Goal: Task Accomplishment & Management: Manage account settings

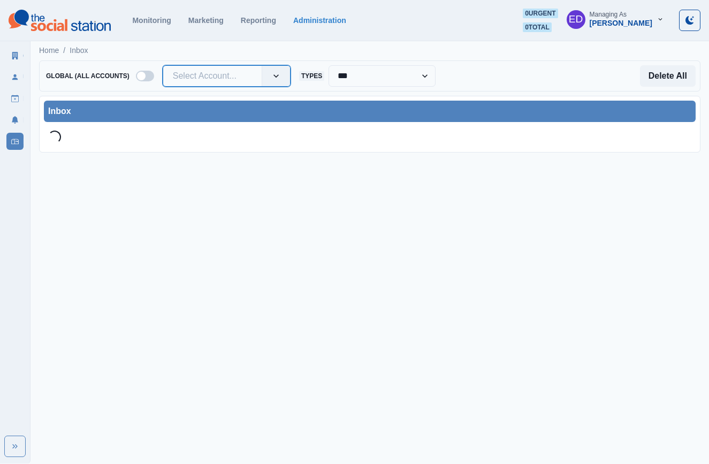
drag, startPoint x: 255, startPoint y: 75, endPoint x: 213, endPoint y: 80, distance: 42.0
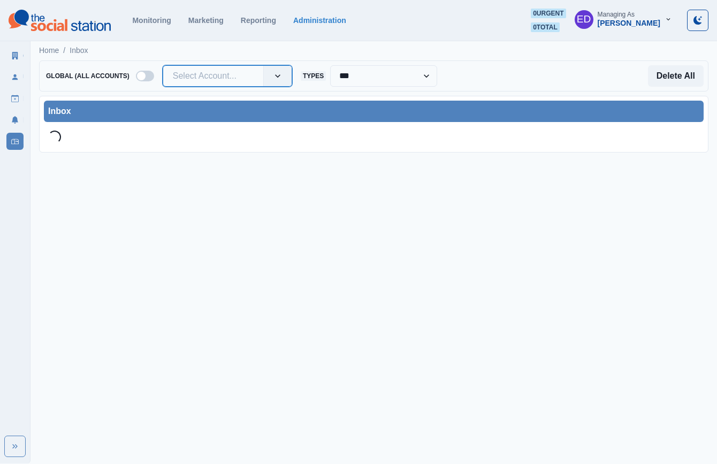
drag, startPoint x: 206, startPoint y: 80, endPoint x: 221, endPoint y: 80, distance: 15.0
click at [206, 80] on div at bounding box center [213, 76] width 81 height 15
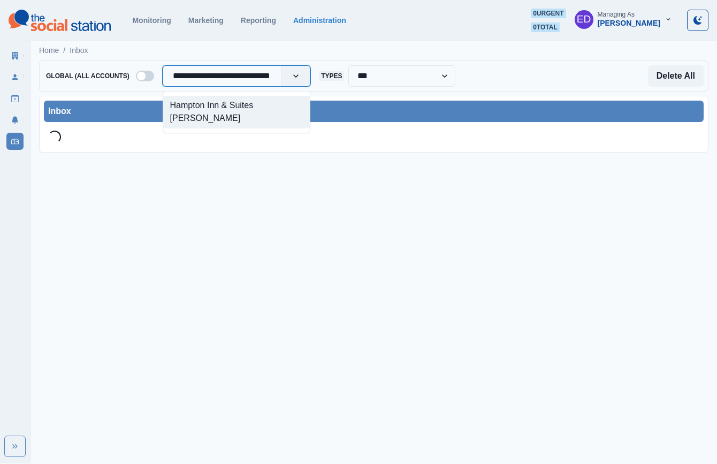
type input "**********"
click at [233, 105] on div "Hampton Inn & Suites [PERSON_NAME]" at bounding box center [236, 112] width 147 height 33
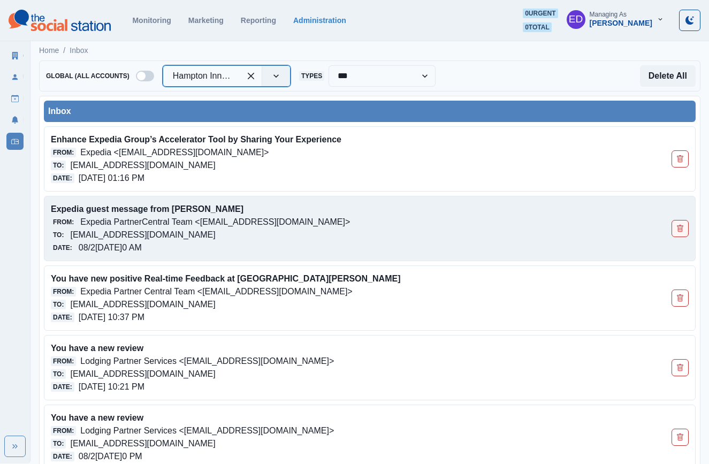
click at [675, 230] on button "Delete Email" at bounding box center [680, 228] width 17 height 17
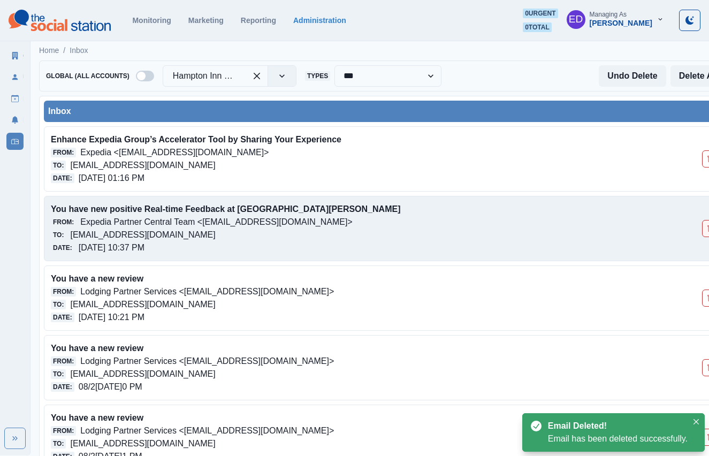
click at [707, 228] on icon "Delete Email" at bounding box center [710, 228] width 7 height 7
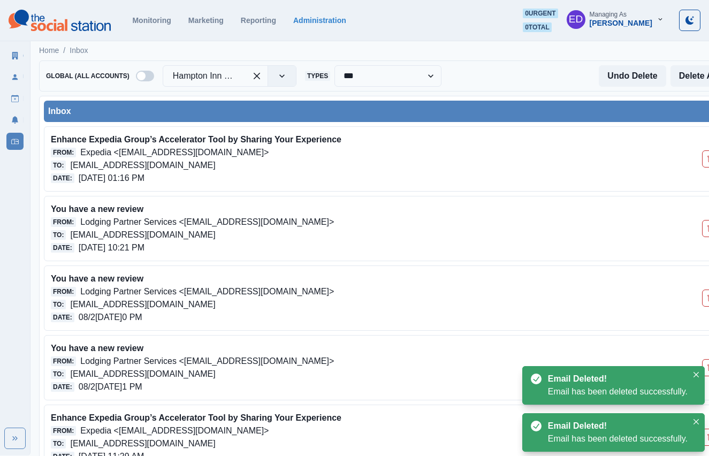
click at [707, 228] on icon "Delete Email" at bounding box center [710, 228] width 7 height 7
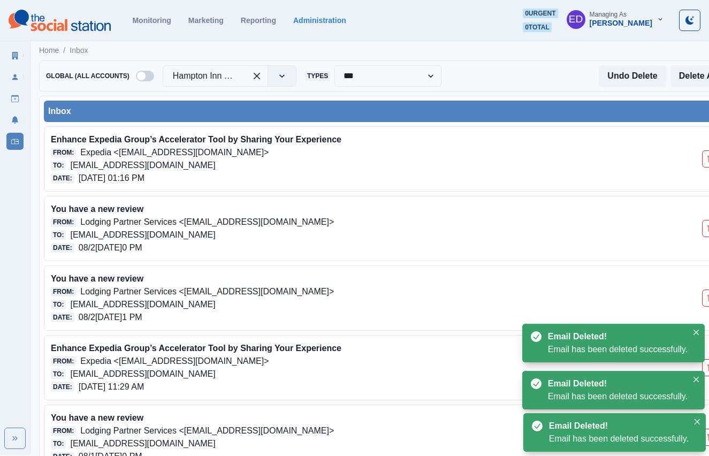
click at [707, 228] on icon "Delete Email" at bounding box center [710, 228] width 7 height 7
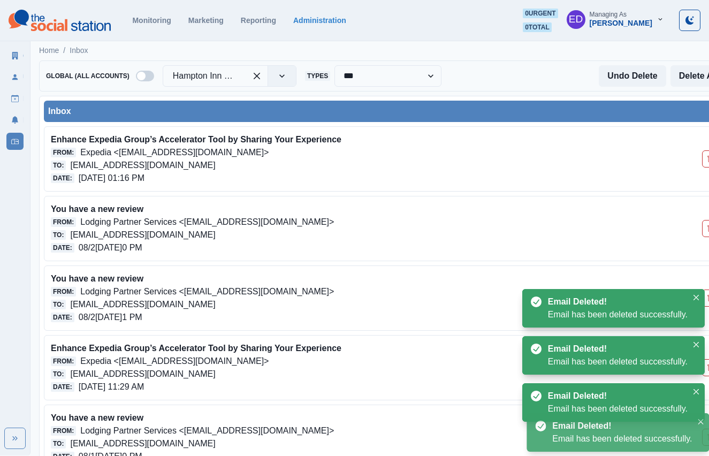
click at [707, 294] on icon "Delete Email" at bounding box center [710, 297] width 7 height 7
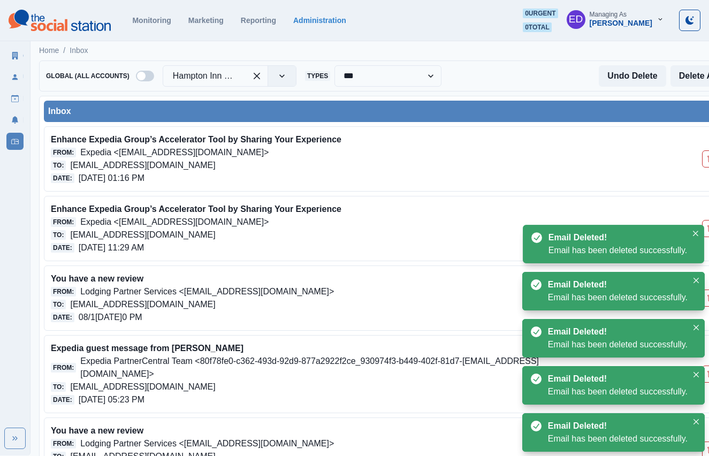
click at [707, 228] on icon "Delete Email" at bounding box center [710, 228] width 7 height 7
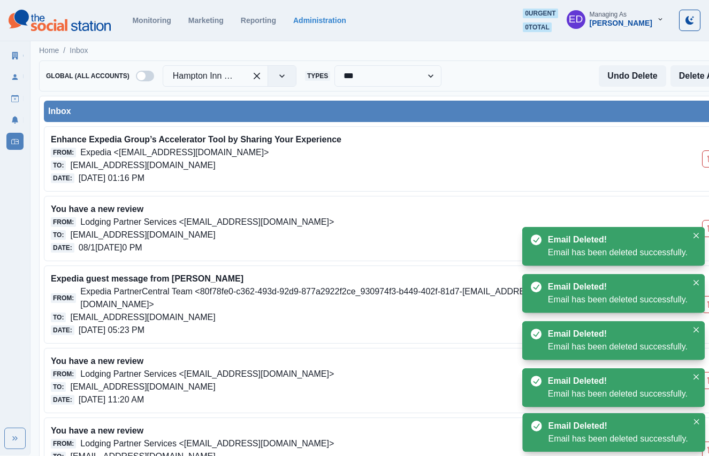
click at [707, 228] on icon "Delete Email" at bounding box center [710, 228] width 7 height 7
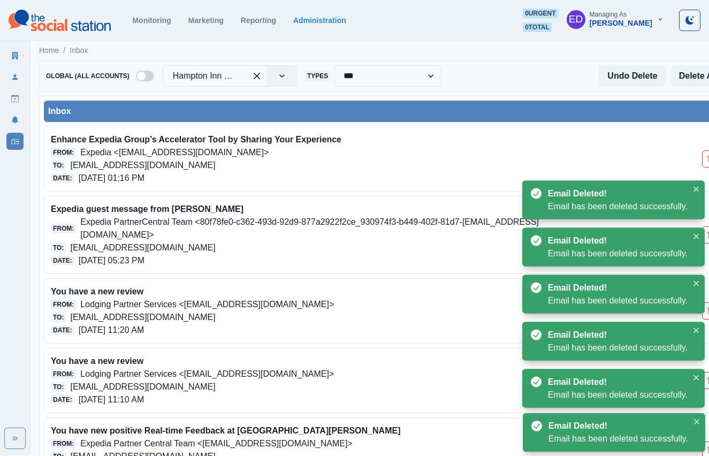
click at [707, 228] on button "Delete Email" at bounding box center [710, 234] width 17 height 17
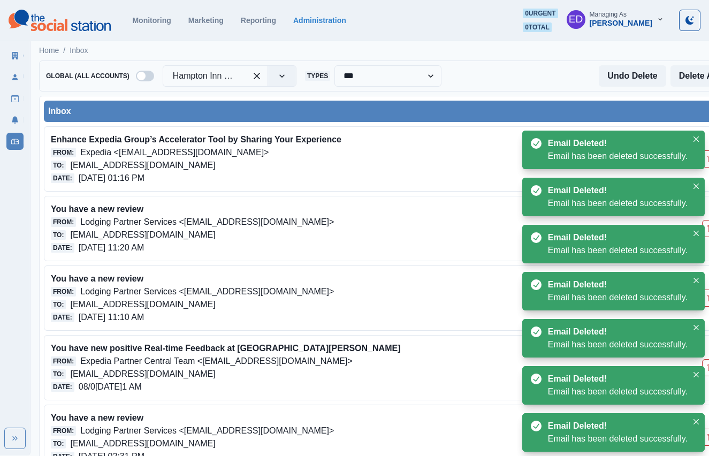
click at [707, 228] on icon "Delete Email" at bounding box center [710, 228] width 7 height 7
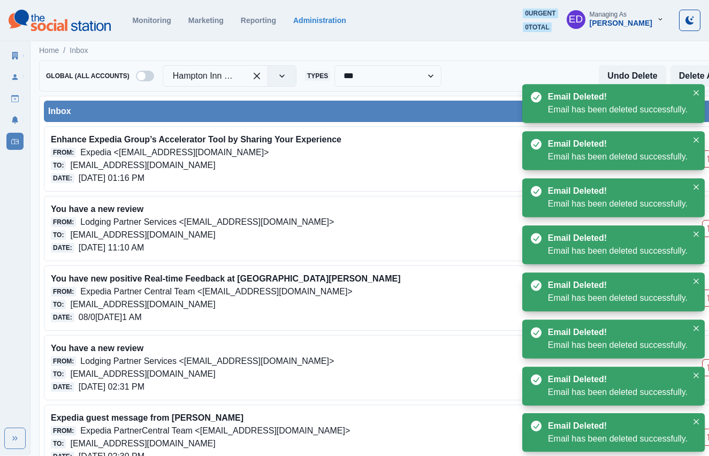
click at [707, 228] on icon "Delete Email" at bounding box center [710, 228] width 7 height 7
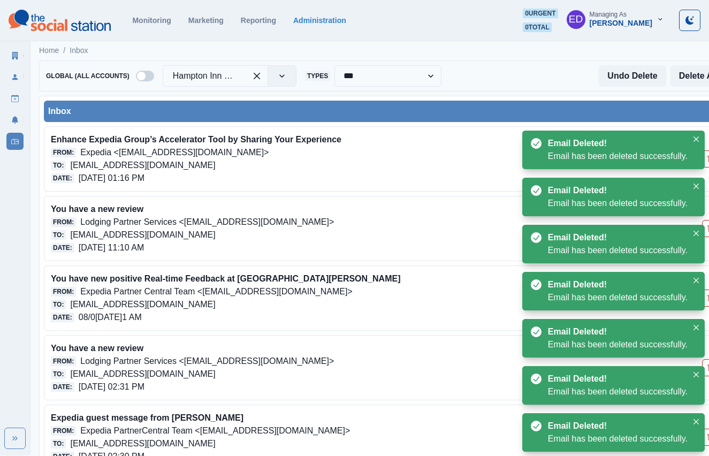
click at [707, 228] on icon "Delete Email" at bounding box center [710, 228] width 7 height 7
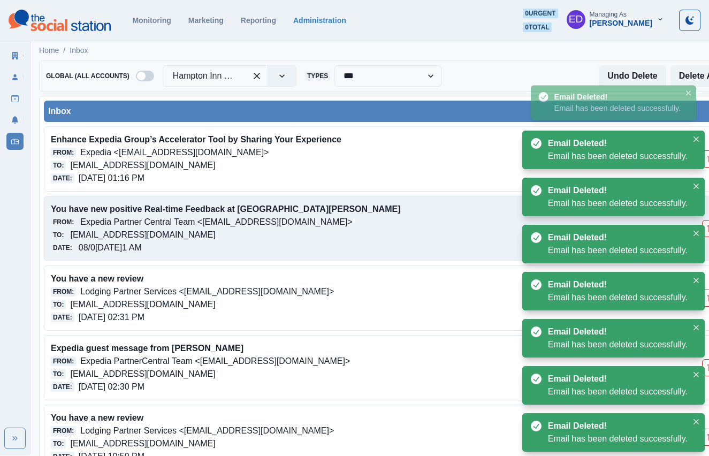
click at [707, 231] on icon "Delete Email" at bounding box center [710, 228] width 7 height 7
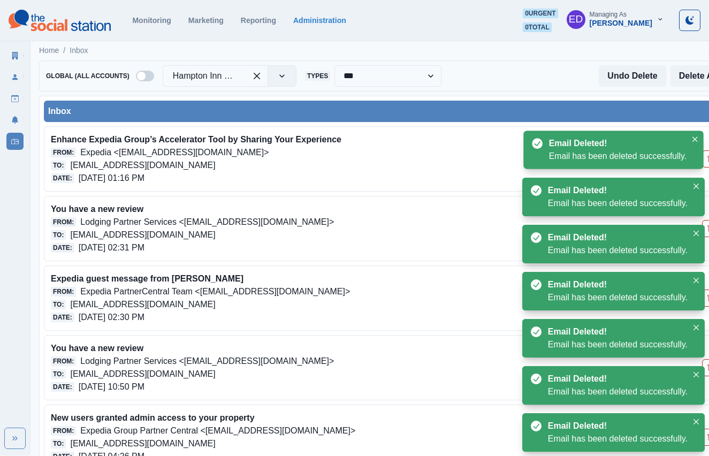
click at [707, 231] on icon "Delete Email" at bounding box center [710, 228] width 7 height 7
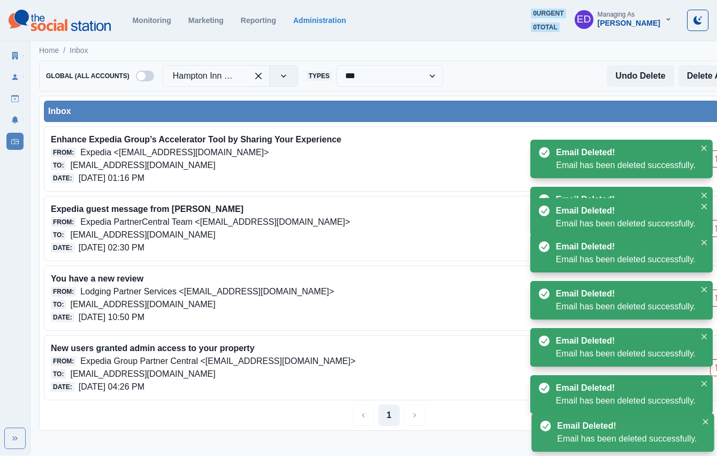
click at [707, 231] on ul "Email Deleted! Email has been deleted successfully. Email Deleted! Email has be…" at bounding box center [621, 291] width 191 height 330
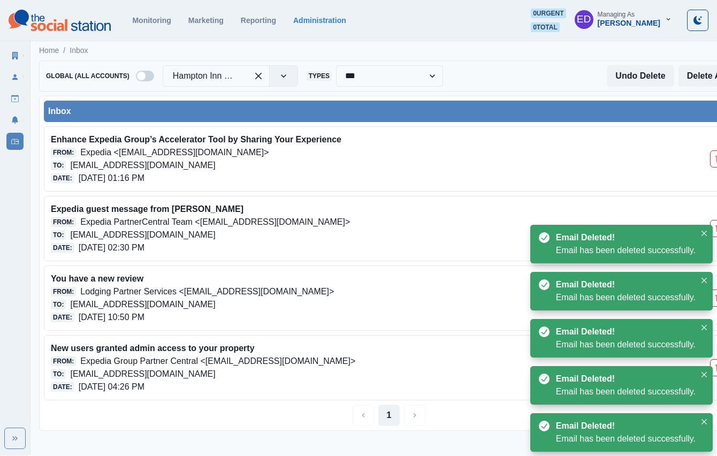
click at [707, 231] on button "Close" at bounding box center [704, 233] width 13 height 13
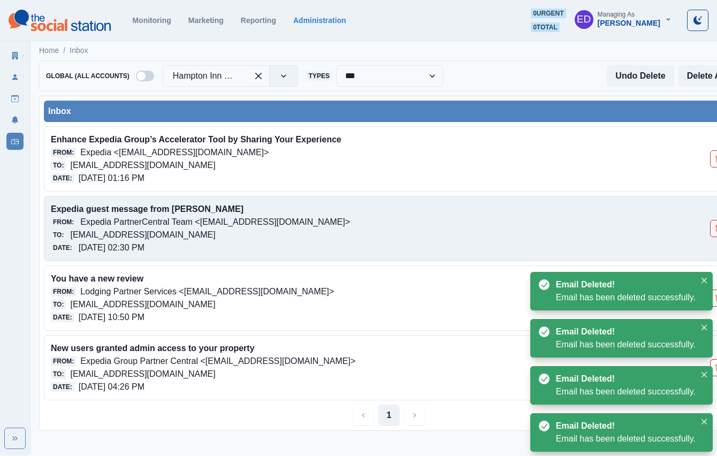
click at [709, 231] on button "Delete Email" at bounding box center [718, 228] width 17 height 17
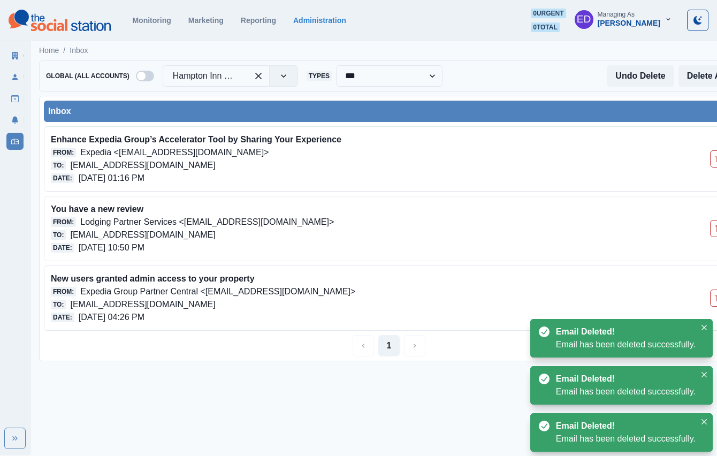
click at [709, 231] on button "Delete Email" at bounding box center [718, 228] width 17 height 17
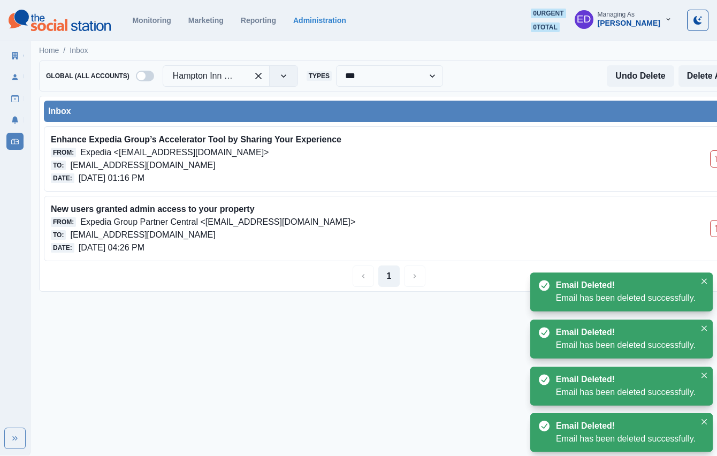
click at [709, 231] on button "Delete Email" at bounding box center [718, 228] width 17 height 17
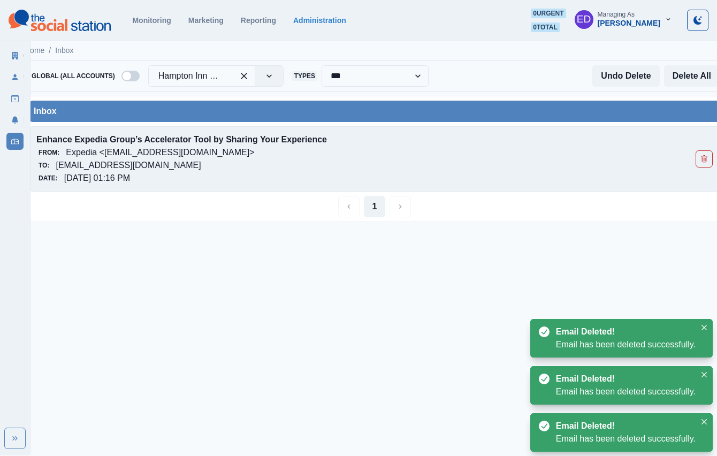
scroll to position [0, 31]
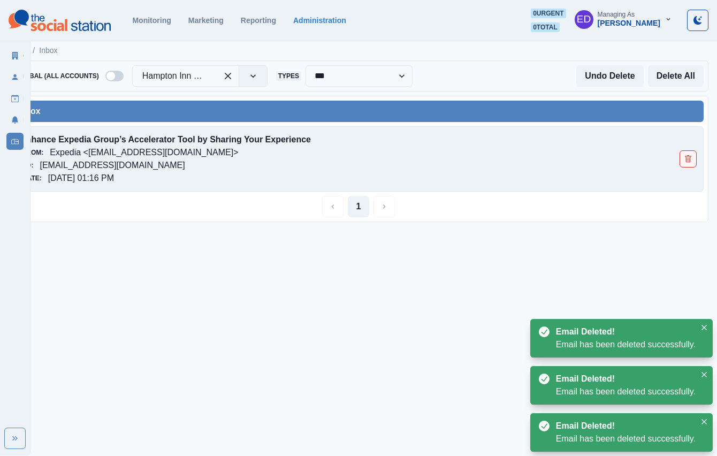
click at [686, 158] on icon "Delete Email" at bounding box center [688, 158] width 7 height 7
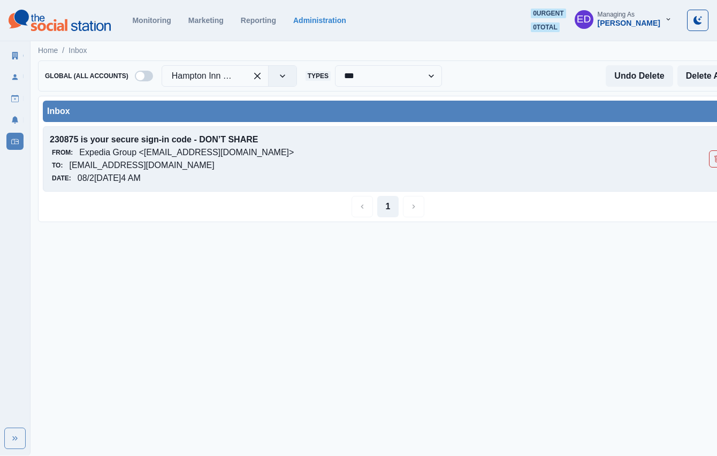
scroll to position [0, 3]
click at [709, 161] on icon "Delete Email" at bounding box center [715, 158] width 7 height 7
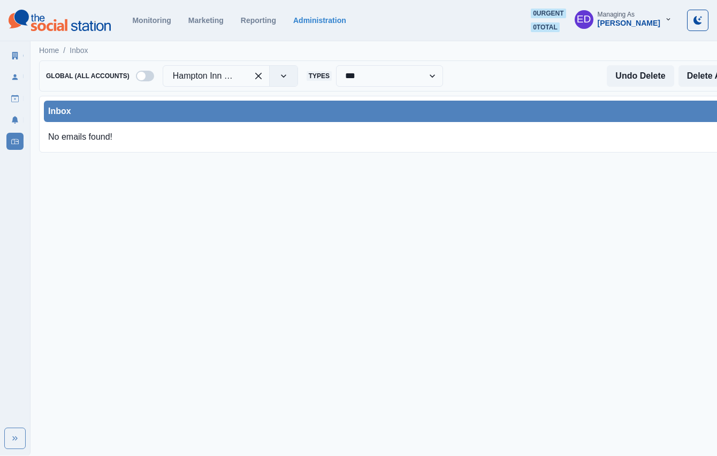
scroll to position [0, 1]
click at [427, 161] on html "**********" at bounding box center [357, 80] width 717 height 161
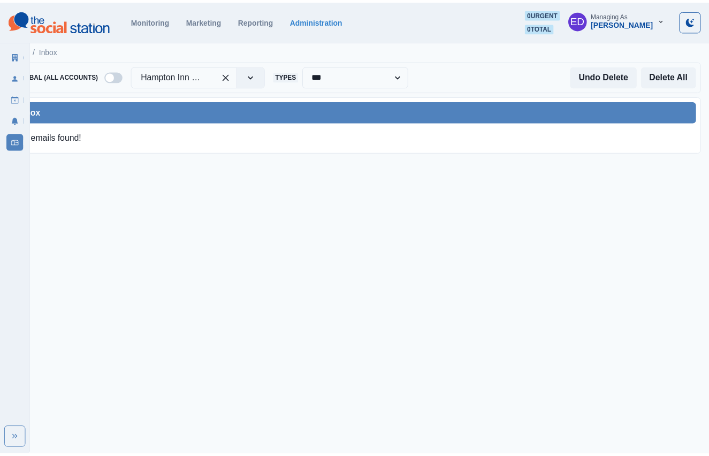
scroll to position [0, 0]
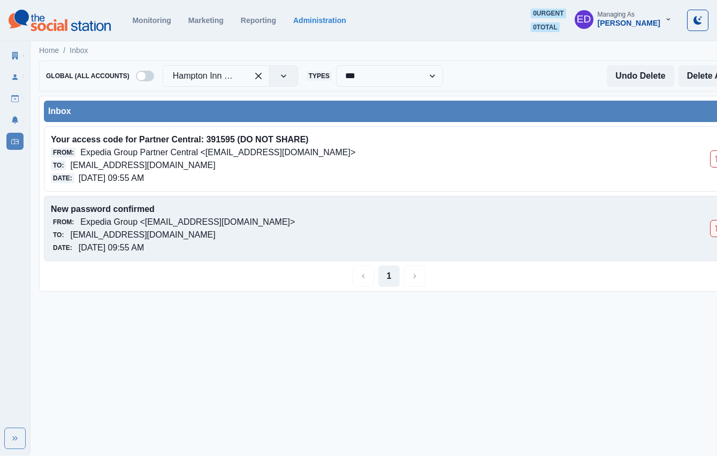
click at [709, 232] on button "Delete Email" at bounding box center [718, 228] width 17 height 17
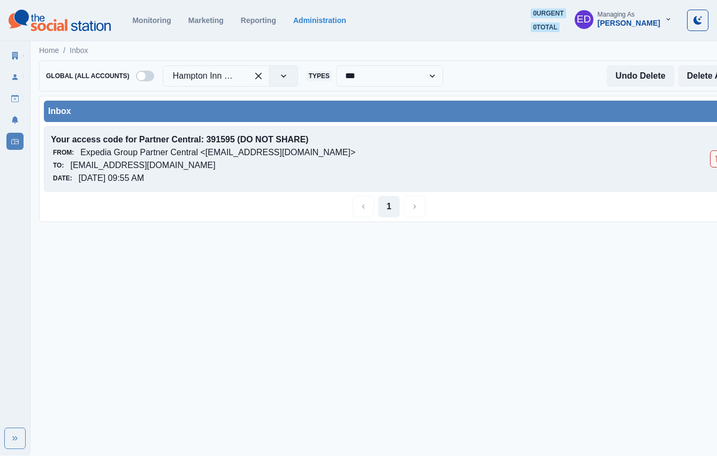
click at [709, 159] on button "Delete Email" at bounding box center [718, 158] width 17 height 17
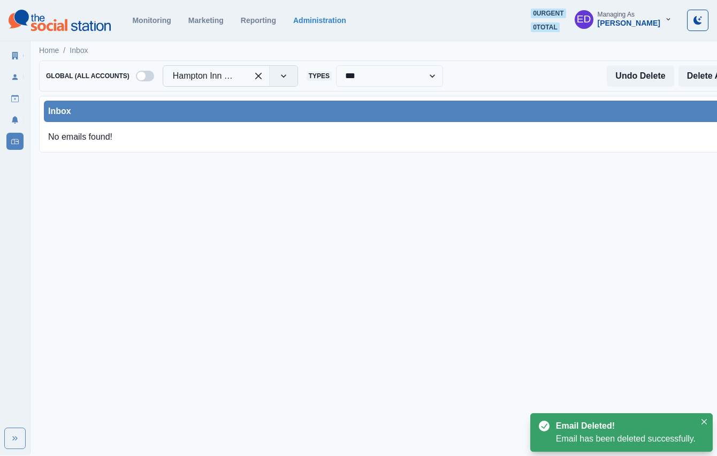
click at [216, 73] on div at bounding box center [205, 76] width 65 height 15
type input "**********"
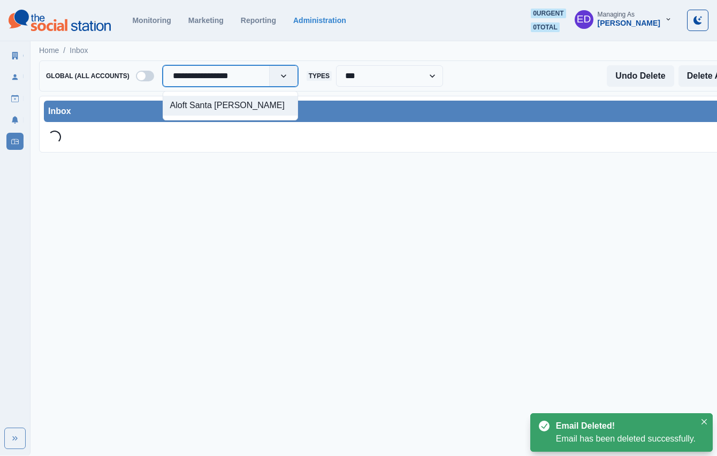
click at [206, 115] on div "Aloft Santa Clara" at bounding box center [230, 106] width 134 height 20
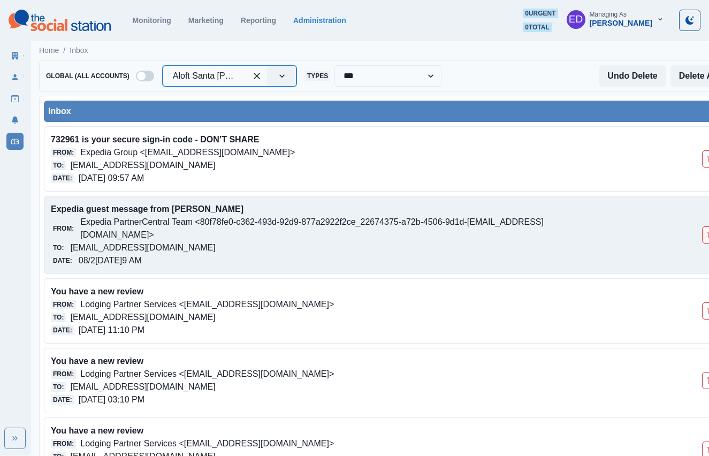
click at [705, 238] on button "Delete Email" at bounding box center [710, 234] width 17 height 17
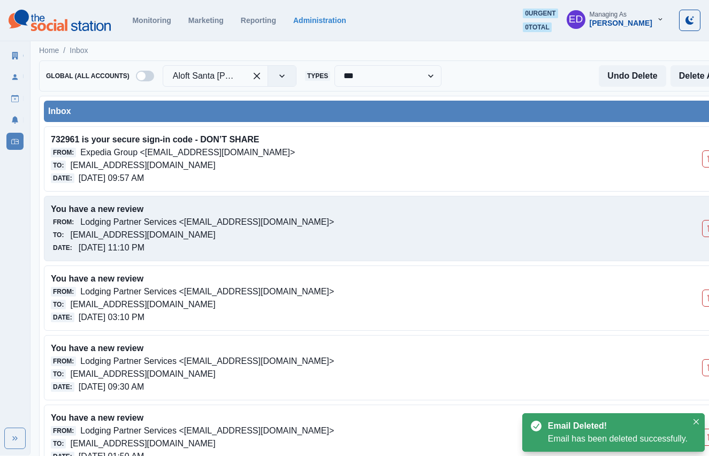
click at [705, 238] on div "You have a new review From: Lodging Partner Services <noreply@expediapartnercen…" at bounding box center [385, 228] width 682 height 65
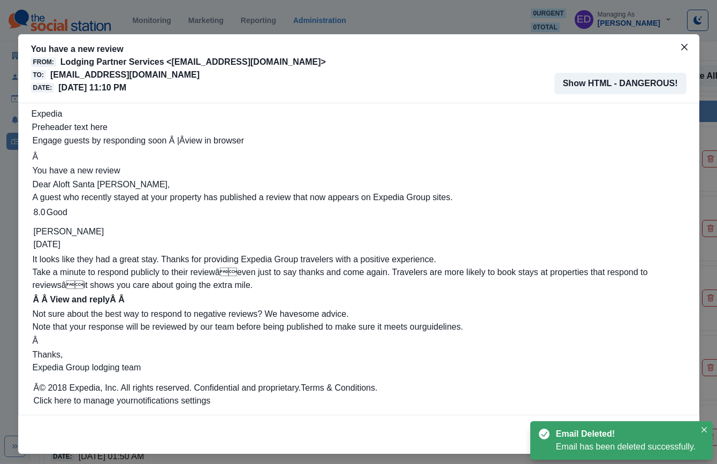
drag, startPoint x: 677, startPoint y: 44, endPoint x: 560, endPoint y: 119, distance: 138.4
click at [681, 44] on icon "Close" at bounding box center [684, 47] width 6 height 6
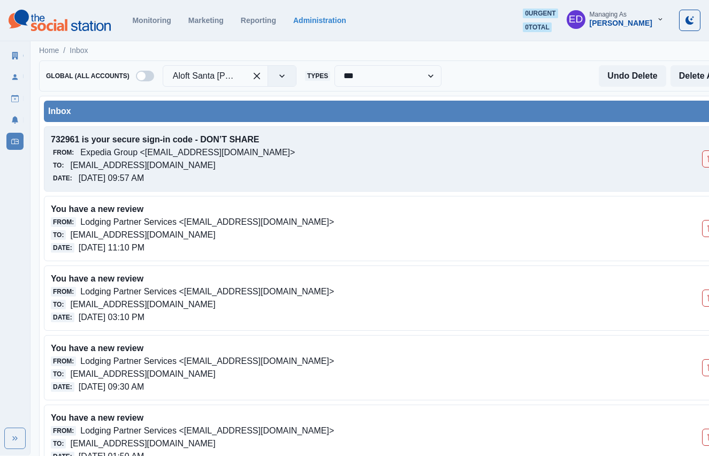
click at [707, 157] on icon "Delete Email" at bounding box center [710, 158] width 7 height 7
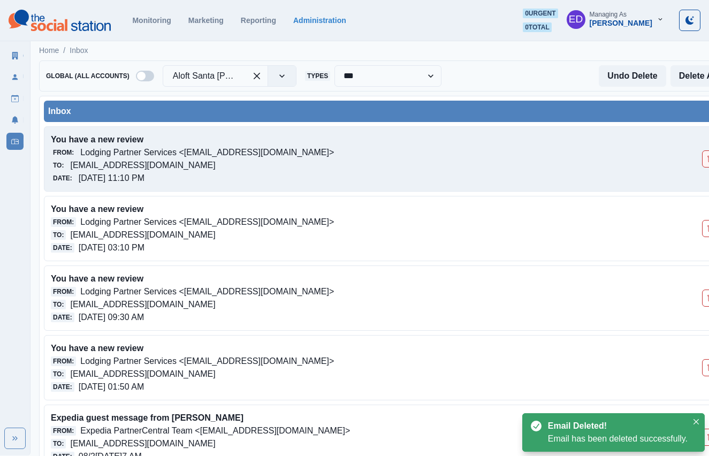
click at [707, 160] on icon "Delete Email" at bounding box center [710, 158] width 7 height 7
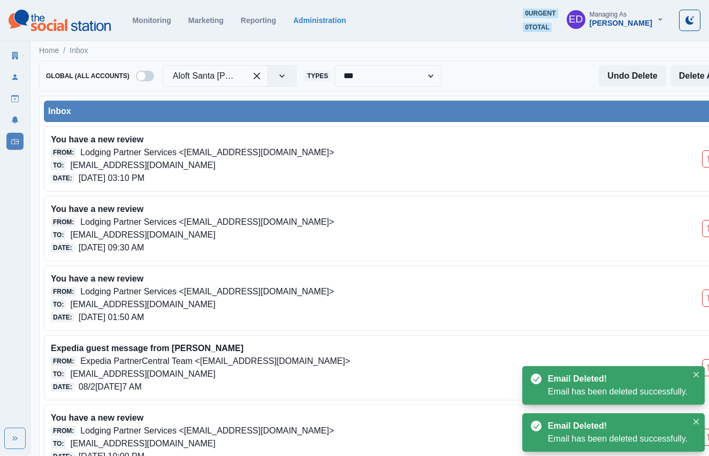
click at [707, 160] on icon "Delete Email" at bounding box center [710, 158] width 7 height 7
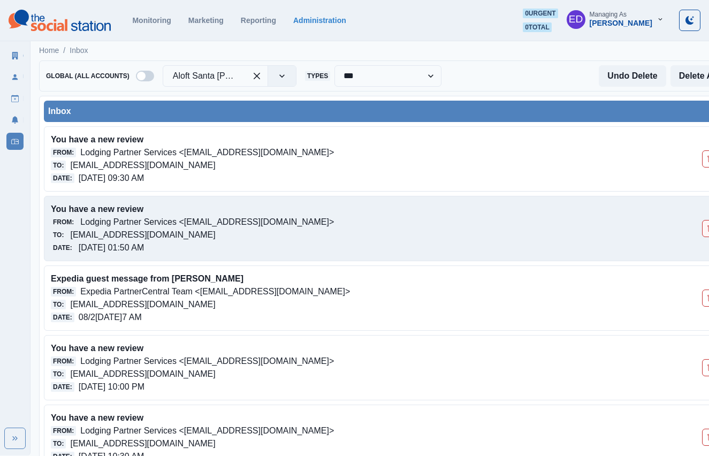
click at [708, 228] on icon "Delete Email" at bounding box center [710, 228] width 7 height 7
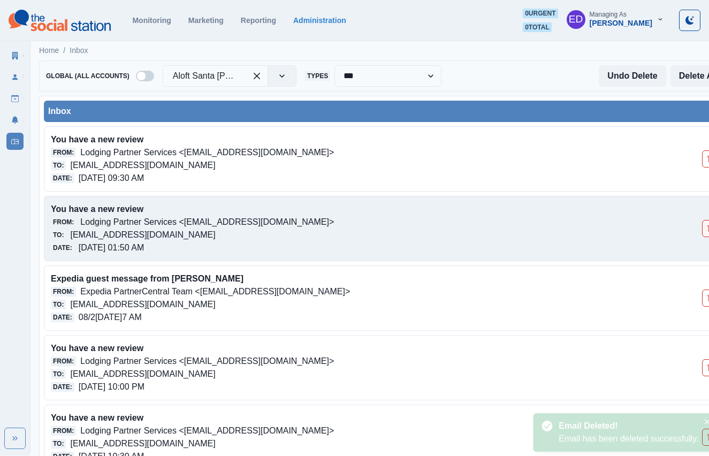
click at [707, 228] on icon "Delete Email" at bounding box center [710, 228] width 7 height 7
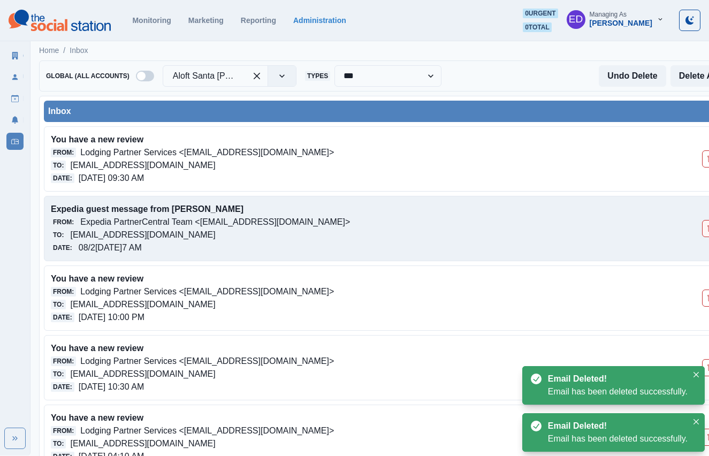
click at [708, 227] on icon "Delete Email" at bounding box center [710, 228] width 7 height 7
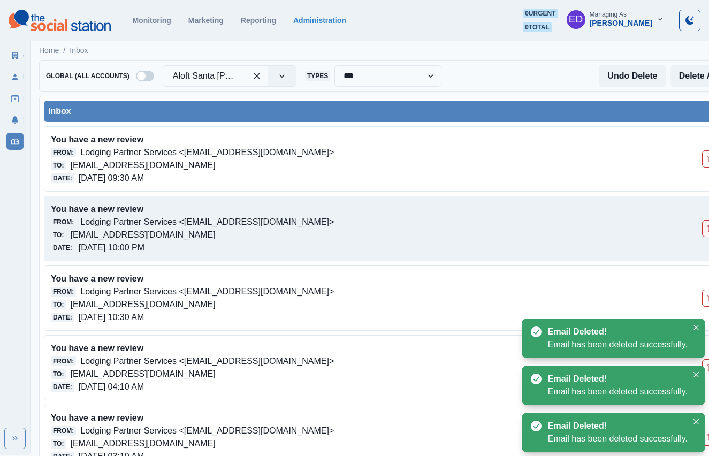
click at [708, 227] on icon "Delete Email" at bounding box center [710, 228] width 7 height 7
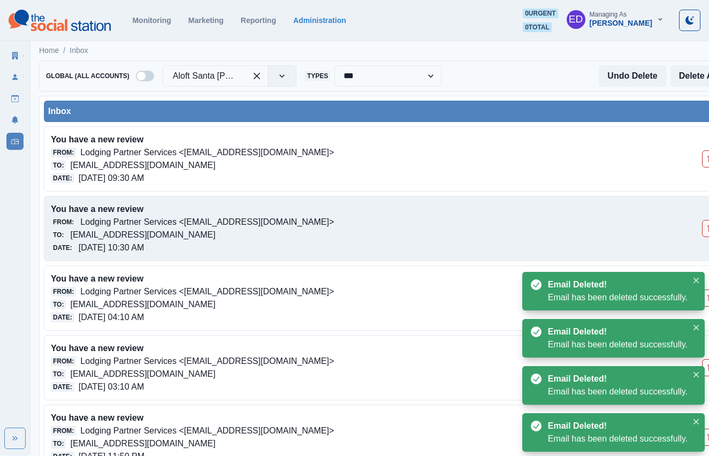
click at [708, 227] on icon "Delete Email" at bounding box center [710, 228] width 7 height 7
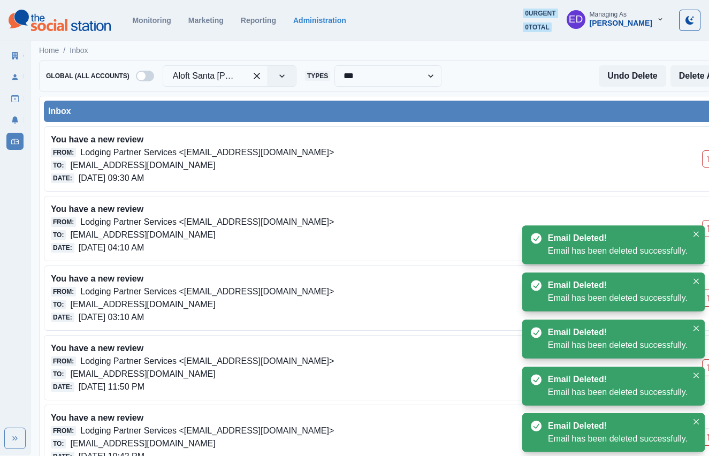
click at [708, 227] on icon "Delete Email" at bounding box center [710, 228] width 7 height 7
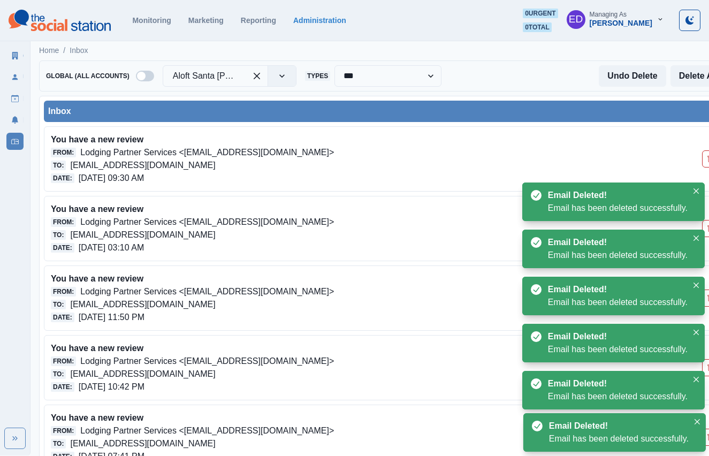
click at [708, 227] on icon "Delete Email" at bounding box center [710, 228] width 7 height 7
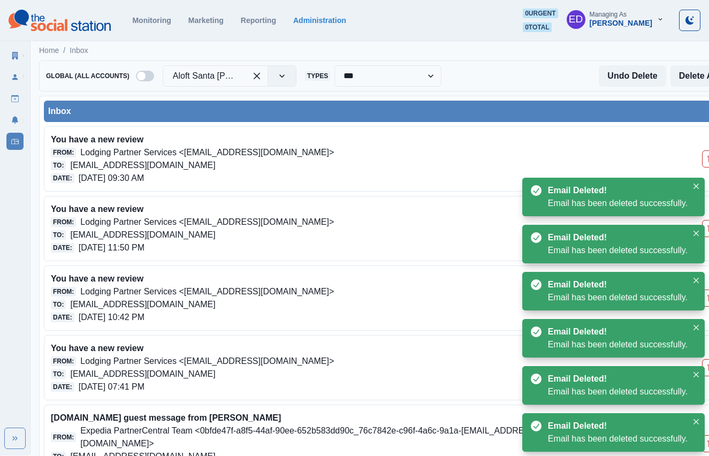
click at [708, 227] on icon "Delete Email" at bounding box center [710, 228] width 7 height 7
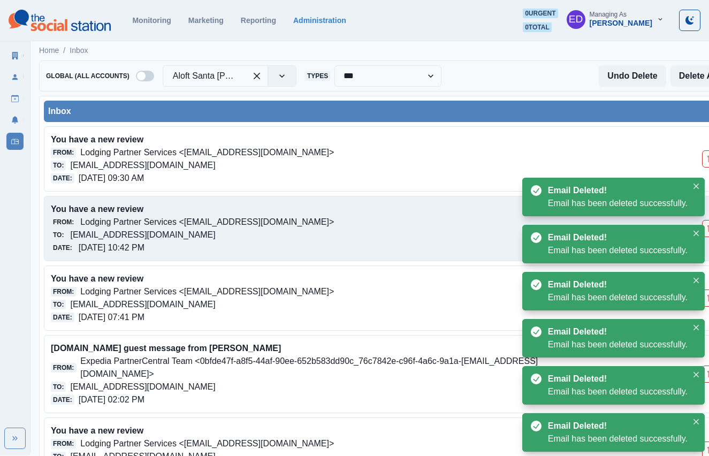
click at [707, 229] on icon "Delete Email" at bounding box center [710, 228] width 7 height 7
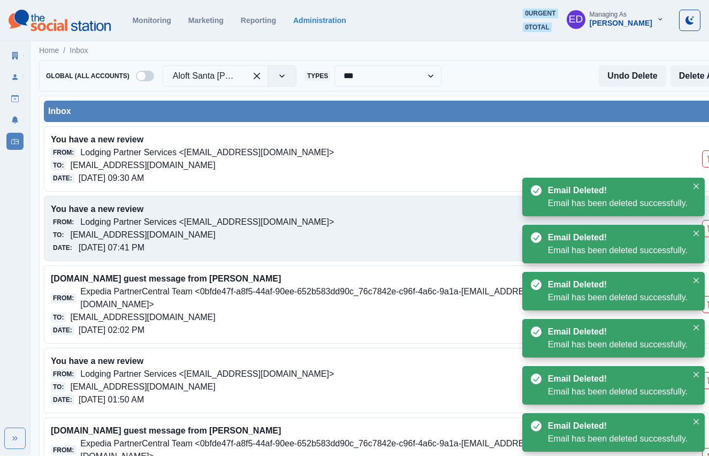
click at [708, 229] on icon "Delete Email" at bounding box center [710, 228] width 7 height 7
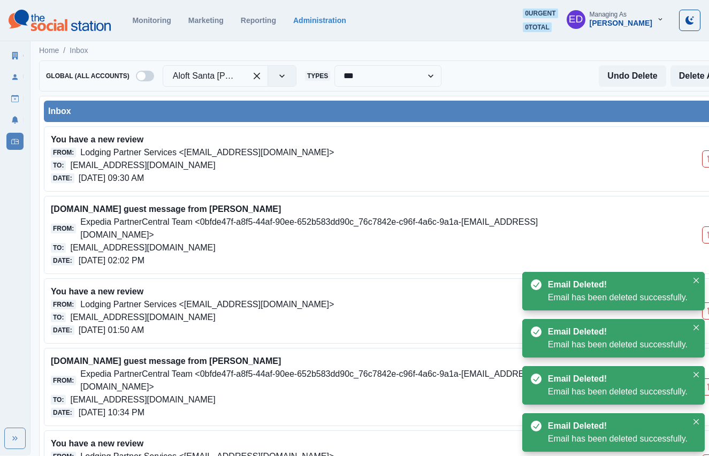
click at [708, 229] on button "Delete Email" at bounding box center [710, 234] width 17 height 17
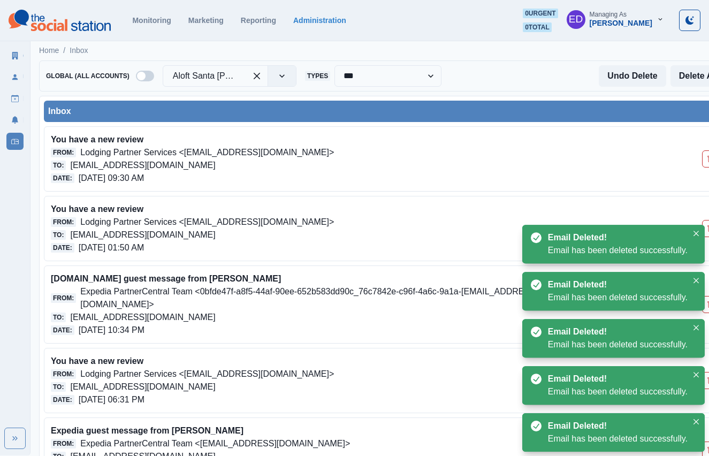
click at [708, 229] on icon "Delete Email" at bounding box center [710, 228] width 7 height 7
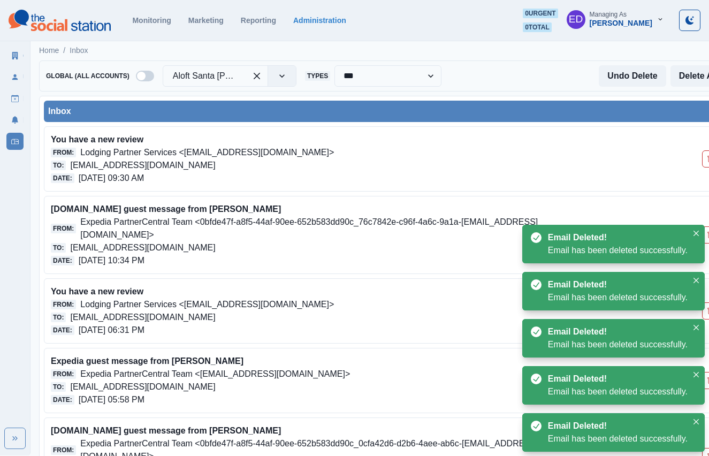
click at [708, 229] on button "Delete Email" at bounding box center [710, 234] width 17 height 17
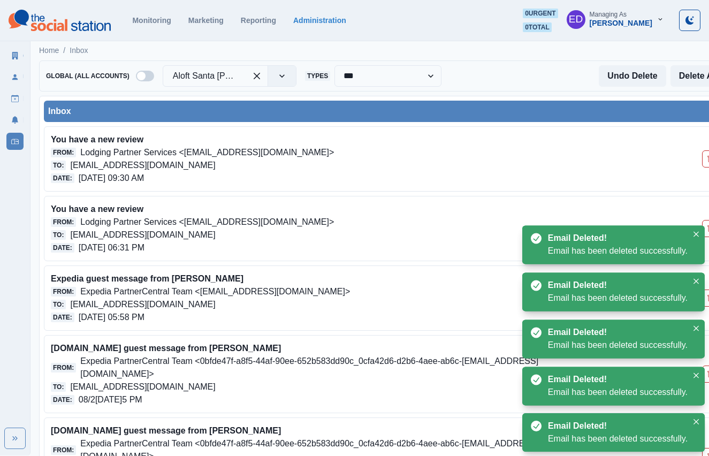
click at [708, 229] on icon "Delete Email" at bounding box center [710, 228] width 7 height 7
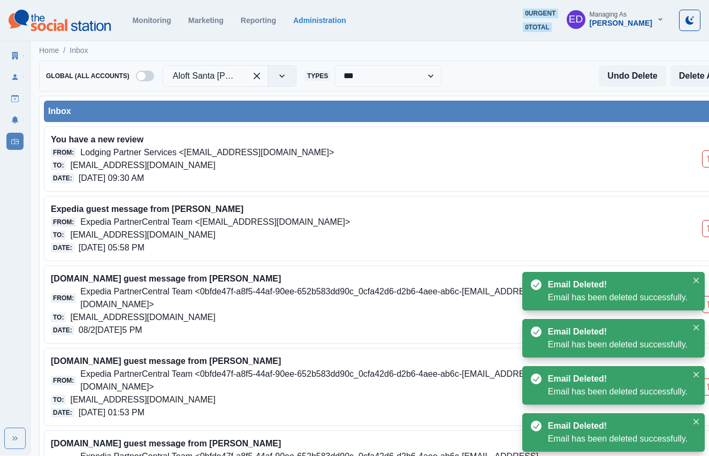
click at [708, 229] on icon "Delete Email" at bounding box center [710, 228] width 7 height 7
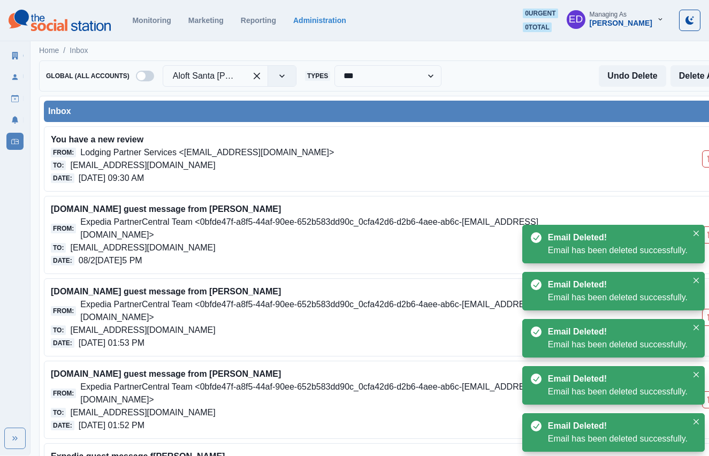
click at [708, 229] on button "Delete Email" at bounding box center [710, 234] width 17 height 17
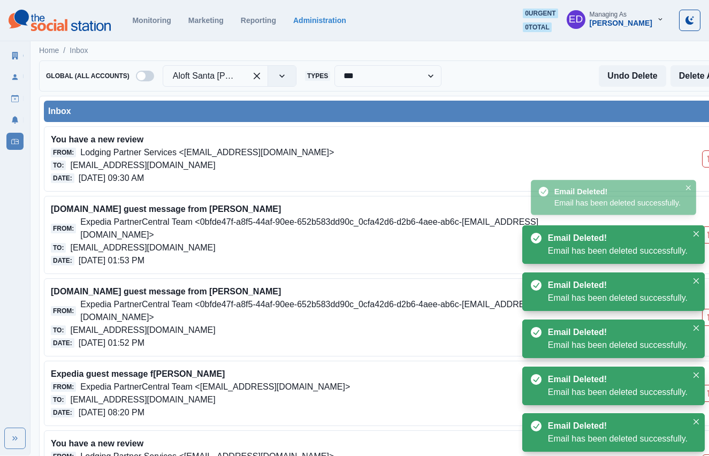
click at [708, 229] on button "Delete Email" at bounding box center [710, 234] width 17 height 17
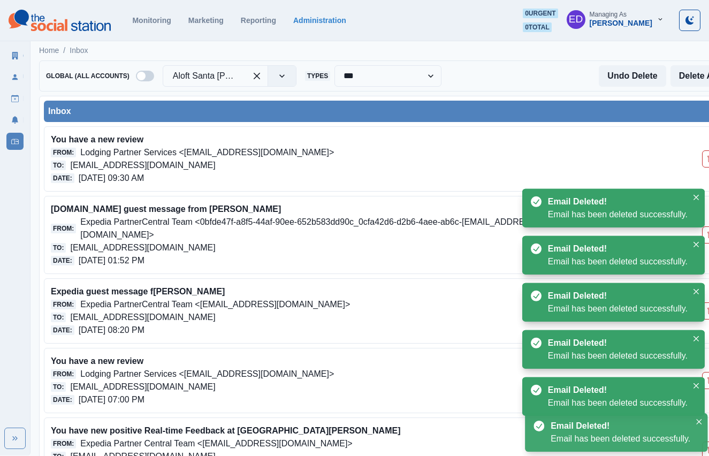
click at [708, 229] on button "Delete Email" at bounding box center [710, 234] width 17 height 17
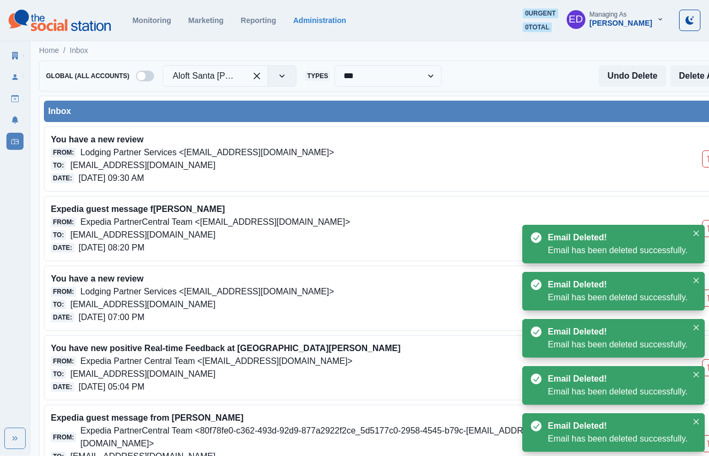
click at [708, 229] on icon "Delete Email" at bounding box center [710, 228] width 7 height 7
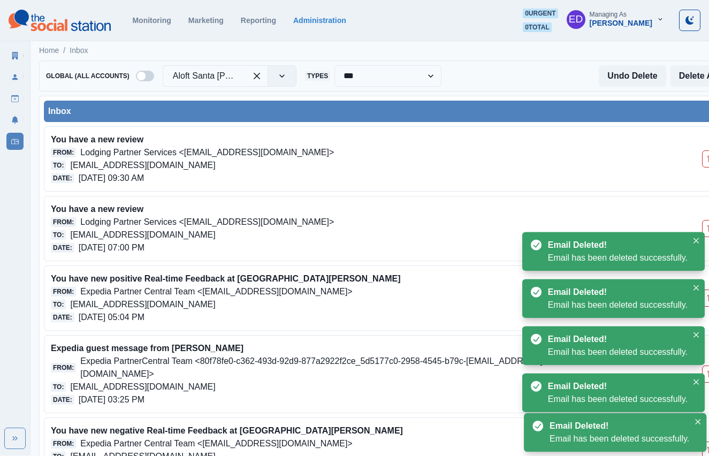
click at [708, 229] on icon "Delete Email" at bounding box center [710, 228] width 7 height 7
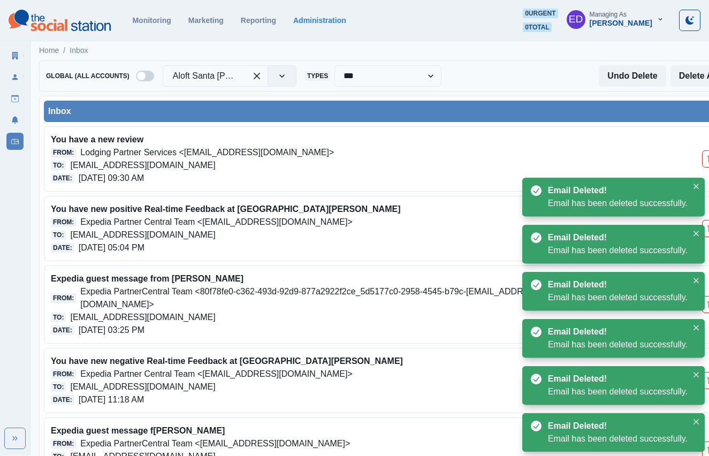
click at [708, 229] on icon "Delete Email" at bounding box center [710, 228] width 7 height 7
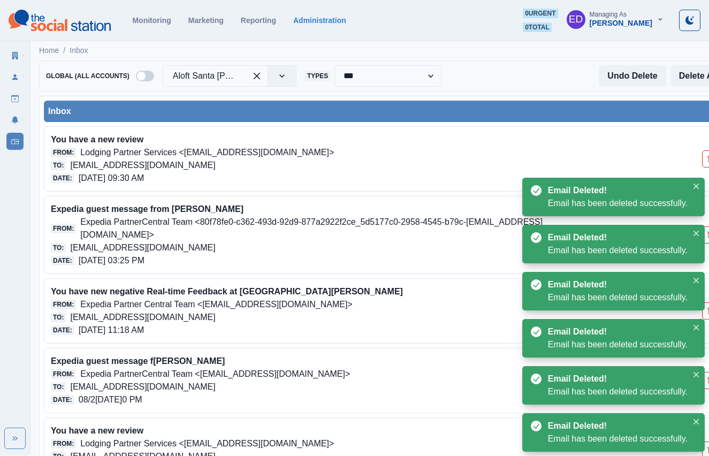
click at [708, 229] on button "Delete Email" at bounding box center [710, 234] width 17 height 17
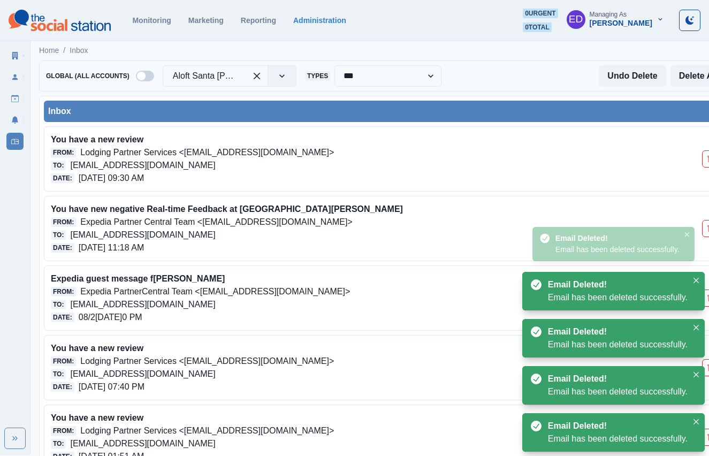
click at [708, 229] on icon "Delete Email" at bounding box center [710, 228] width 7 height 7
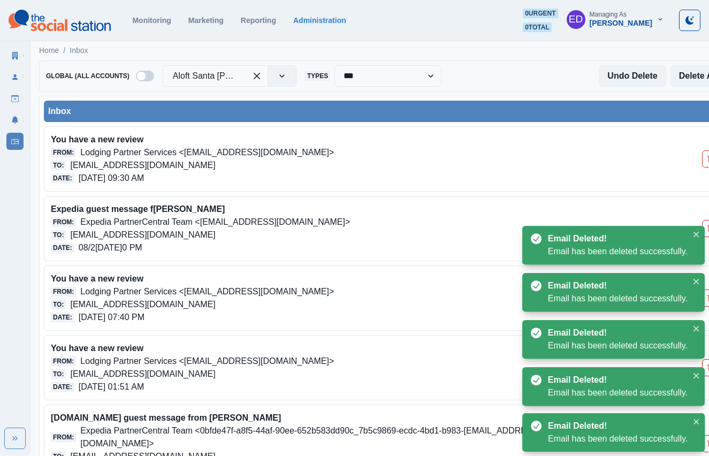
click at [708, 229] on icon "Delete Email" at bounding box center [710, 228] width 7 height 7
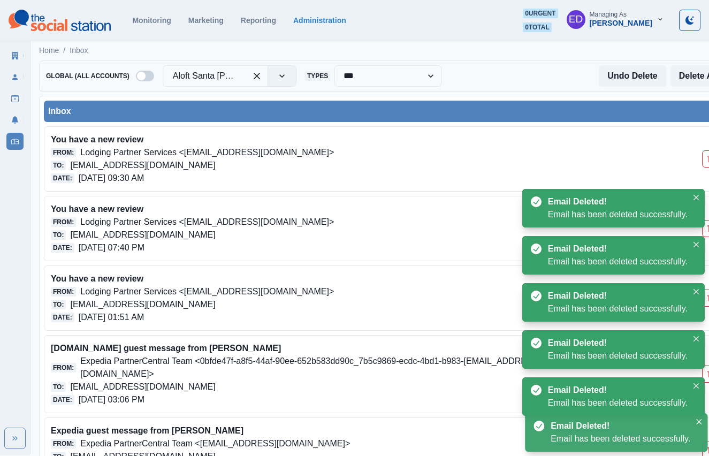
click at [708, 229] on icon "Delete Email" at bounding box center [710, 228] width 7 height 7
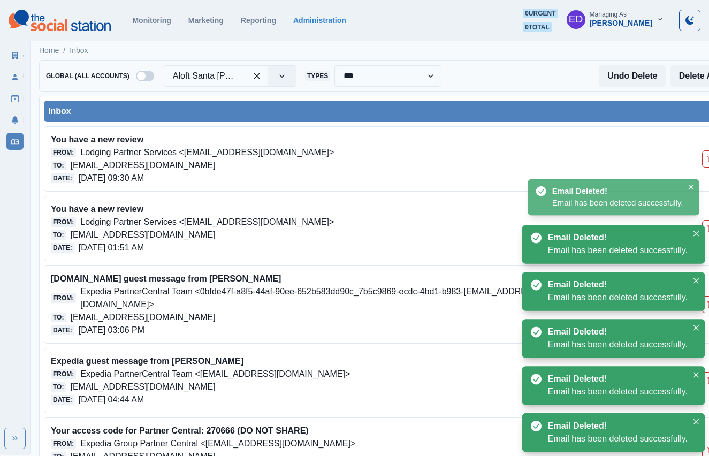
click at [708, 229] on icon "Delete Email" at bounding box center [710, 228] width 7 height 7
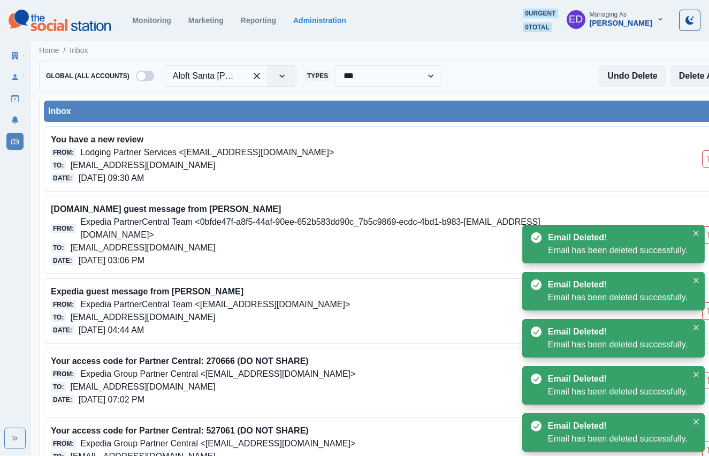
click at [708, 229] on button "Delete Email" at bounding box center [710, 234] width 17 height 17
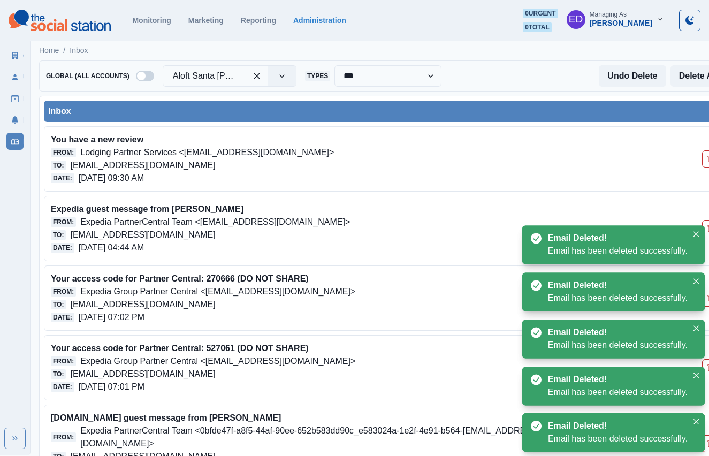
click at [708, 229] on icon "Delete Email" at bounding box center [710, 228] width 7 height 7
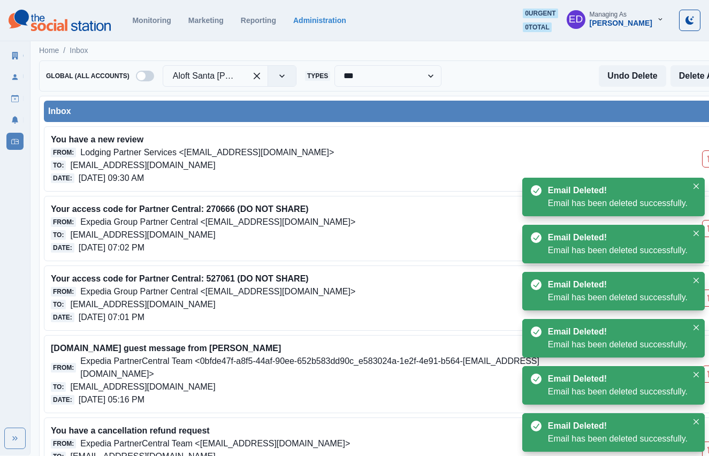
click at [708, 229] on icon "Delete Email" at bounding box center [710, 228] width 7 height 7
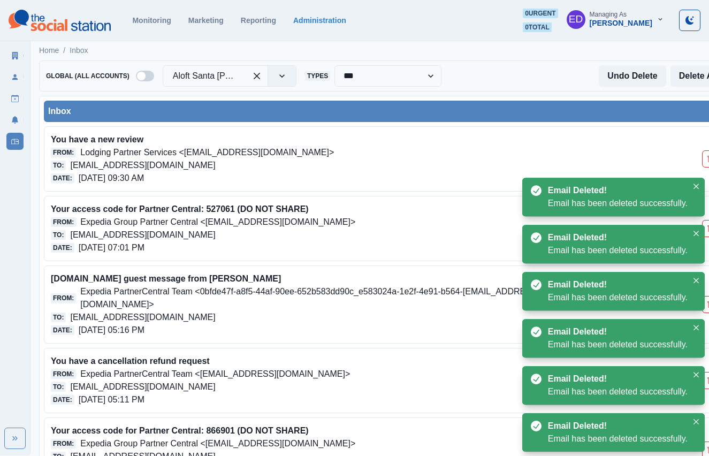
click at [708, 229] on icon "Delete Email" at bounding box center [710, 228] width 7 height 7
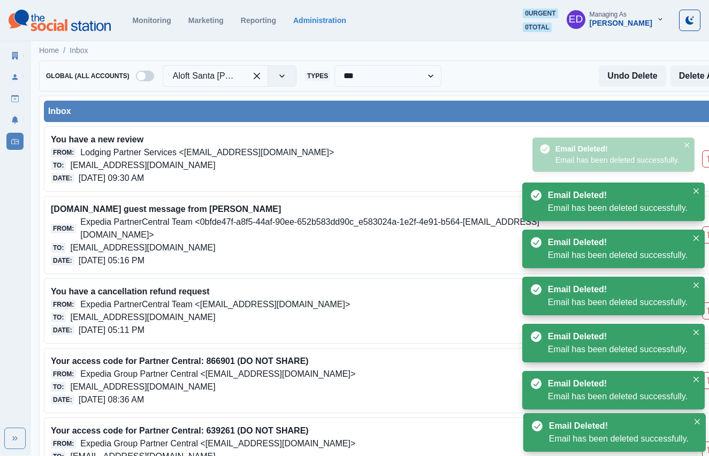
click at [708, 229] on button "Delete Email" at bounding box center [710, 234] width 17 height 17
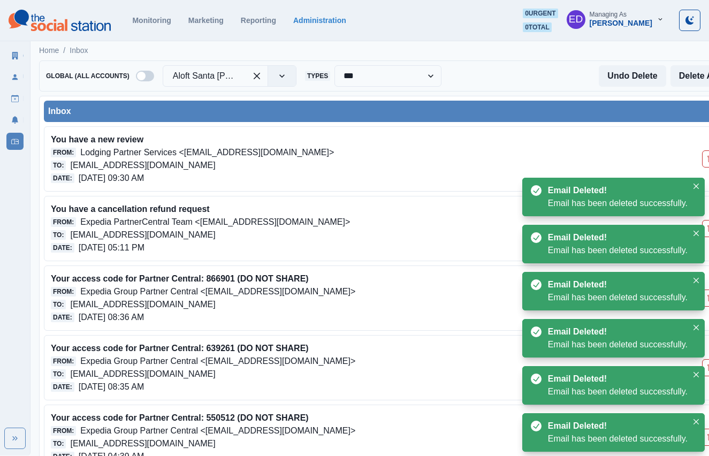
click at [708, 229] on icon "Delete Email" at bounding box center [710, 228] width 7 height 7
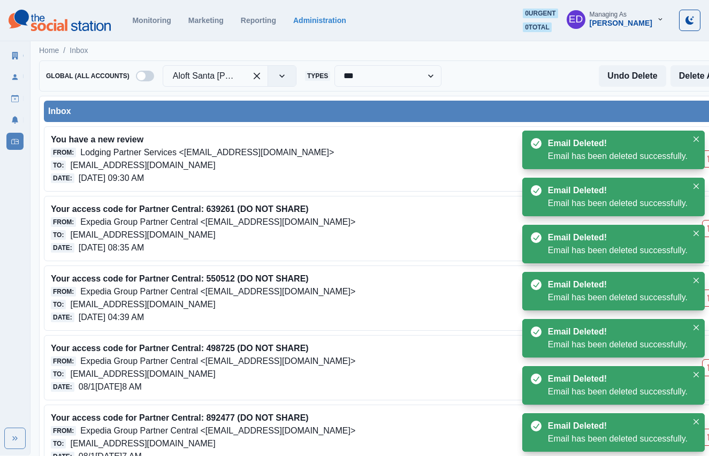
click at [708, 229] on icon "Delete Email" at bounding box center [710, 228] width 7 height 7
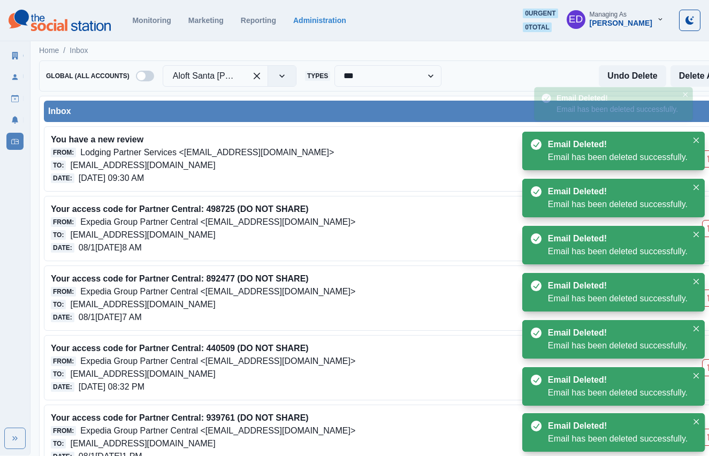
click at [708, 229] on icon "Delete Email" at bounding box center [710, 228] width 7 height 7
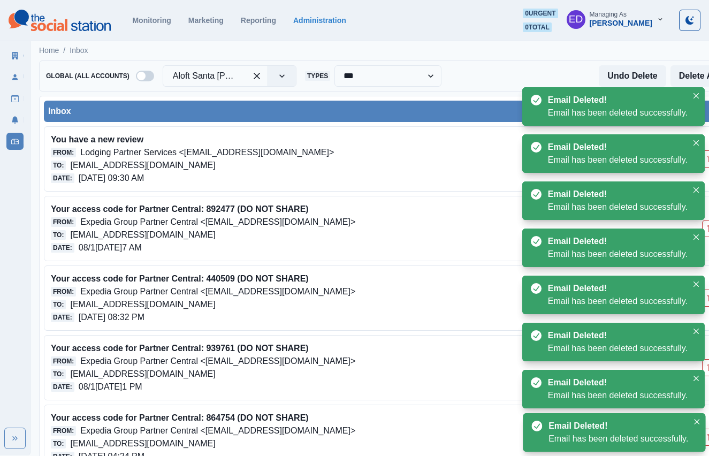
click at [708, 229] on icon "Delete Email" at bounding box center [710, 228] width 7 height 7
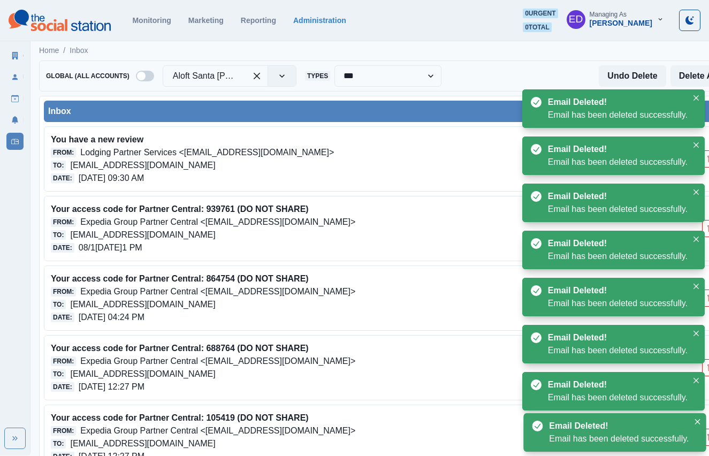
click at [708, 229] on icon "Delete Email" at bounding box center [710, 228] width 7 height 7
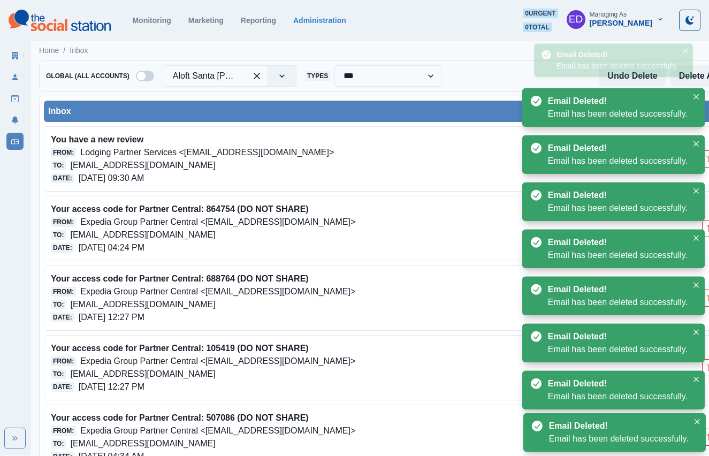
click at [708, 229] on icon "Delete Email" at bounding box center [710, 228] width 7 height 7
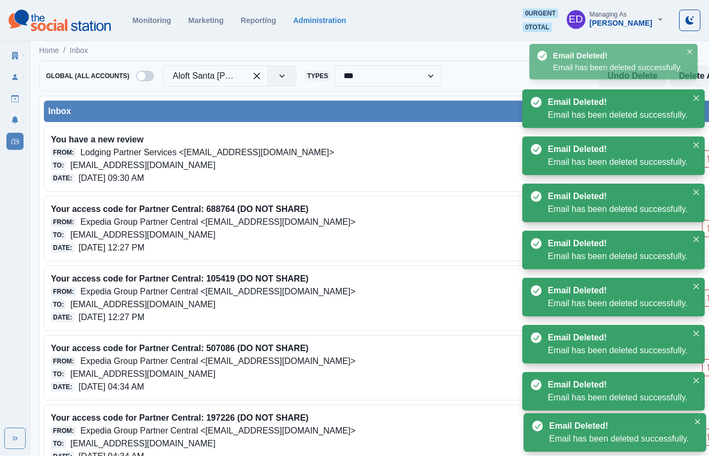
click at [708, 229] on icon "Delete Email" at bounding box center [710, 228] width 7 height 7
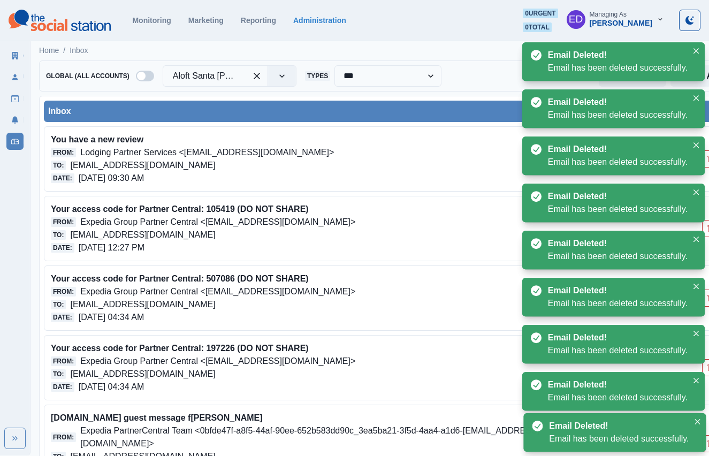
click at [708, 229] on icon "Delete Email" at bounding box center [710, 228] width 7 height 7
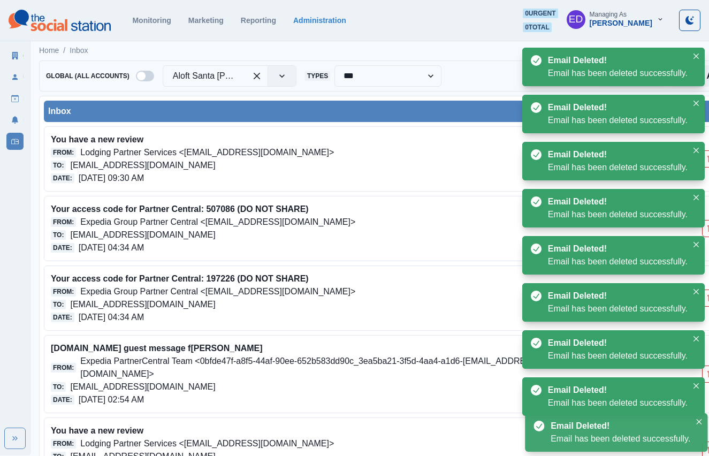
click at [708, 229] on icon "Delete Email" at bounding box center [710, 228] width 7 height 7
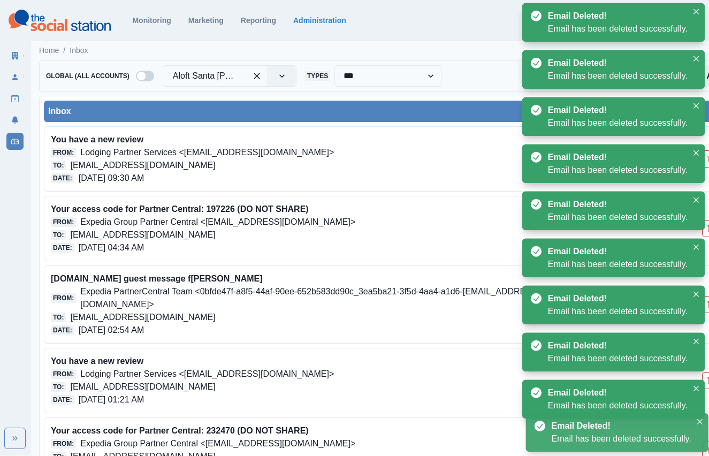
click at [708, 229] on icon "Delete Email" at bounding box center [710, 228] width 7 height 7
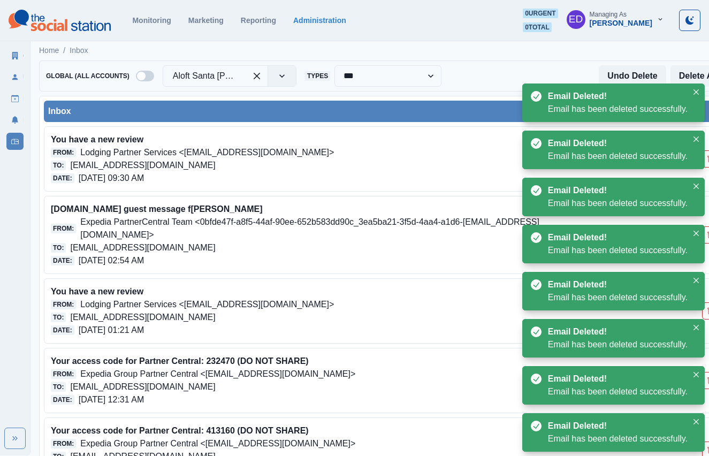
click at [708, 229] on button "Delete Email" at bounding box center [710, 234] width 17 height 17
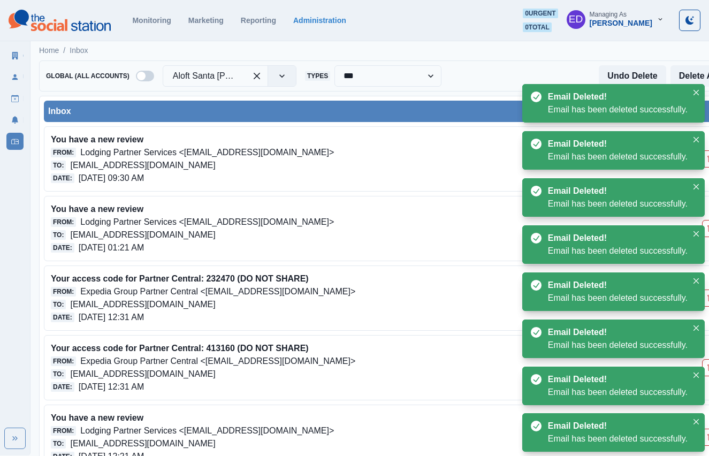
click at [708, 229] on icon "Delete Email" at bounding box center [710, 228] width 7 height 7
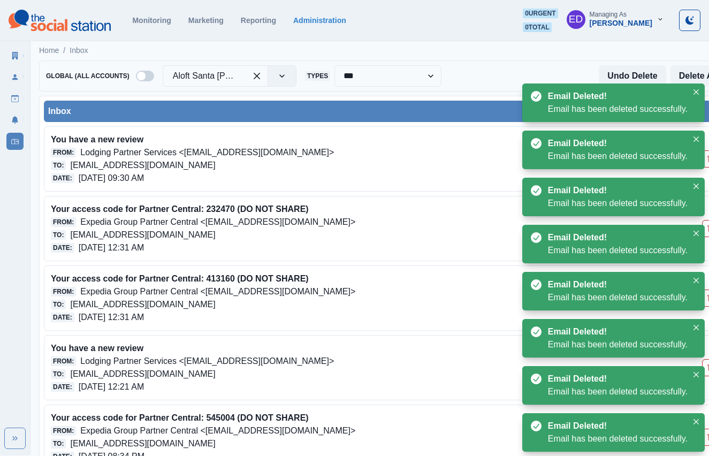
click at [708, 229] on icon "Delete Email" at bounding box center [710, 228] width 7 height 7
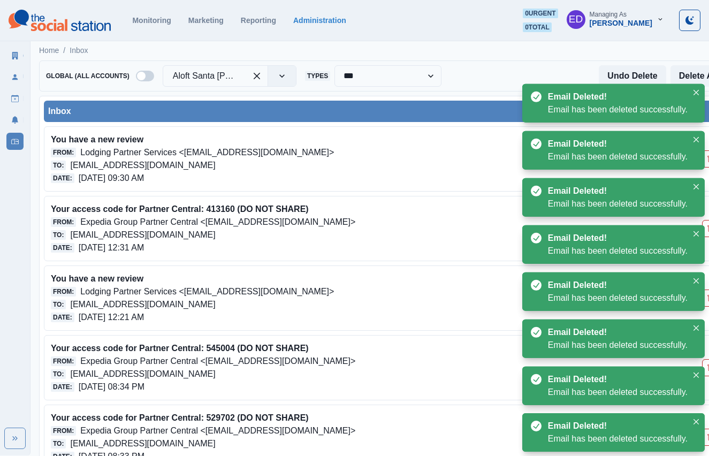
click at [708, 229] on icon "Delete Email" at bounding box center [710, 228] width 7 height 7
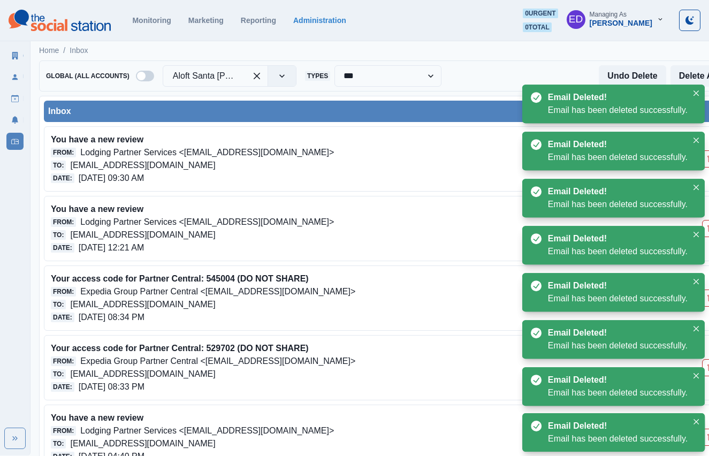
click at [708, 229] on icon "Delete Email" at bounding box center [710, 228] width 7 height 7
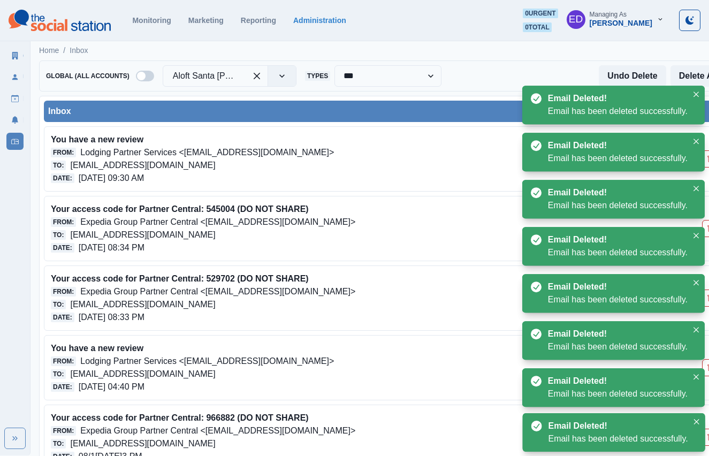
click at [708, 229] on icon "Delete Email" at bounding box center [710, 228] width 7 height 7
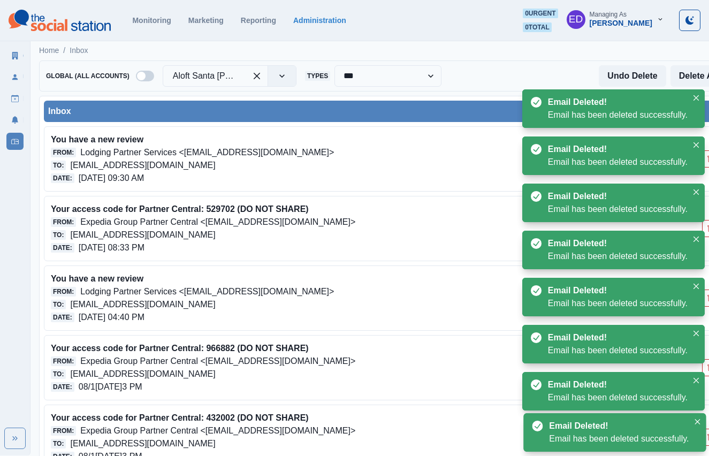
click at [708, 229] on icon "Delete Email" at bounding box center [710, 228] width 7 height 7
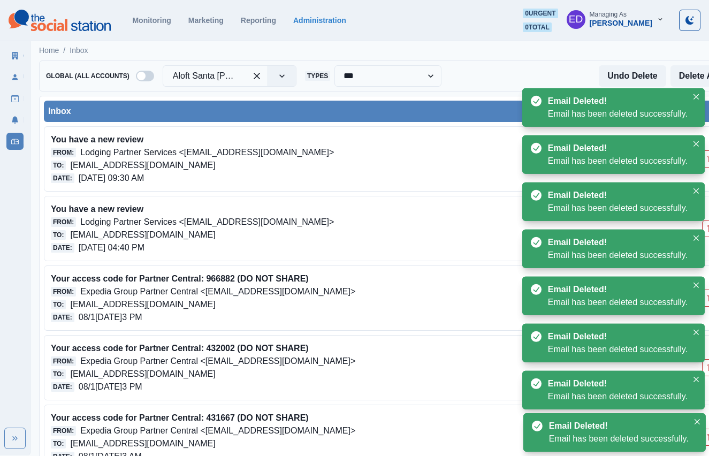
click at [708, 229] on icon "Delete Email" at bounding box center [710, 228] width 7 height 7
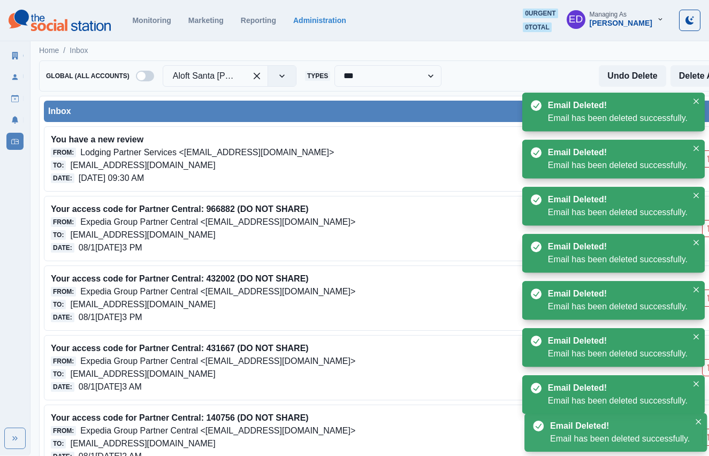
click at [708, 229] on icon "Delete Email" at bounding box center [710, 228] width 7 height 7
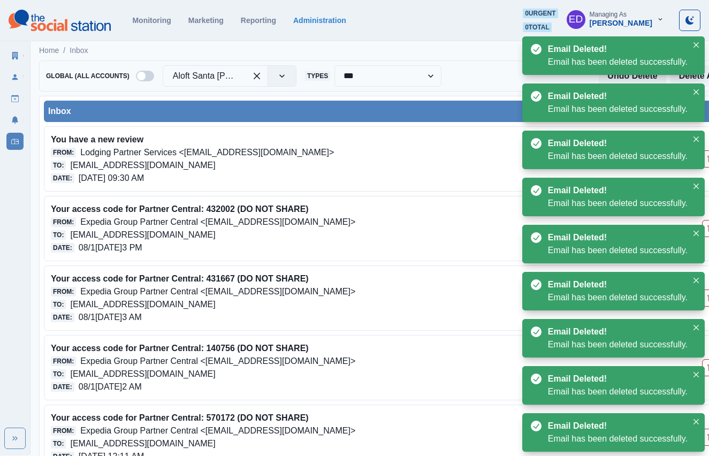
click at [708, 229] on icon "Delete Email" at bounding box center [710, 228] width 7 height 7
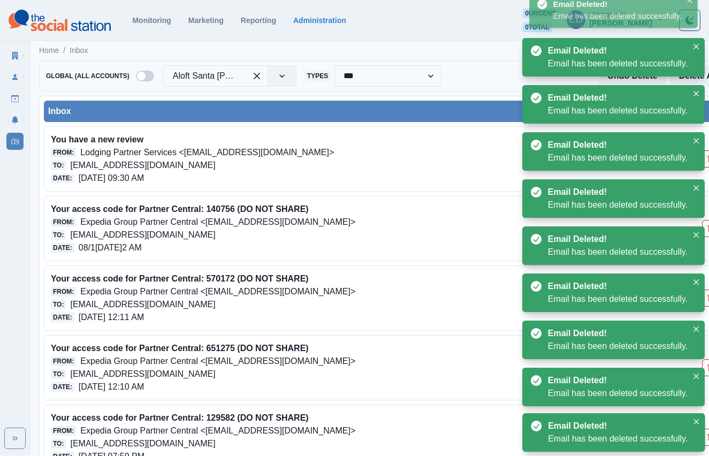
click at [708, 229] on icon "Delete Email" at bounding box center [710, 228] width 7 height 7
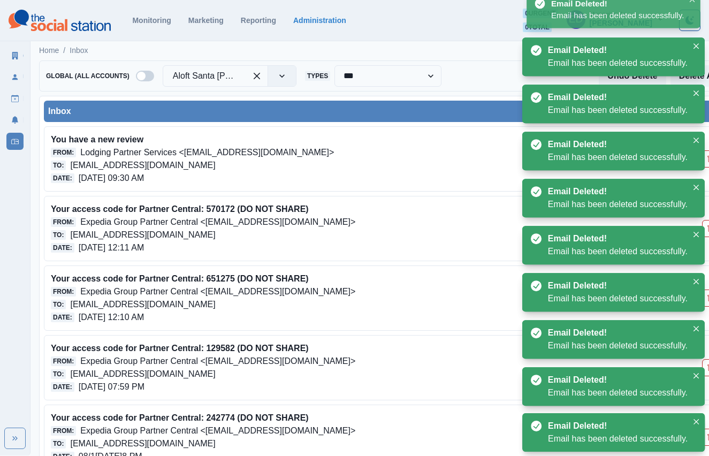
click at [708, 229] on icon "Delete Email" at bounding box center [710, 228] width 7 height 7
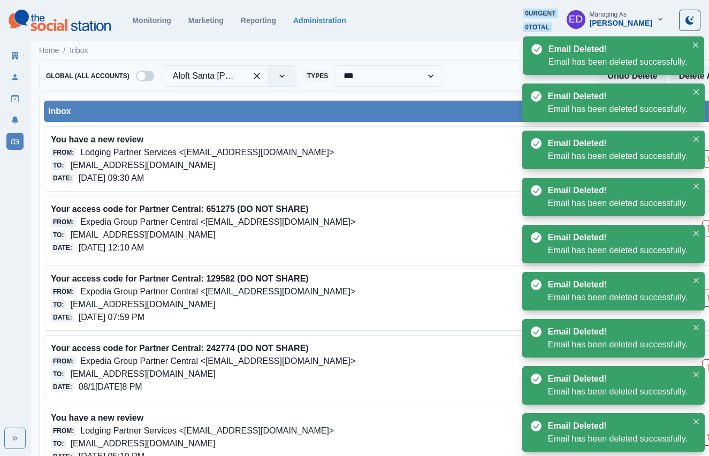
click at [708, 229] on icon "Delete Email" at bounding box center [710, 228] width 7 height 7
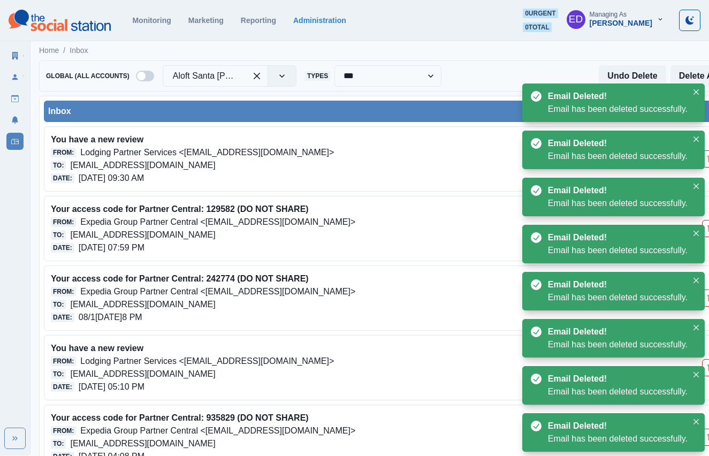
click at [708, 229] on icon "Delete Email" at bounding box center [710, 228] width 7 height 7
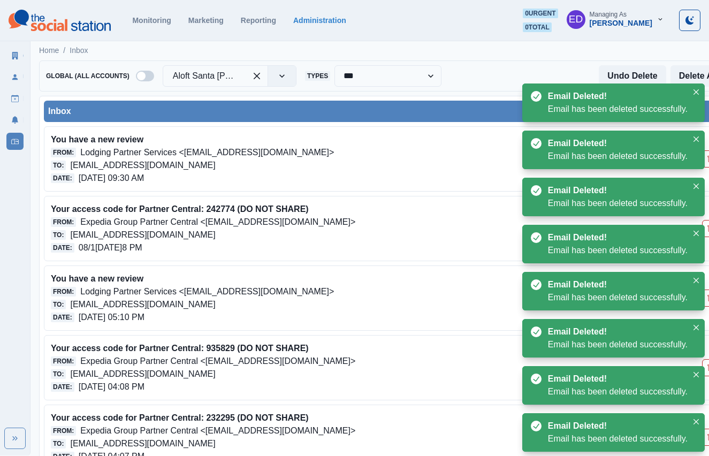
click at [708, 229] on icon "Delete Email" at bounding box center [710, 228] width 7 height 7
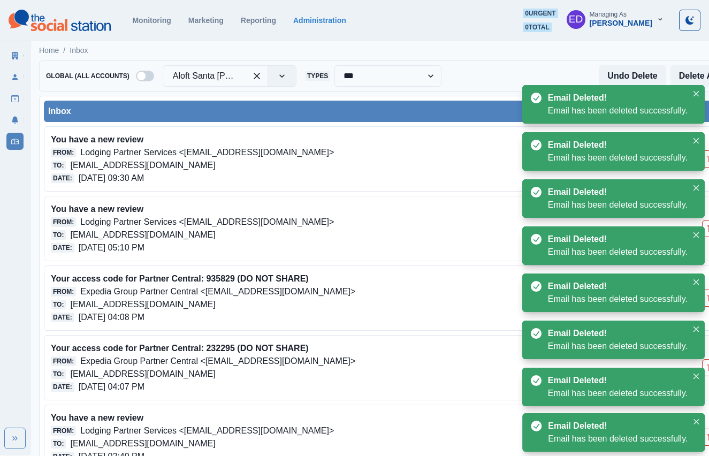
click at [708, 229] on icon "Delete Email" at bounding box center [710, 228] width 7 height 7
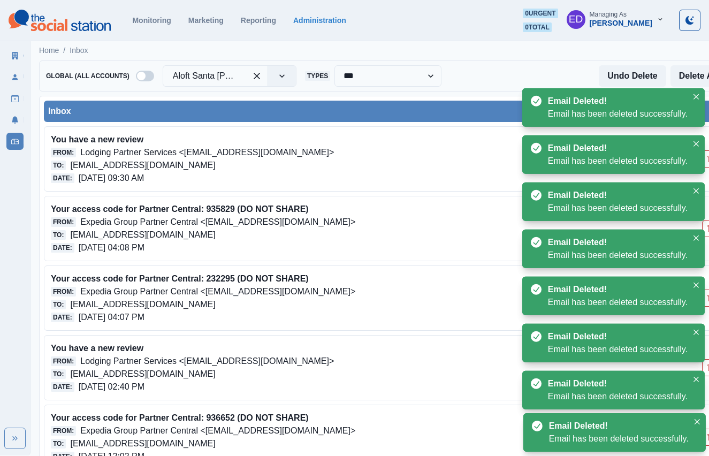
click at [708, 229] on icon "Delete Email" at bounding box center [710, 228] width 7 height 7
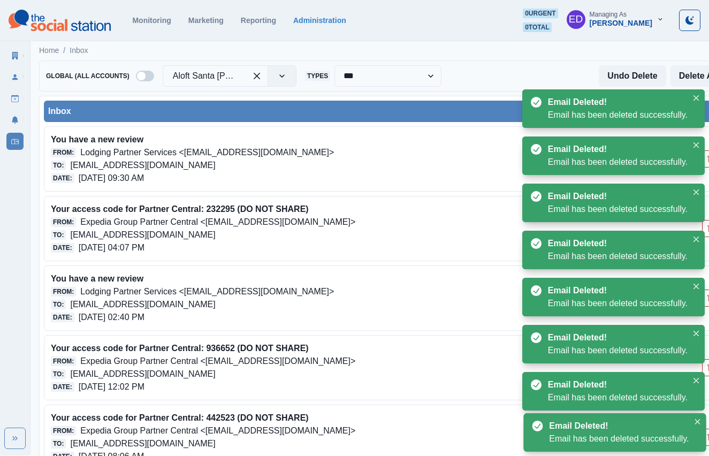
click at [708, 229] on icon "Delete Email" at bounding box center [710, 228] width 7 height 7
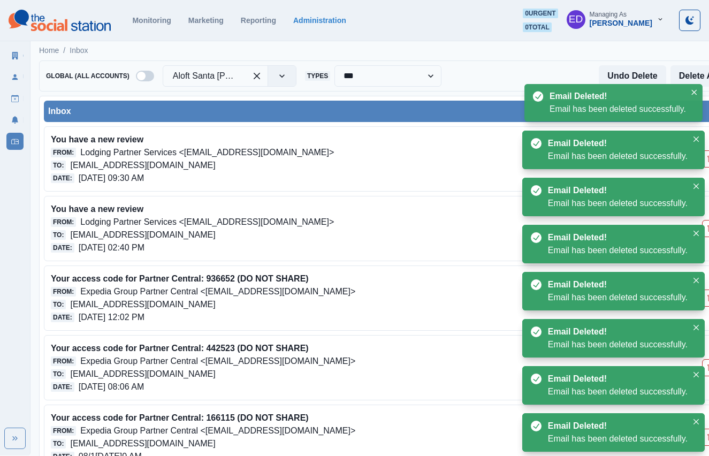
click at [708, 229] on icon "Delete Email" at bounding box center [710, 228] width 7 height 7
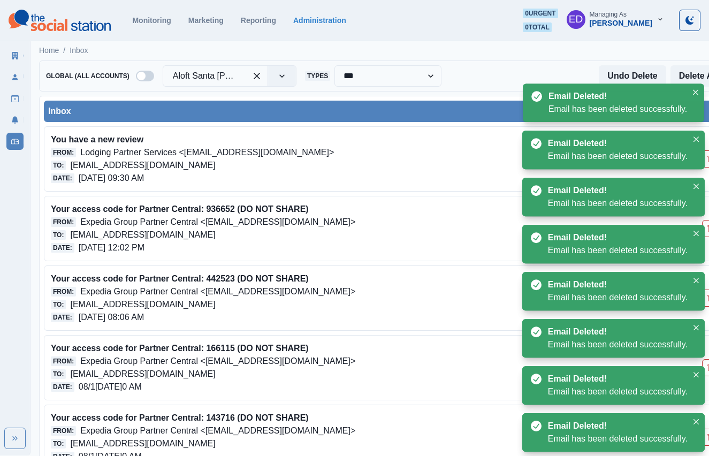
click at [708, 229] on icon "Delete Email" at bounding box center [710, 228] width 7 height 7
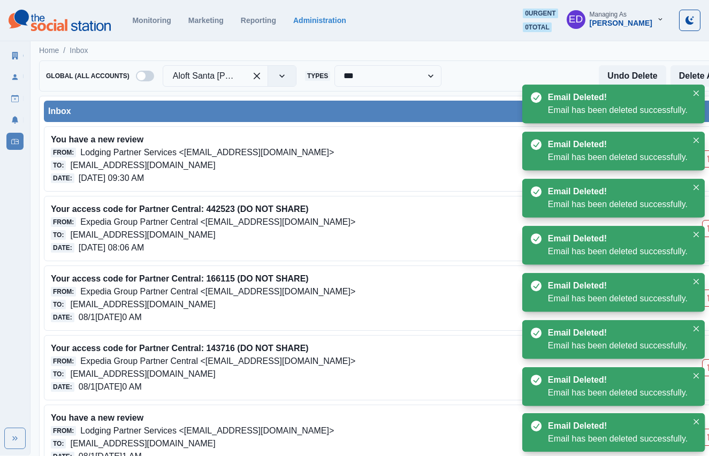
click at [708, 229] on icon "Delete Email" at bounding box center [710, 228] width 7 height 7
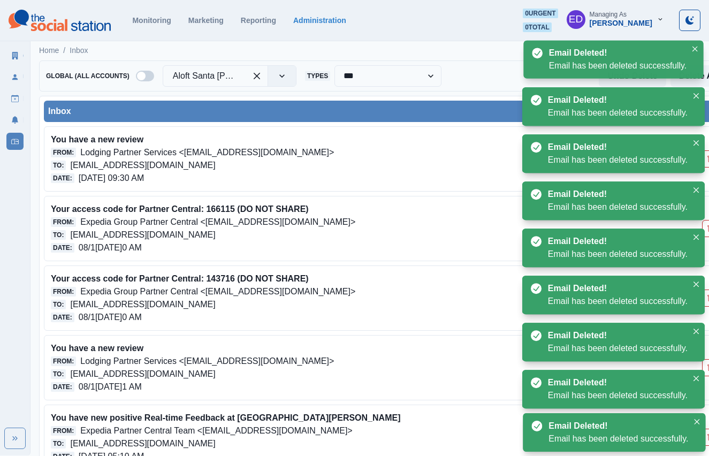
click at [708, 229] on icon "Delete Email" at bounding box center [710, 228] width 7 height 7
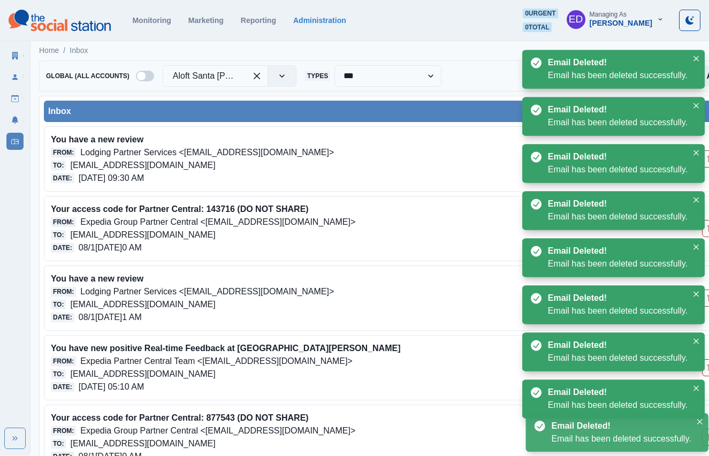
click at [708, 229] on icon "Delete Email" at bounding box center [710, 228] width 7 height 7
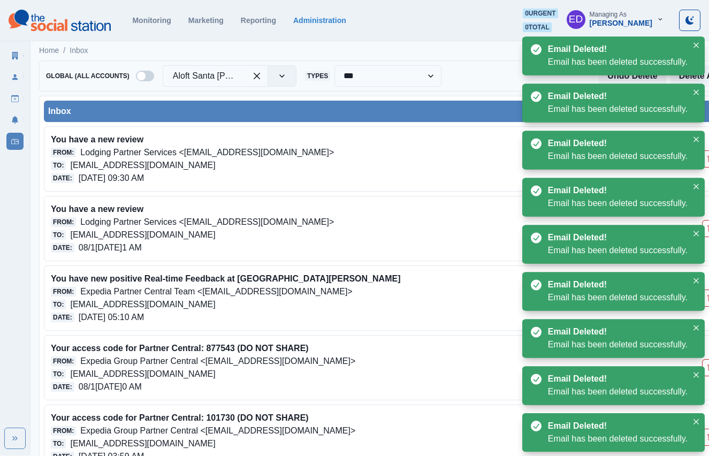
click at [708, 229] on icon "Delete Email" at bounding box center [710, 228] width 7 height 7
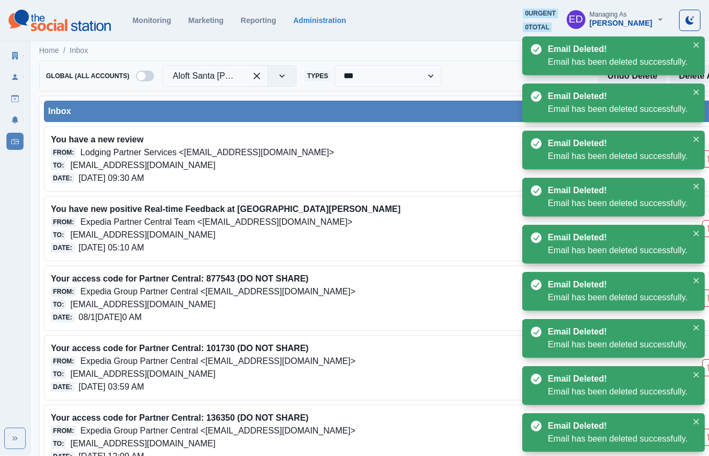
click at [708, 229] on icon "Delete Email" at bounding box center [710, 228] width 7 height 7
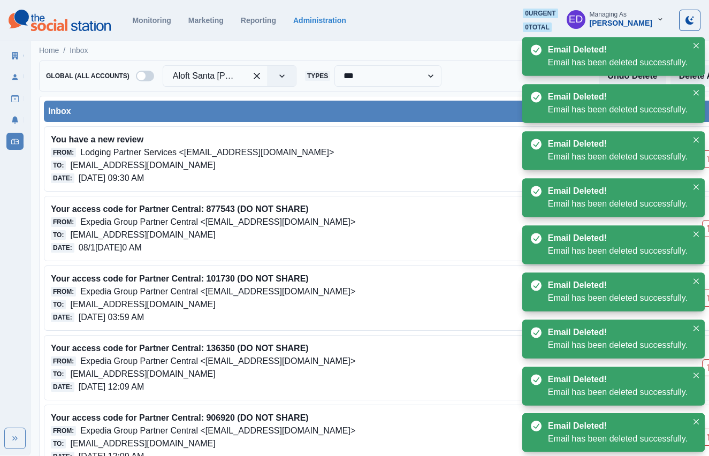
click at [708, 229] on icon "Delete Email" at bounding box center [710, 228] width 7 height 7
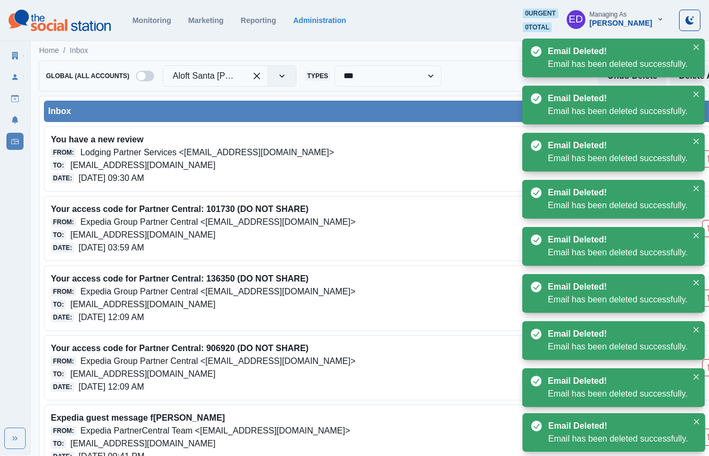
click at [708, 229] on icon "Delete Email" at bounding box center [710, 228] width 7 height 7
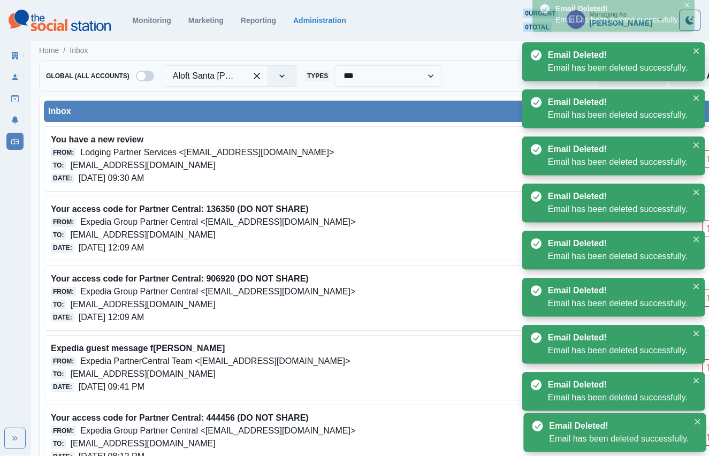
click at [708, 229] on icon "Delete Email" at bounding box center [710, 228] width 7 height 7
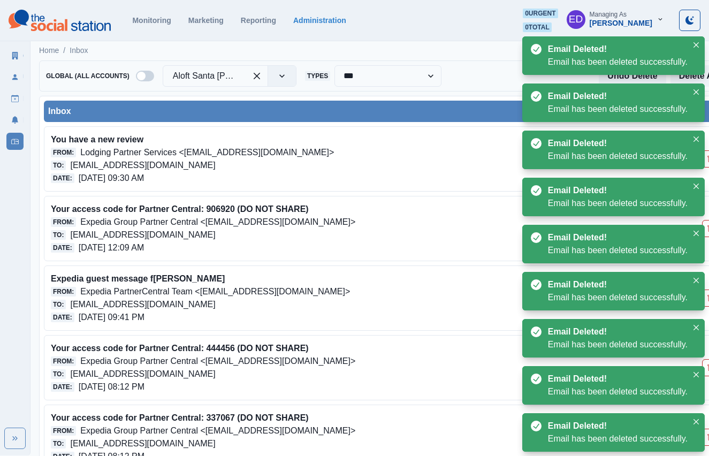
click at [708, 229] on icon "Delete Email" at bounding box center [710, 228] width 7 height 7
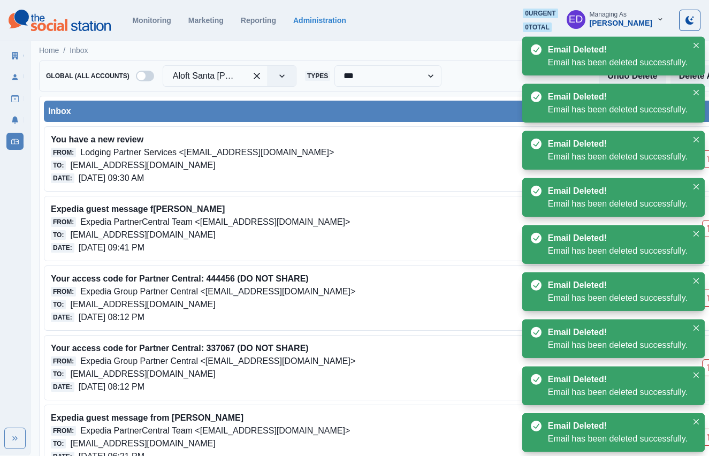
click at [708, 229] on icon "Delete Email" at bounding box center [710, 228] width 7 height 7
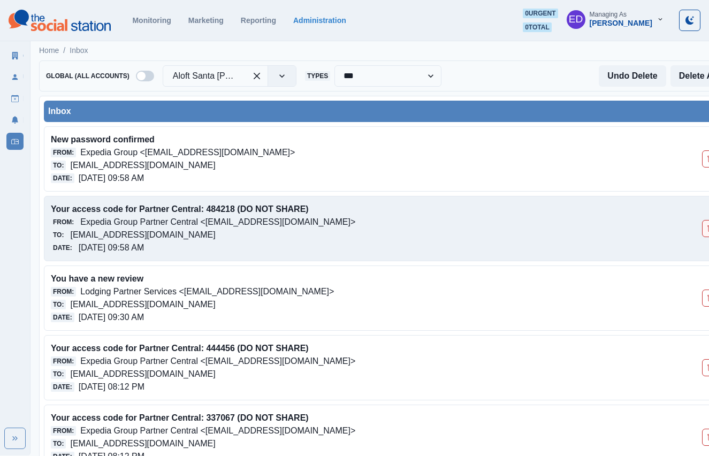
click at [705, 229] on button "Delete Email" at bounding box center [710, 228] width 17 height 17
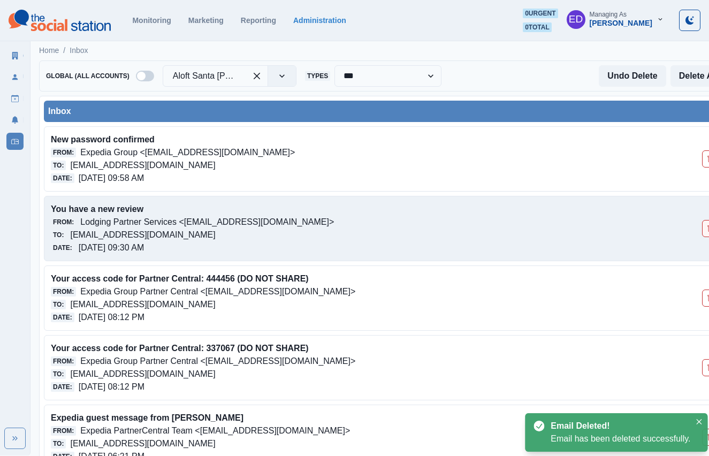
click at [705, 229] on button "Delete Email" at bounding box center [710, 228] width 17 height 17
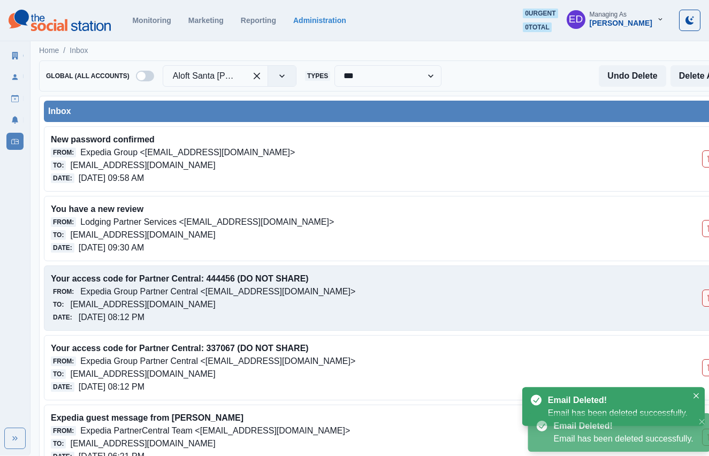
click at [705, 290] on button "Delete Email" at bounding box center [710, 298] width 17 height 17
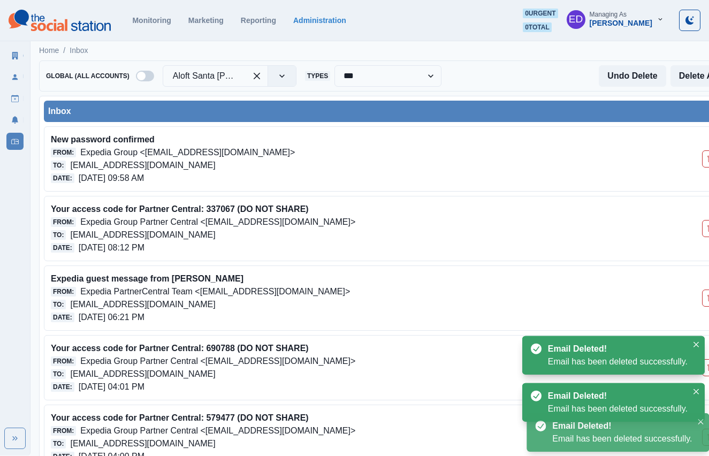
click at [705, 228] on button "Delete Email" at bounding box center [710, 228] width 17 height 17
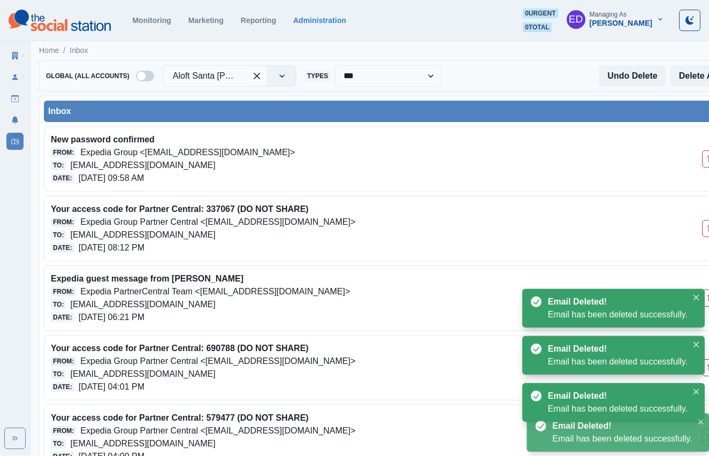
click at [705, 290] on button "Delete Email" at bounding box center [710, 298] width 17 height 17
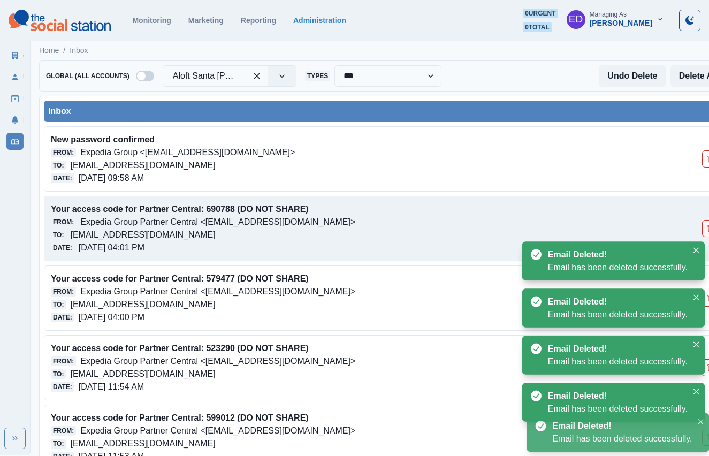
click at [705, 229] on button "Delete Email" at bounding box center [710, 228] width 17 height 17
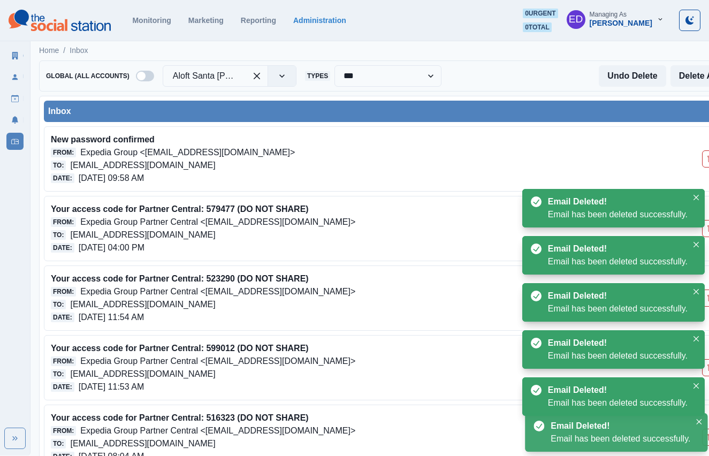
click at [705, 229] on button "Delete Email" at bounding box center [710, 228] width 17 height 17
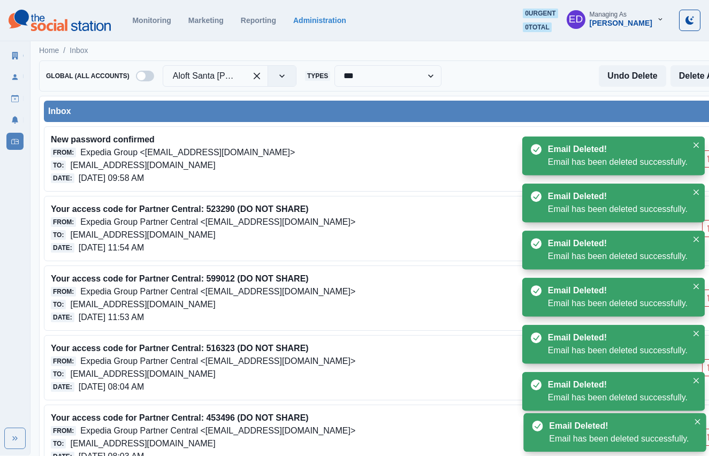
click at [705, 229] on button "Delete Email" at bounding box center [710, 228] width 17 height 17
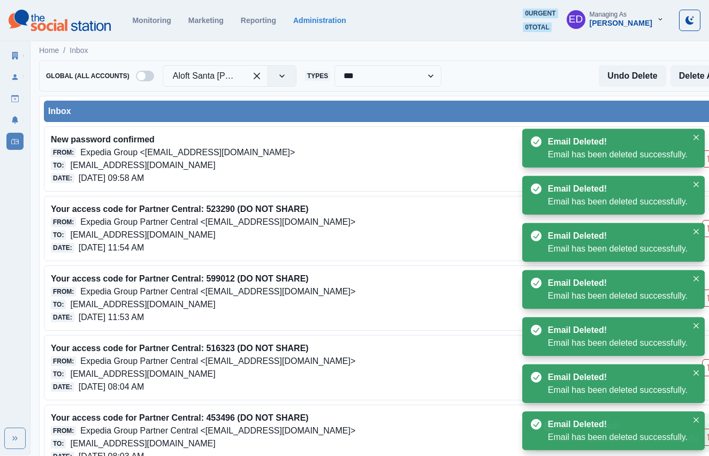
click at [705, 290] on button "Delete Email" at bounding box center [710, 298] width 17 height 17
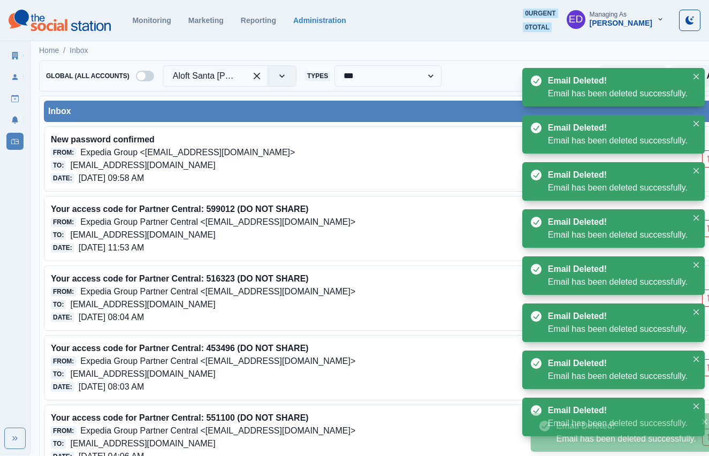
click at [705, 290] on button "Delete Email" at bounding box center [710, 298] width 17 height 17
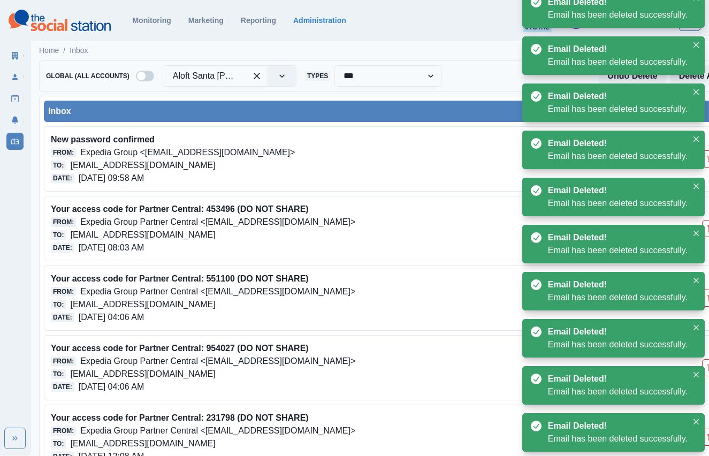
click at [705, 229] on button "Delete Email" at bounding box center [710, 228] width 17 height 17
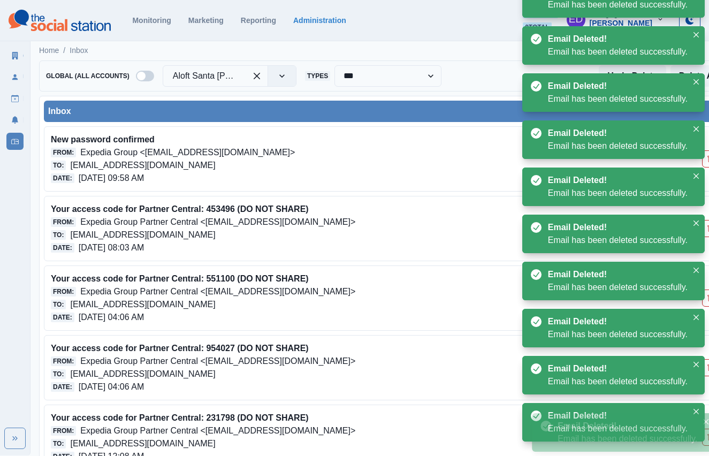
click at [705, 229] on button "Delete Email" at bounding box center [710, 228] width 17 height 17
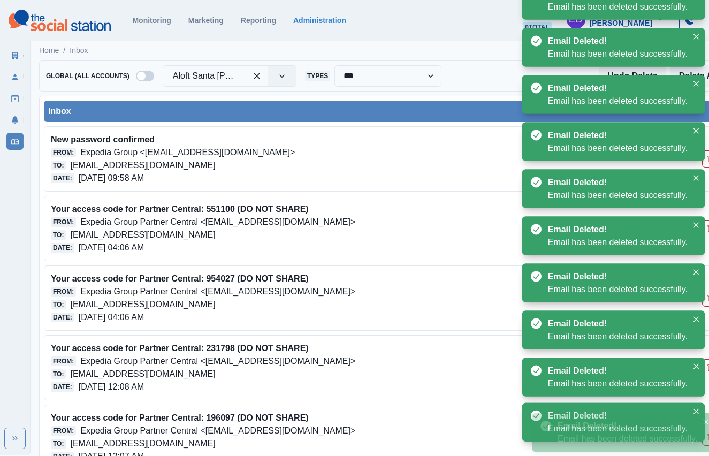
click at [705, 229] on button "Delete Email" at bounding box center [710, 228] width 17 height 17
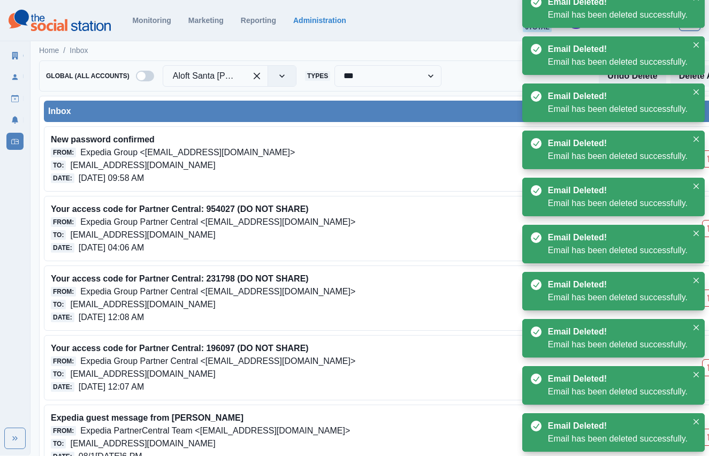
click at [705, 229] on button "Delete Email" at bounding box center [710, 228] width 17 height 17
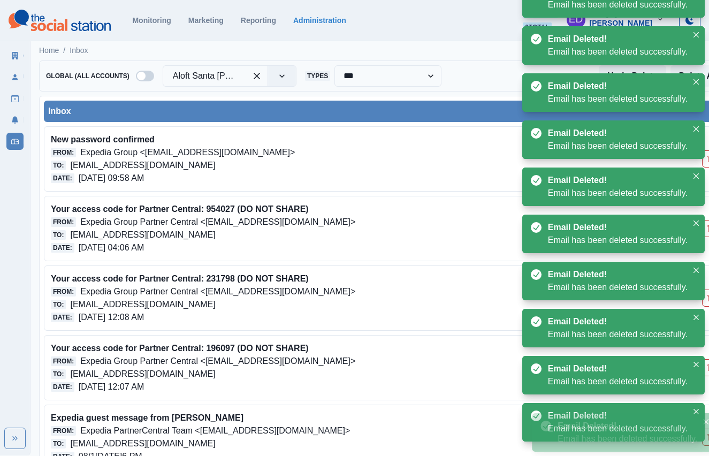
click at [705, 229] on button "Delete Email" at bounding box center [710, 228] width 17 height 17
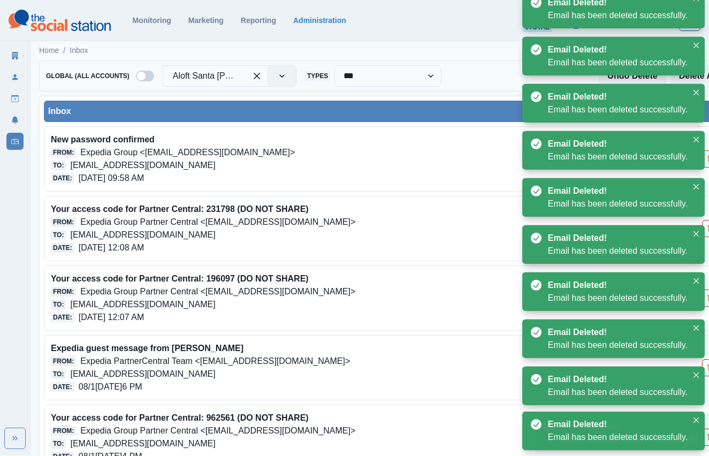
click at [705, 229] on button "Delete Email" at bounding box center [710, 228] width 17 height 17
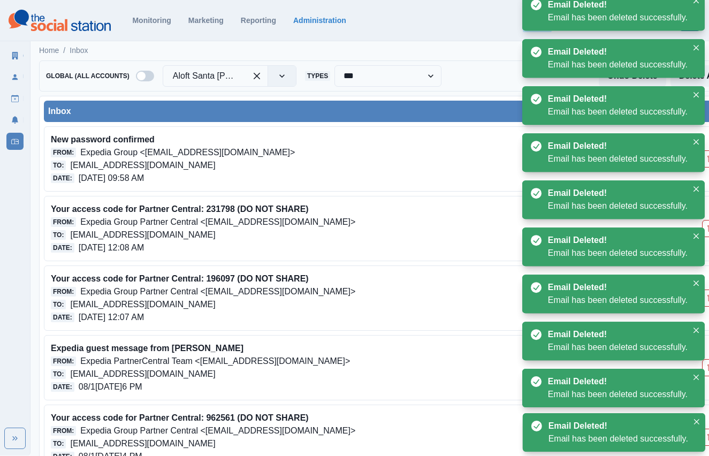
click at [705, 229] on button "Delete Email" at bounding box center [710, 228] width 17 height 17
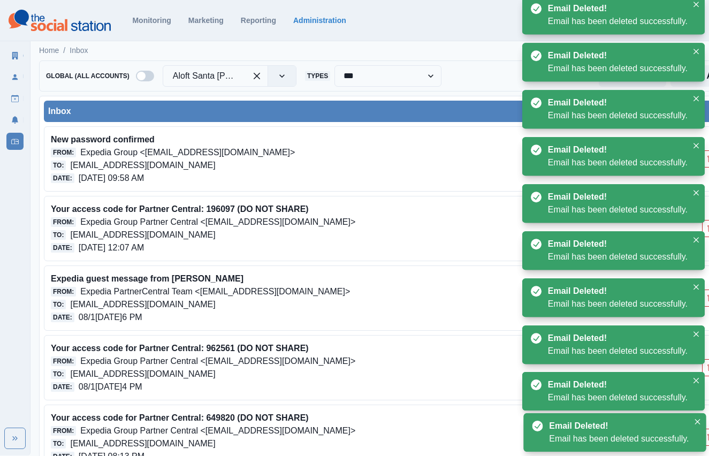
click at [705, 229] on button "Delete Email" at bounding box center [710, 228] width 17 height 17
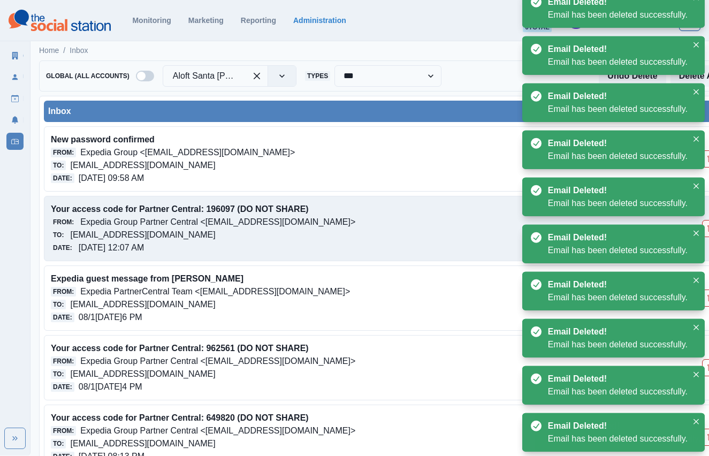
click at [705, 229] on button "Delete Email" at bounding box center [710, 228] width 17 height 17
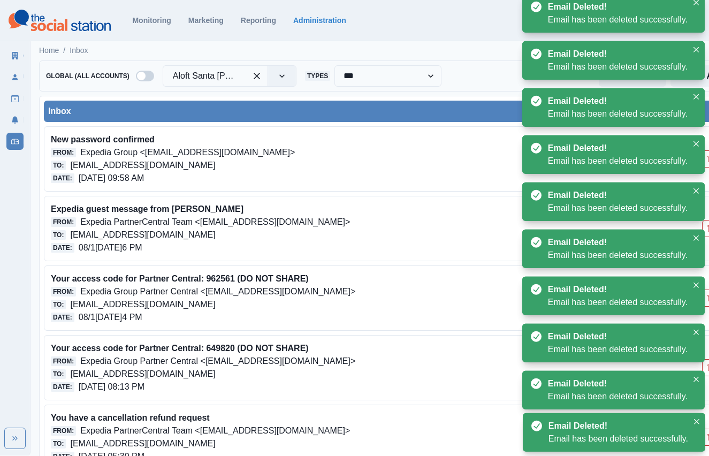
click at [705, 229] on button "Delete Email" at bounding box center [710, 228] width 17 height 17
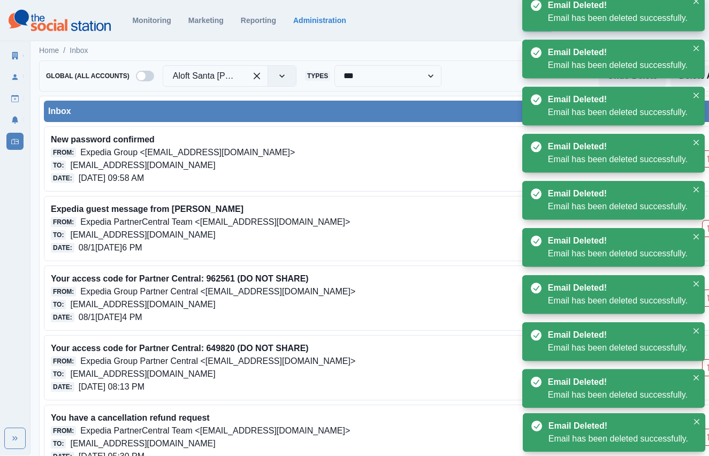
click at [705, 229] on button "Delete Email" at bounding box center [710, 228] width 17 height 17
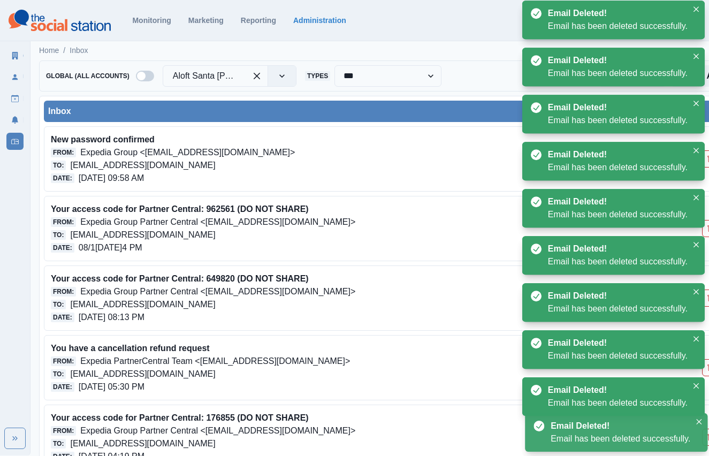
click at [705, 229] on button "Delete Email" at bounding box center [710, 228] width 17 height 17
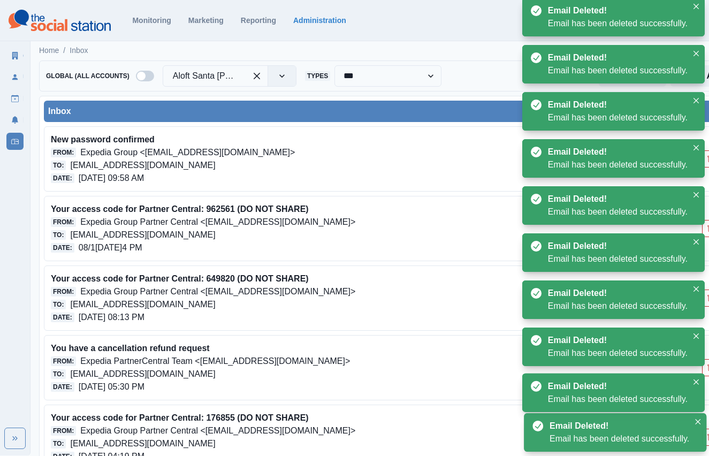
click at [705, 229] on button "Delete Email" at bounding box center [710, 228] width 17 height 17
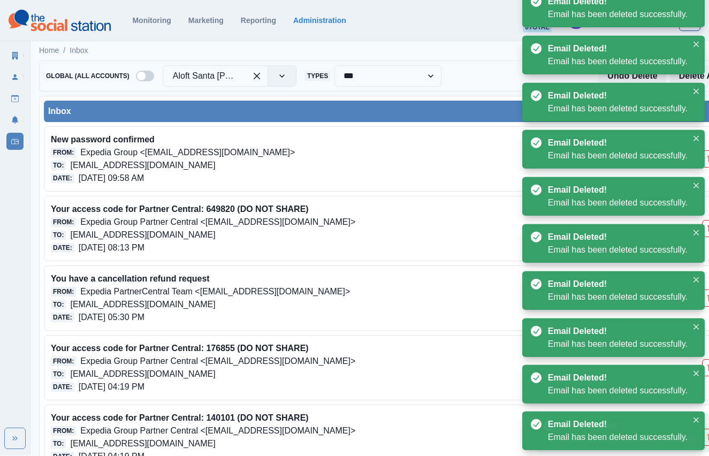
click at [705, 229] on button "Delete Email" at bounding box center [710, 228] width 17 height 17
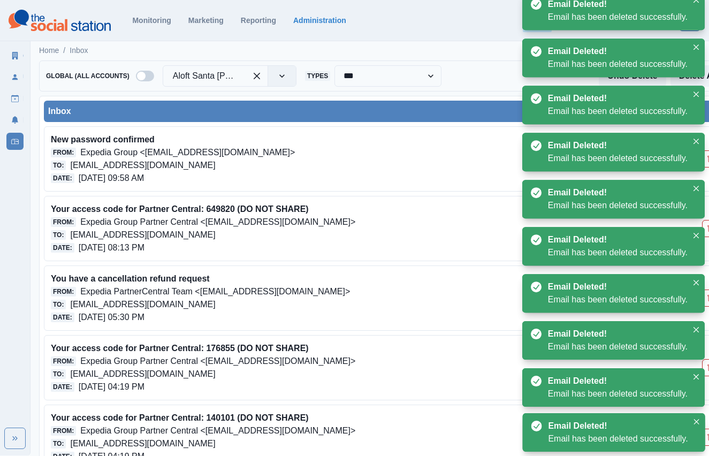
click at [705, 229] on button "Delete Email" at bounding box center [710, 228] width 17 height 17
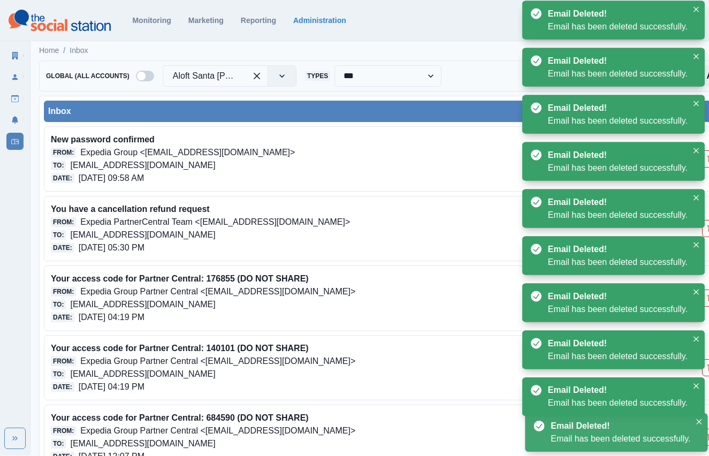
click at [705, 229] on button "Delete Email" at bounding box center [710, 228] width 17 height 17
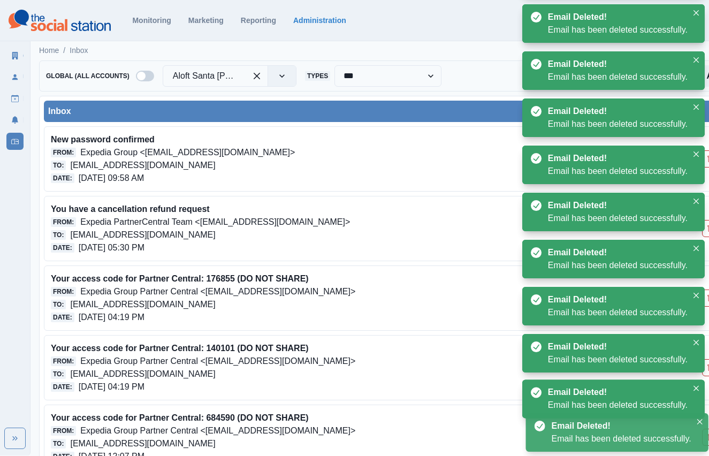
click at [705, 229] on button "Delete Email" at bounding box center [710, 228] width 17 height 17
click at [705, 290] on button "Delete Email" at bounding box center [710, 298] width 17 height 17
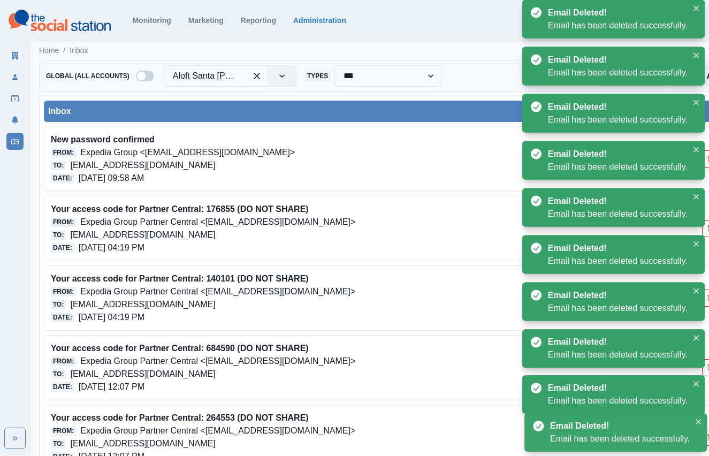
click at [705, 229] on button "Delete Email" at bounding box center [710, 228] width 17 height 17
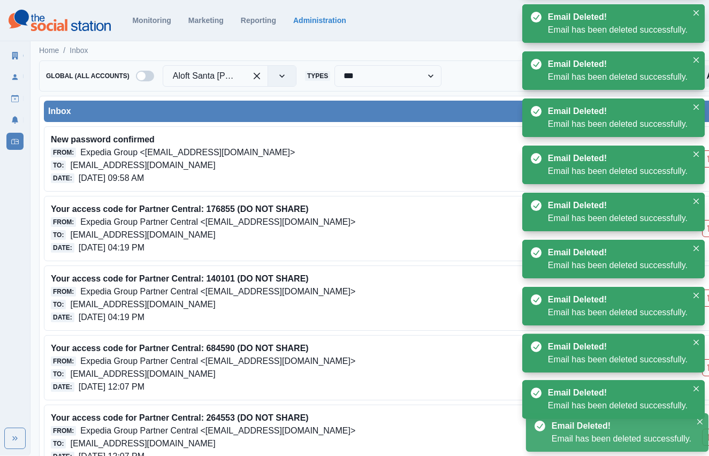
click at [705, 290] on button "Delete Email" at bounding box center [710, 298] width 17 height 17
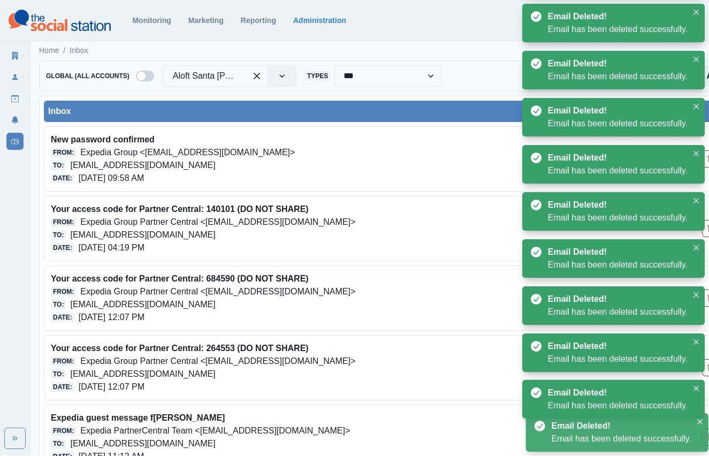
click at [705, 229] on button "Delete Email" at bounding box center [710, 228] width 17 height 17
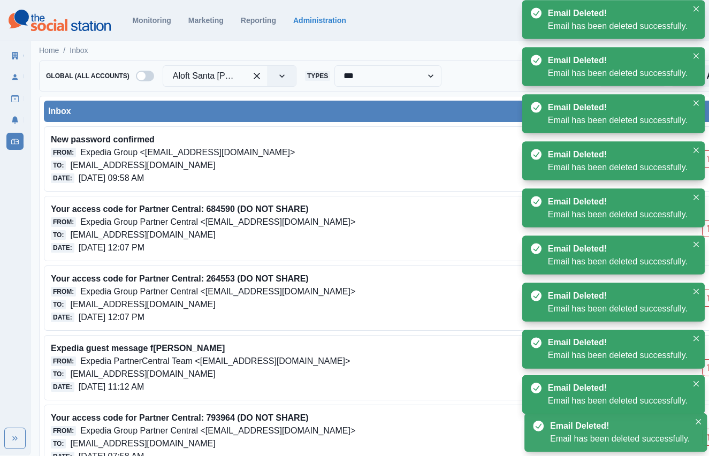
click at [705, 229] on button "Delete Email" at bounding box center [710, 228] width 17 height 17
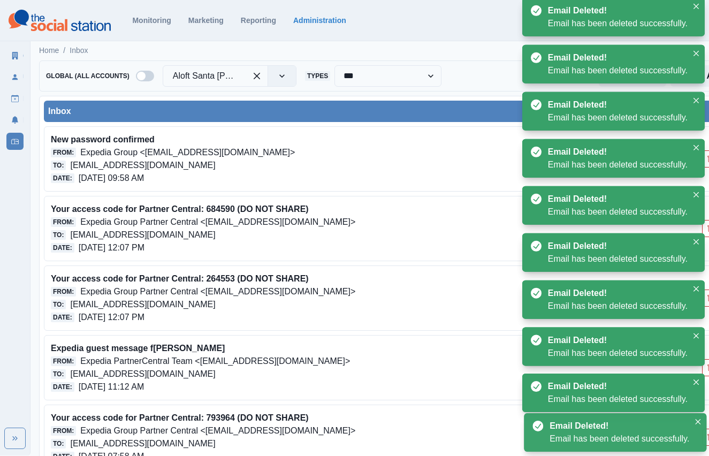
click at [705, 229] on button "Delete Email" at bounding box center [710, 228] width 17 height 17
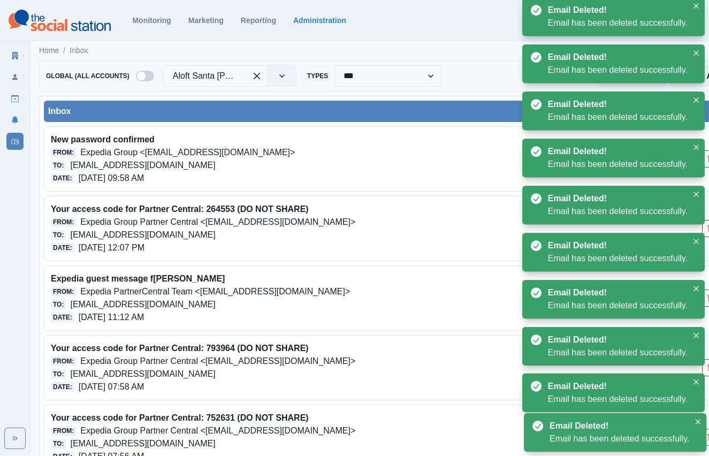
click at [705, 229] on button "Delete Email" at bounding box center [710, 228] width 17 height 17
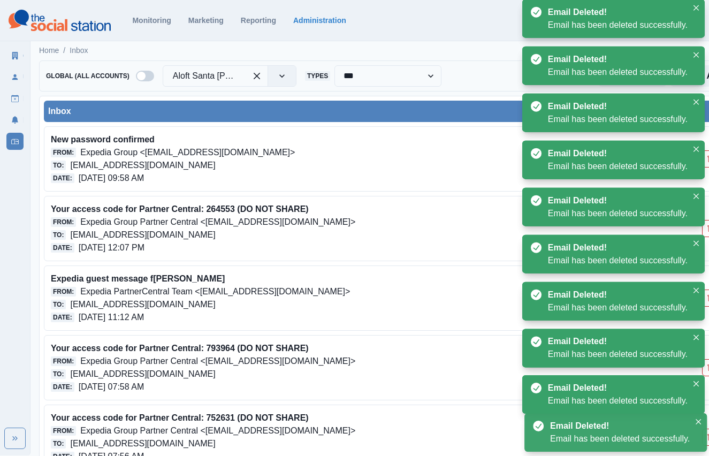
click at [705, 229] on button "Delete Email" at bounding box center [710, 228] width 17 height 17
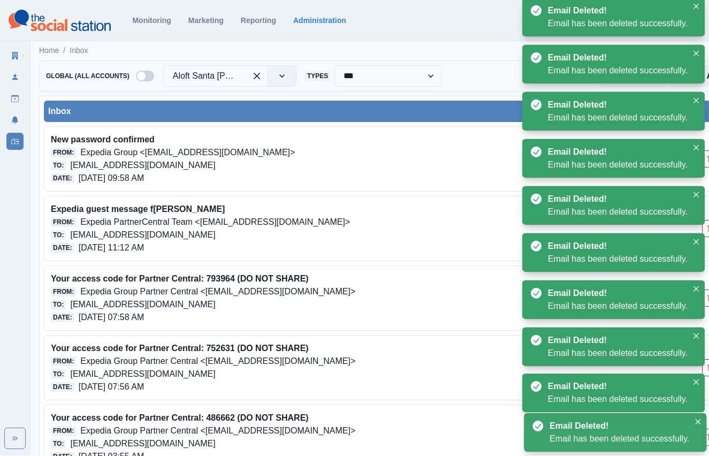
click at [705, 229] on button "Delete Email" at bounding box center [710, 228] width 17 height 17
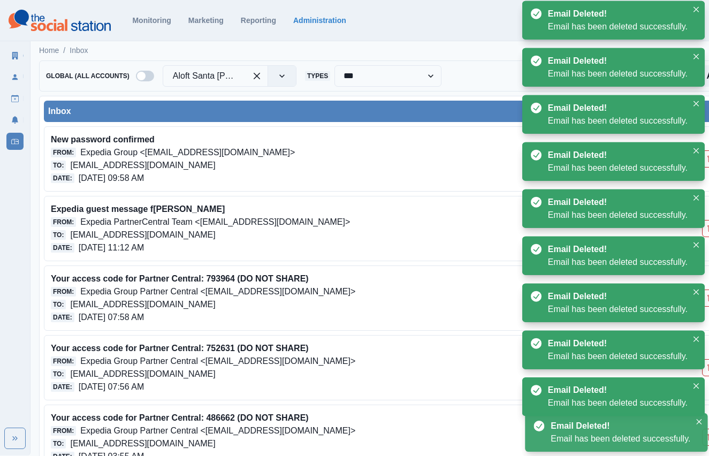
click at [705, 229] on button "Delete Email" at bounding box center [710, 228] width 17 height 17
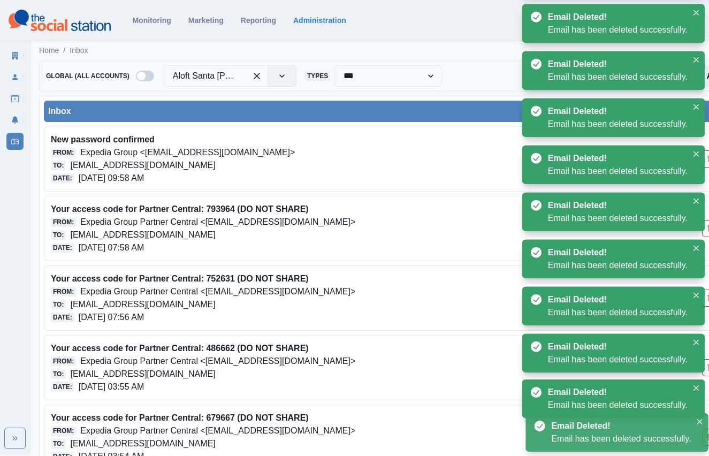
click at [705, 229] on button "Delete Email" at bounding box center [710, 228] width 17 height 17
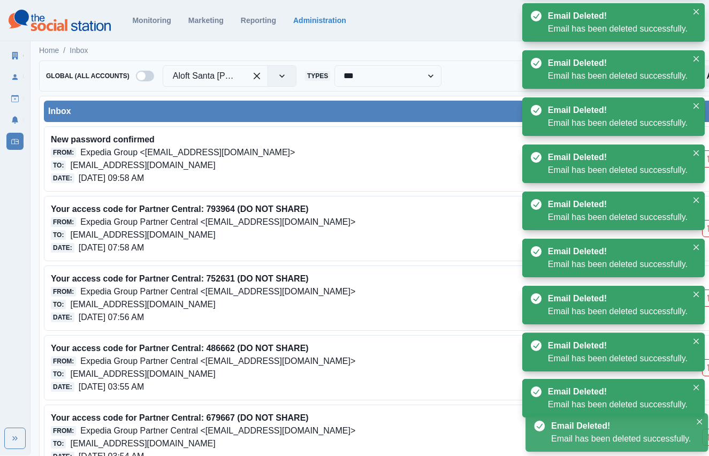
click at [705, 229] on button "Delete Email" at bounding box center [710, 228] width 17 height 17
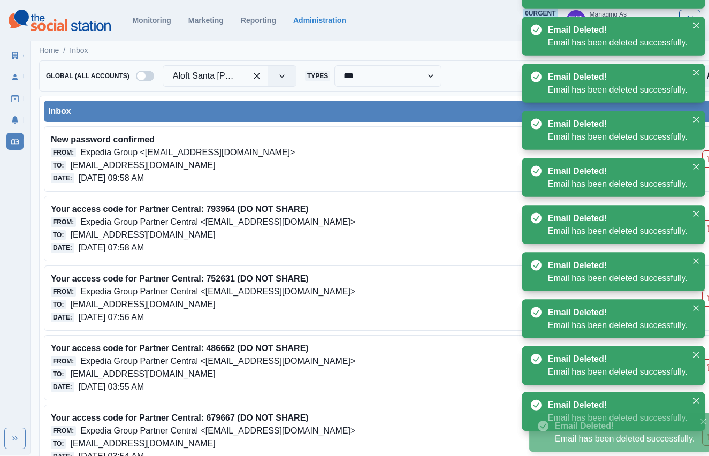
click at [705, 290] on button "Delete Email" at bounding box center [710, 298] width 17 height 17
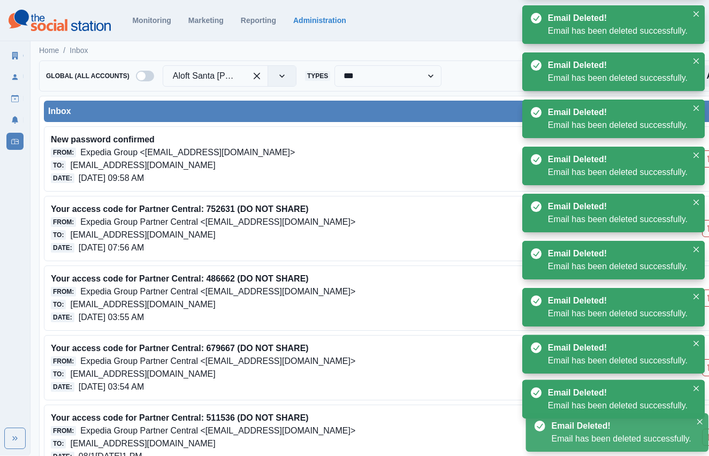
click at [705, 229] on button "Delete Email" at bounding box center [710, 228] width 17 height 17
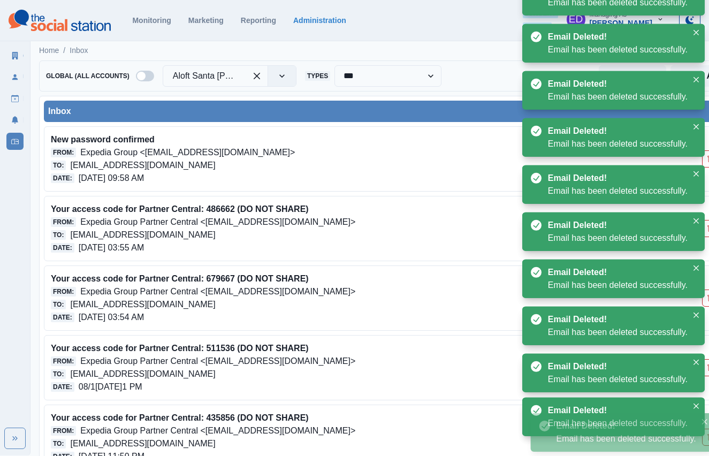
click at [705, 229] on button "Delete Email" at bounding box center [710, 228] width 17 height 17
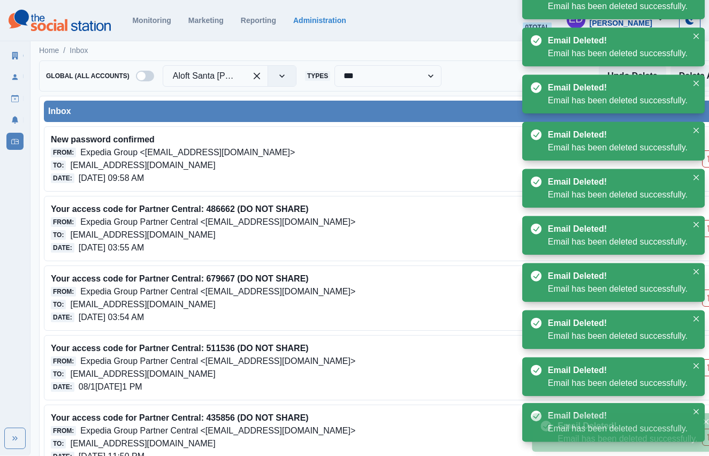
click at [705, 229] on button "Delete Email" at bounding box center [710, 228] width 17 height 17
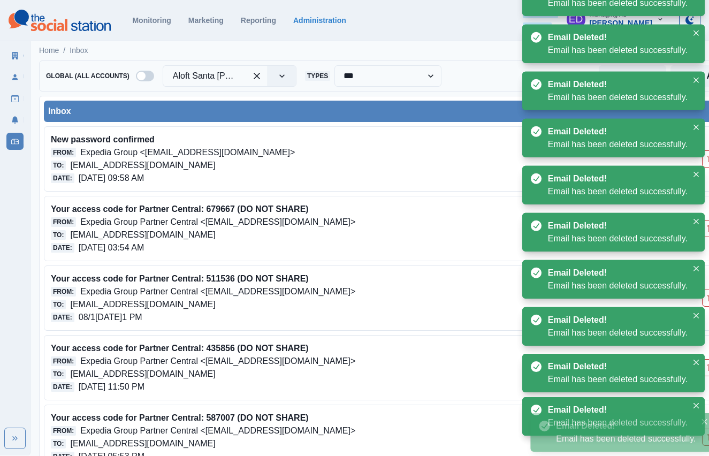
click at [705, 229] on button "Delete Email" at bounding box center [710, 228] width 17 height 17
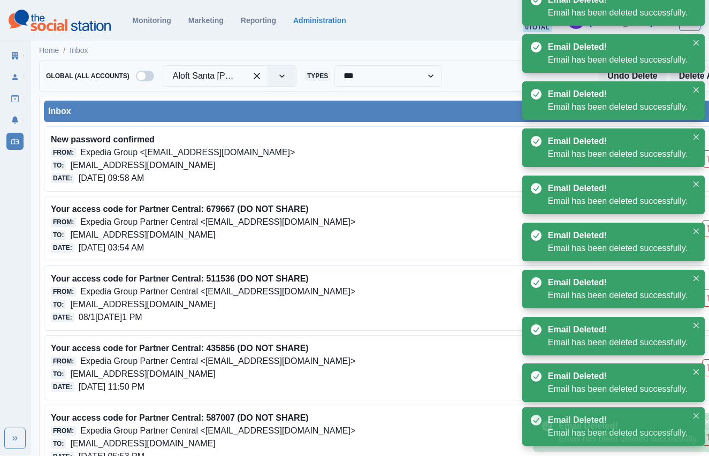
click at [705, 229] on button "Delete Email" at bounding box center [710, 228] width 17 height 17
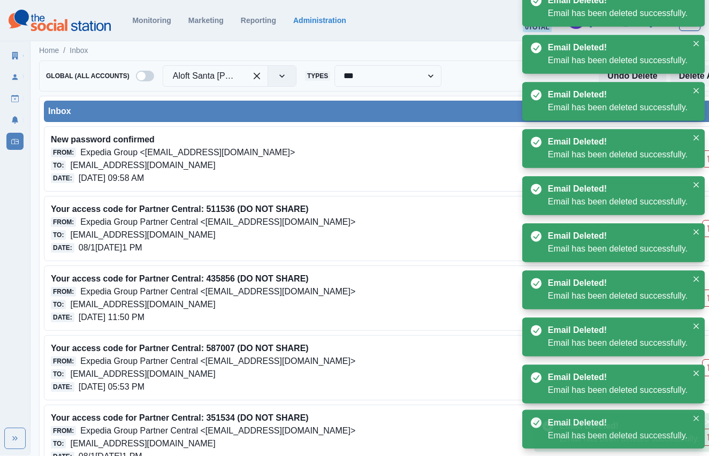
click at [705, 229] on button "Delete Email" at bounding box center [710, 228] width 17 height 17
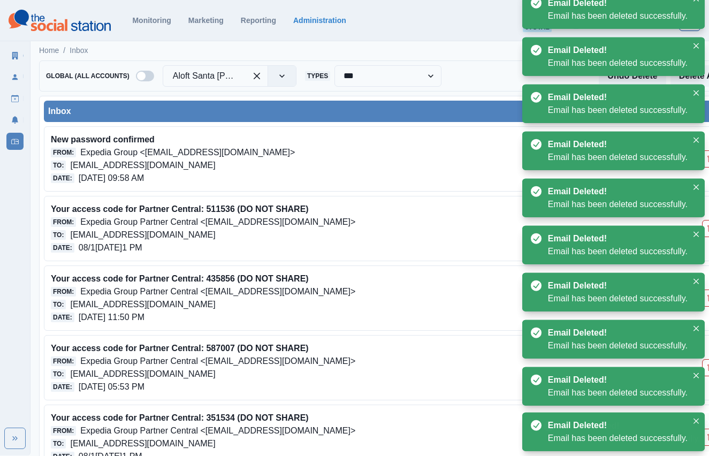
click at [705, 229] on button "Delete Email" at bounding box center [710, 228] width 17 height 17
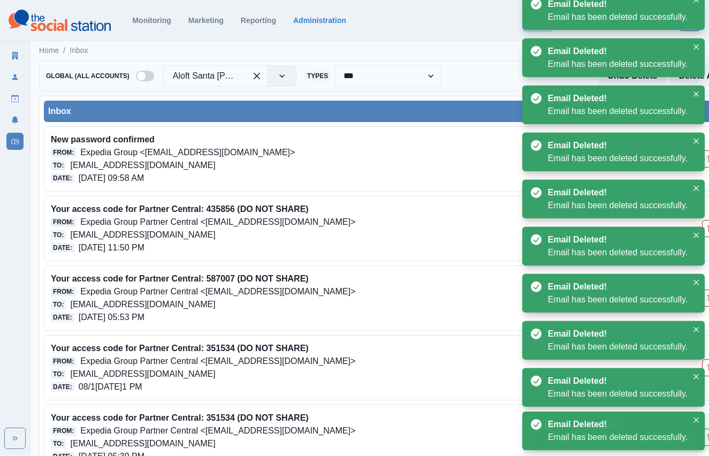
click at [705, 229] on button "Delete Email" at bounding box center [710, 228] width 17 height 17
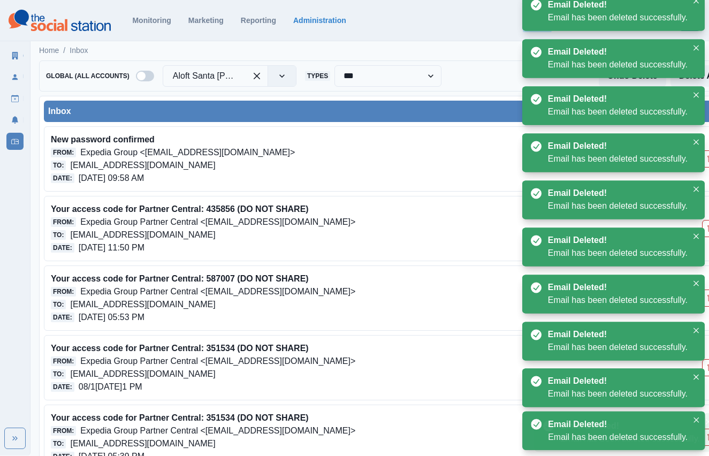
click at [705, 229] on button "Delete Email" at bounding box center [710, 228] width 17 height 17
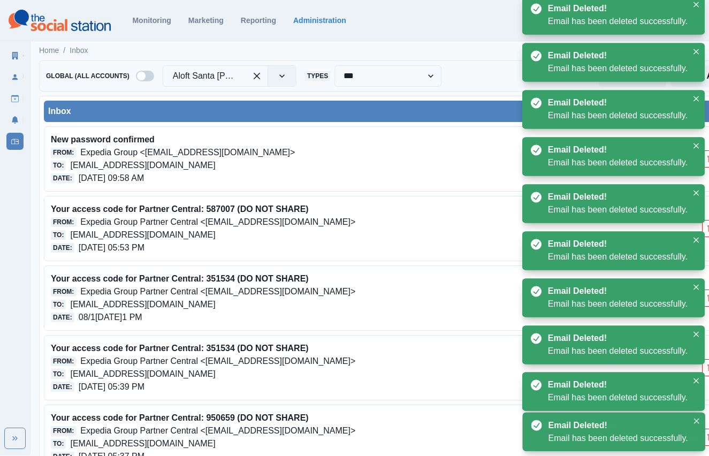
click at [705, 229] on button "Delete Email" at bounding box center [710, 228] width 17 height 17
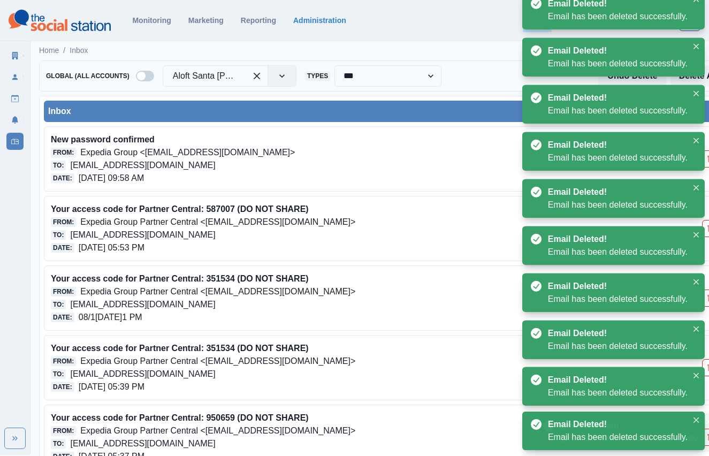
click at [705, 229] on button "Delete Email" at bounding box center [710, 228] width 17 height 17
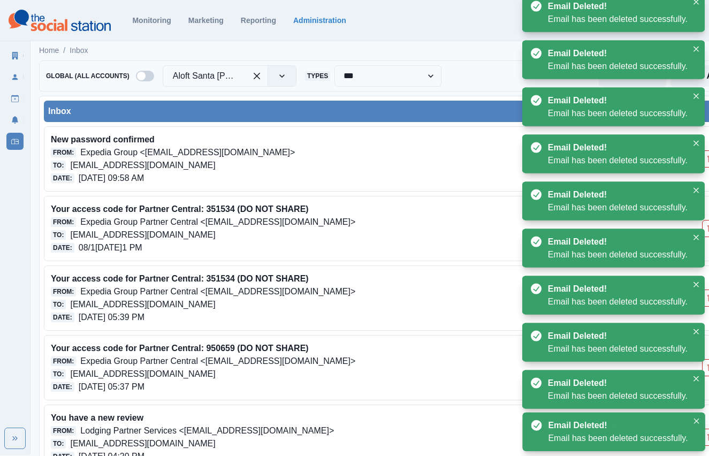
click at [705, 229] on button "Delete Email" at bounding box center [710, 228] width 17 height 17
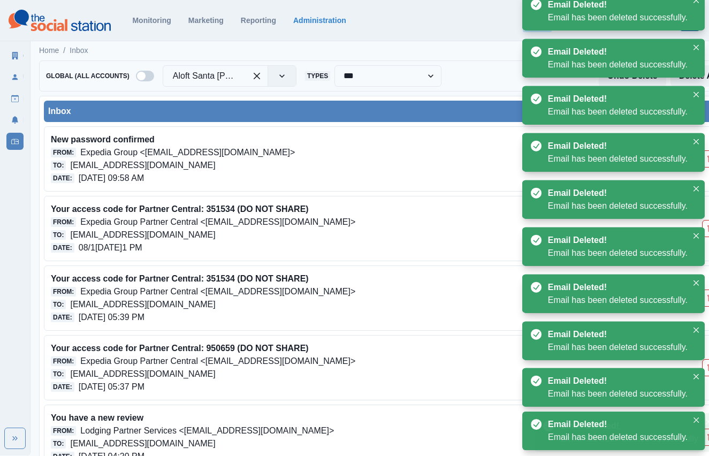
click at [705, 229] on button "Delete Email" at bounding box center [710, 228] width 17 height 17
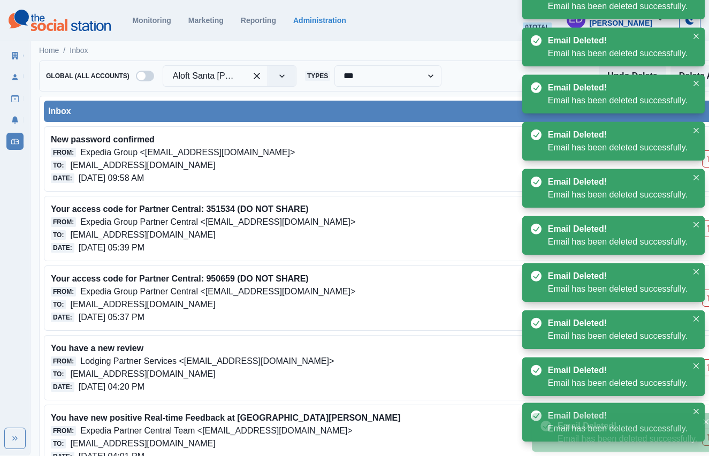
click at [705, 229] on button "Delete Email" at bounding box center [710, 228] width 17 height 17
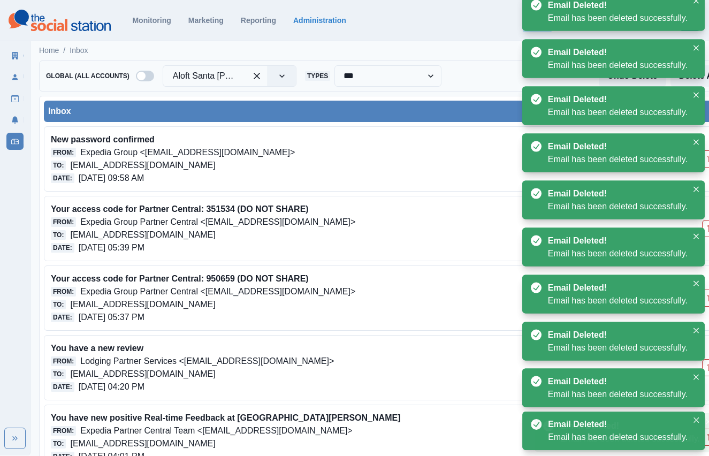
click at [705, 229] on button "Delete Email" at bounding box center [710, 228] width 17 height 17
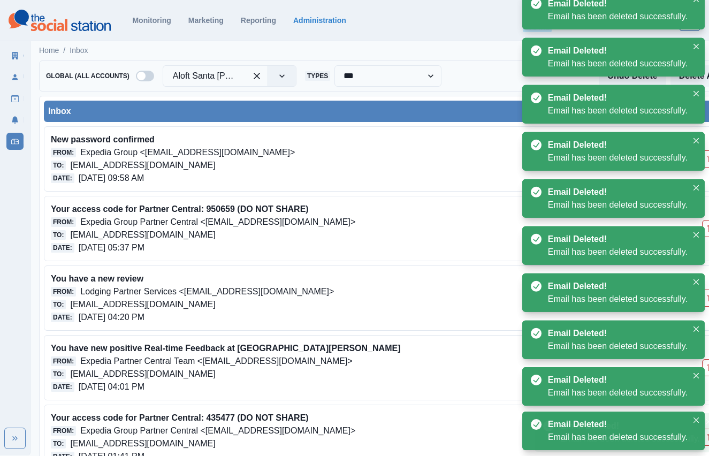
click at [705, 229] on button "Delete Email" at bounding box center [710, 228] width 17 height 17
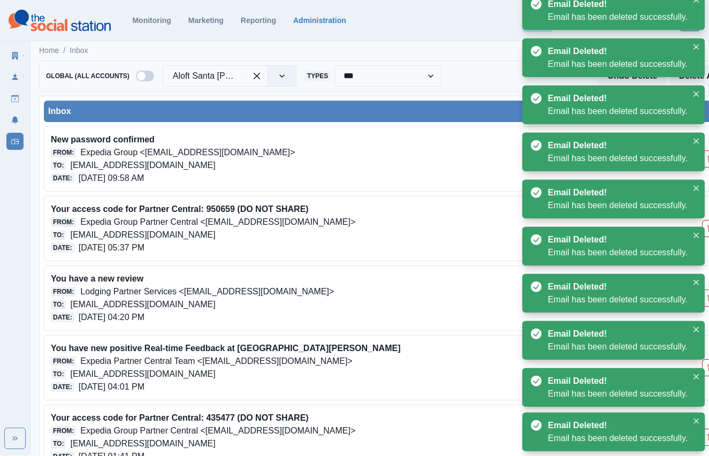
click at [705, 229] on button "Delete Email" at bounding box center [710, 228] width 17 height 17
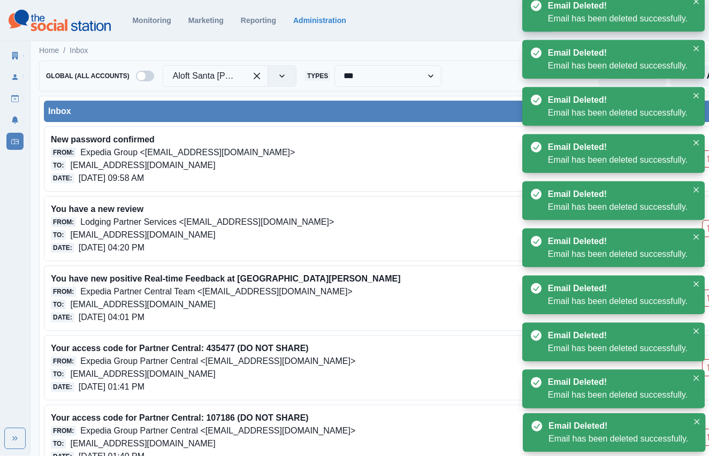
click at [705, 229] on button "Delete Email" at bounding box center [710, 228] width 17 height 17
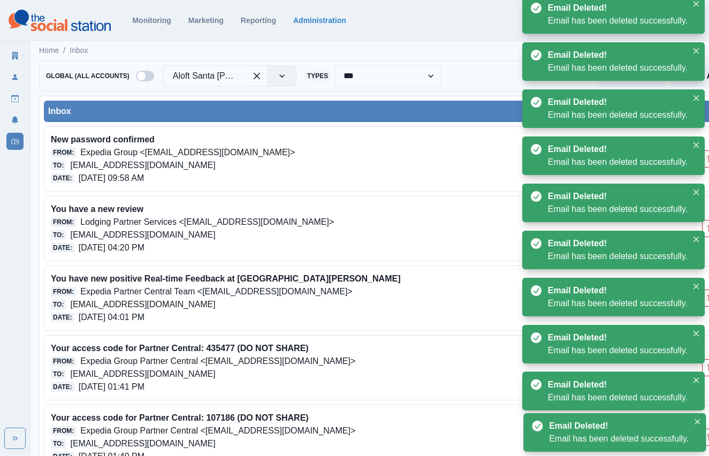
click at [705, 229] on button "Delete Email" at bounding box center [710, 228] width 17 height 17
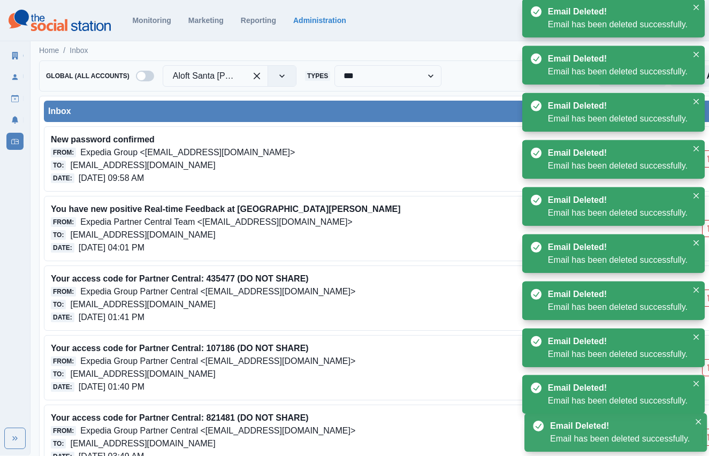
click at [705, 229] on button "Delete Email" at bounding box center [710, 228] width 17 height 17
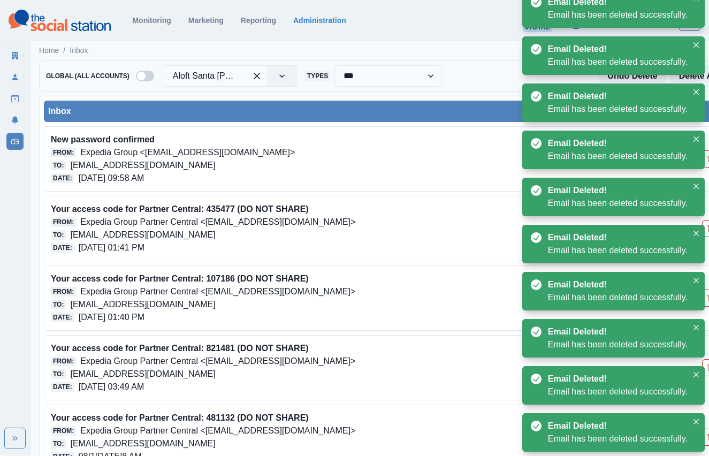
click at [705, 229] on button "Delete Email" at bounding box center [710, 228] width 17 height 17
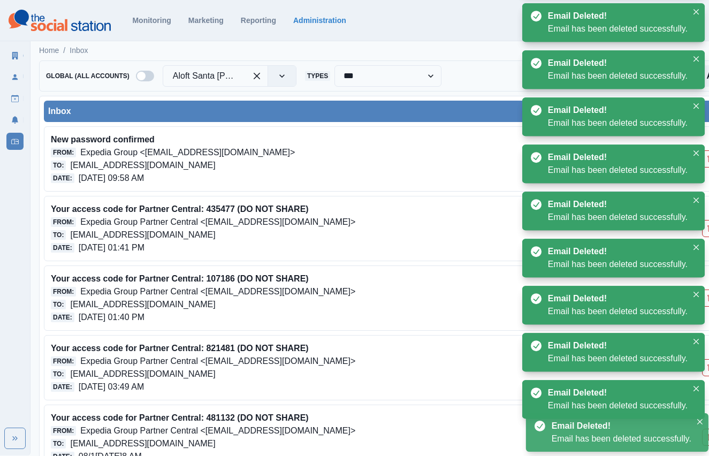
click at [705, 290] on button "Delete Email" at bounding box center [710, 298] width 17 height 17
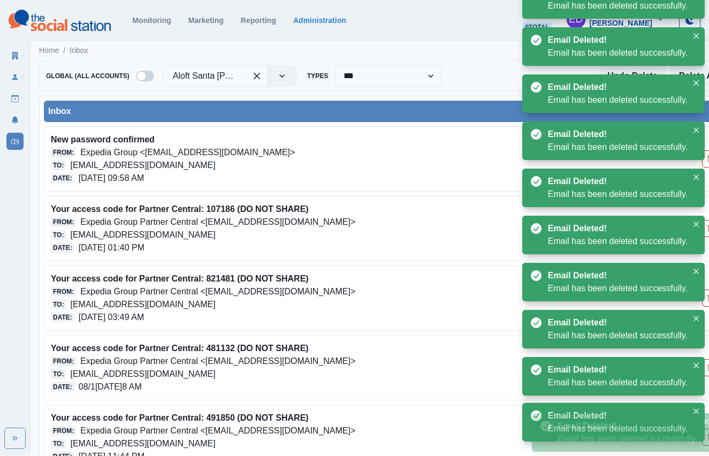
click at [705, 229] on button "Delete Email" at bounding box center [710, 228] width 17 height 17
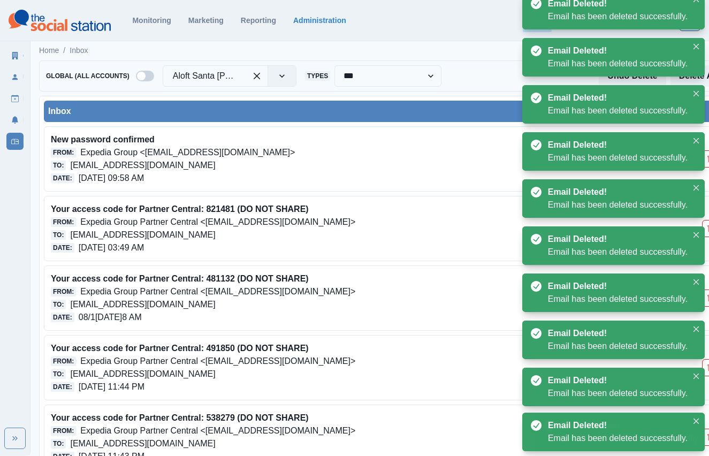
click at [705, 229] on button "Delete Email" at bounding box center [710, 228] width 17 height 17
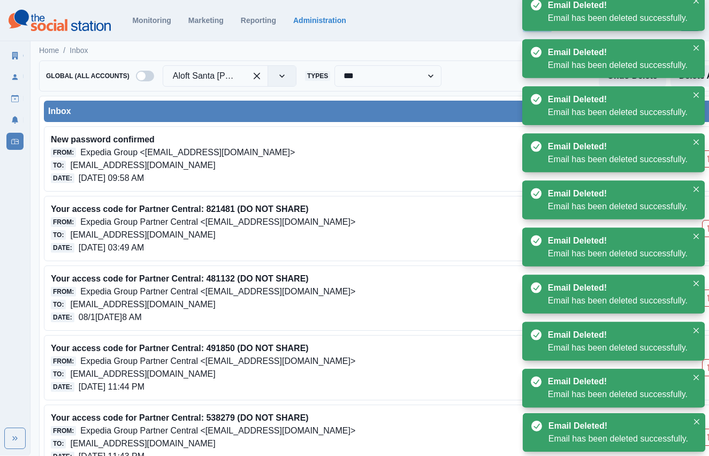
click at [705, 229] on button "Delete Email" at bounding box center [710, 228] width 17 height 17
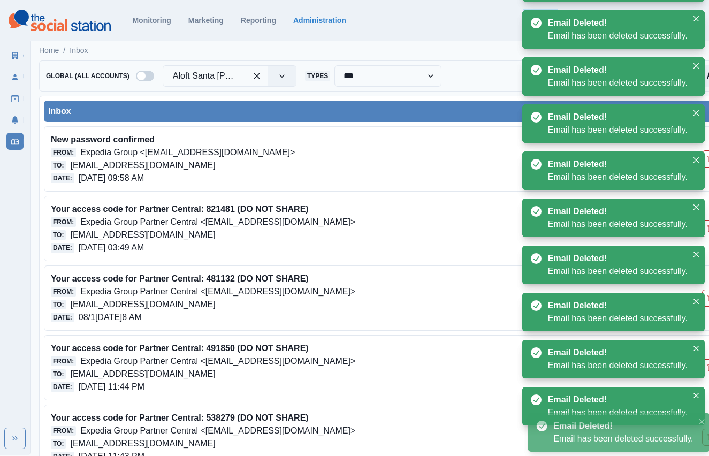
click at [705, 290] on button "Delete Email" at bounding box center [710, 298] width 17 height 17
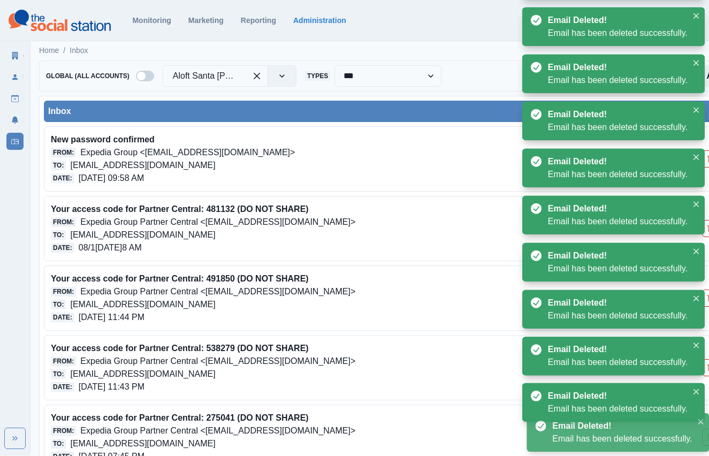
click at [705, 229] on button "Delete Email" at bounding box center [710, 228] width 17 height 17
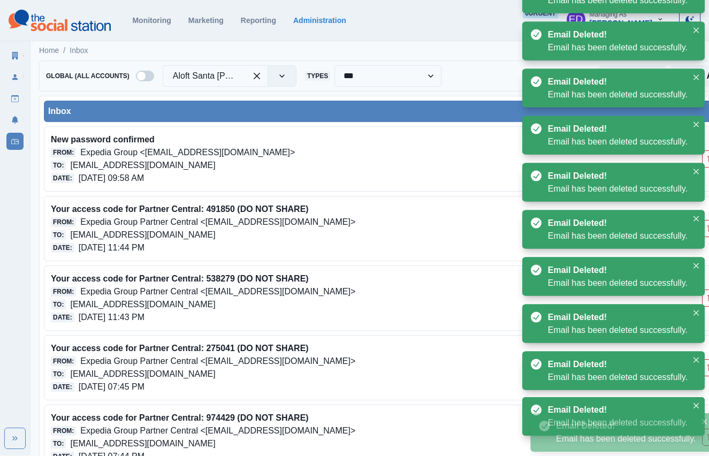
click at [705, 229] on button "Delete Email" at bounding box center [710, 228] width 17 height 17
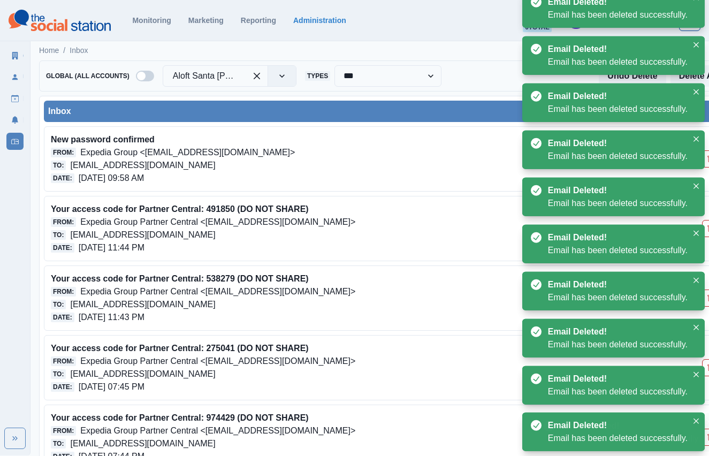
click at [705, 229] on button "Delete Email" at bounding box center [710, 228] width 17 height 17
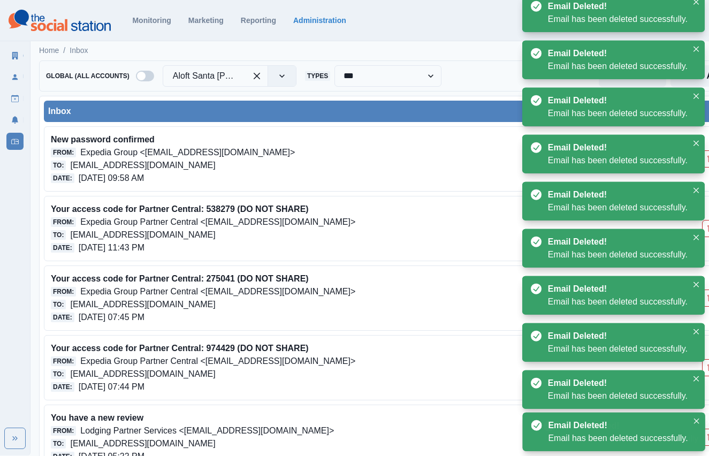
click at [705, 229] on button "Delete Email" at bounding box center [710, 228] width 17 height 17
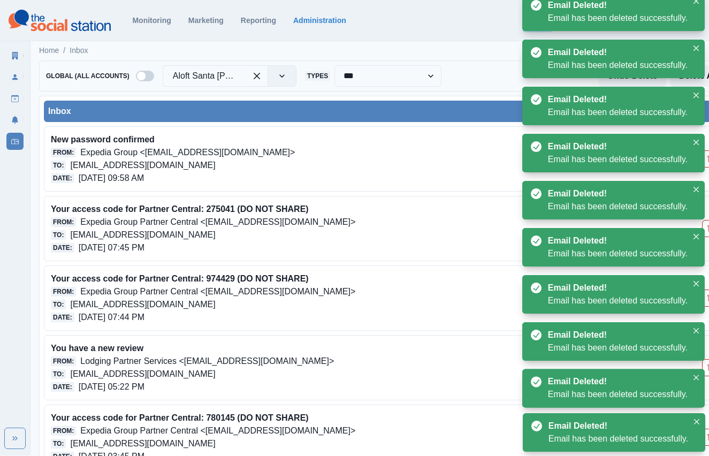
click at [705, 229] on button "Delete Email" at bounding box center [710, 228] width 17 height 17
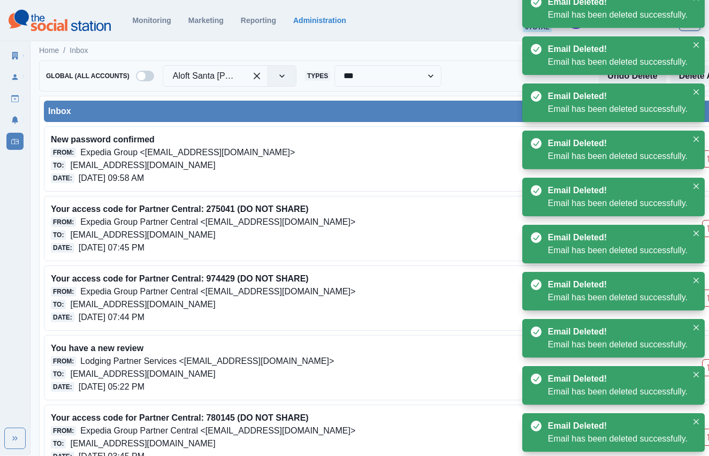
click at [705, 229] on button "Delete Email" at bounding box center [710, 228] width 17 height 17
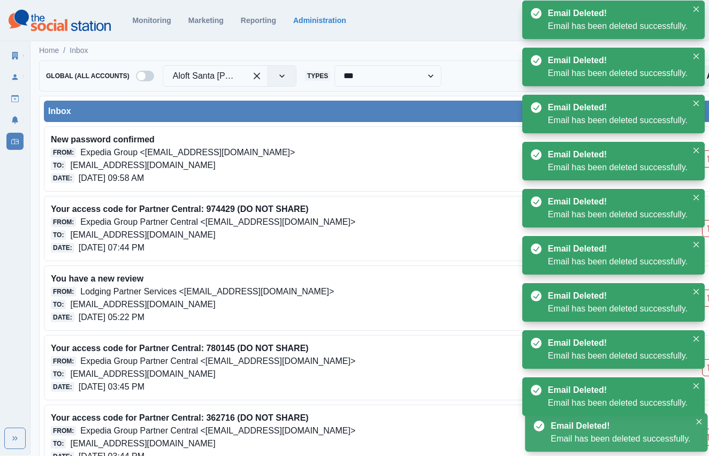
click at [705, 229] on button "Delete Email" at bounding box center [710, 228] width 17 height 17
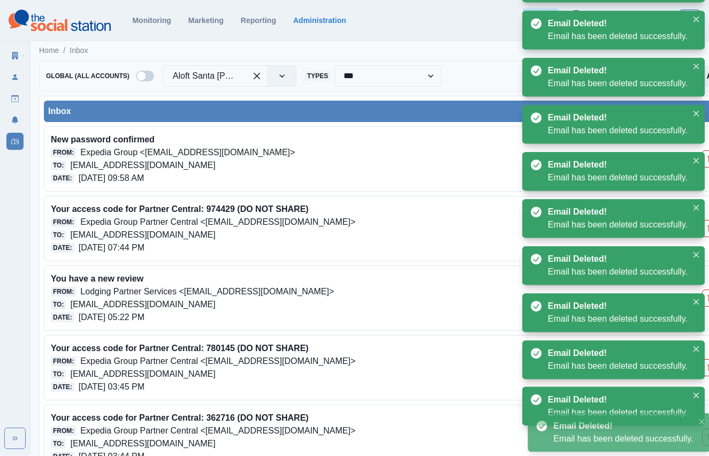
click at [705, 229] on button "Delete Email" at bounding box center [710, 228] width 17 height 17
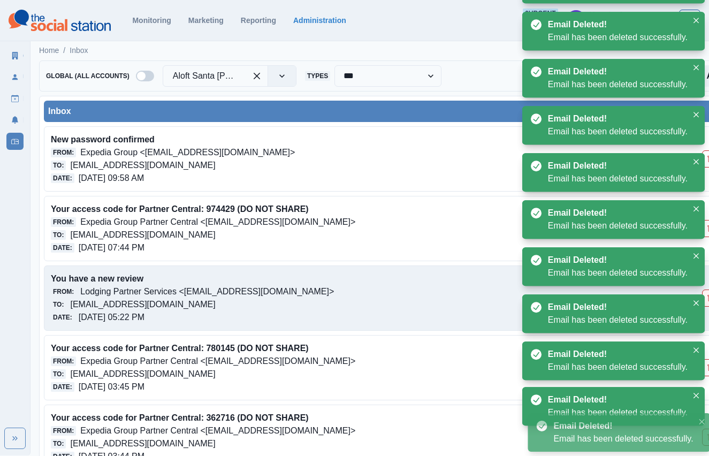
click at [705, 290] on button "Delete Email" at bounding box center [710, 298] width 17 height 17
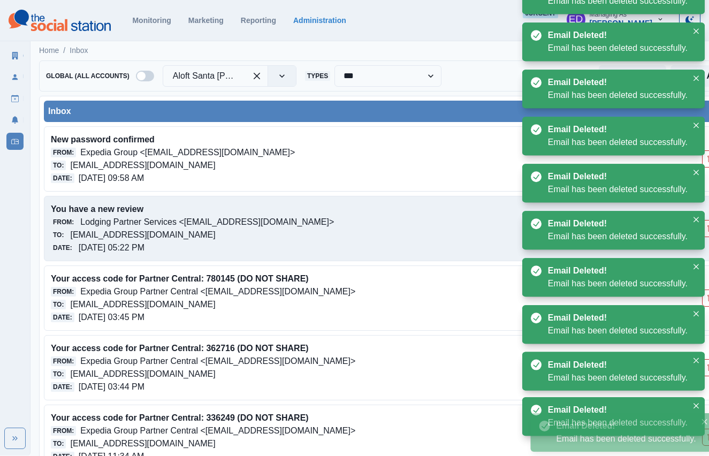
click at [705, 229] on button "Delete Email" at bounding box center [710, 228] width 17 height 17
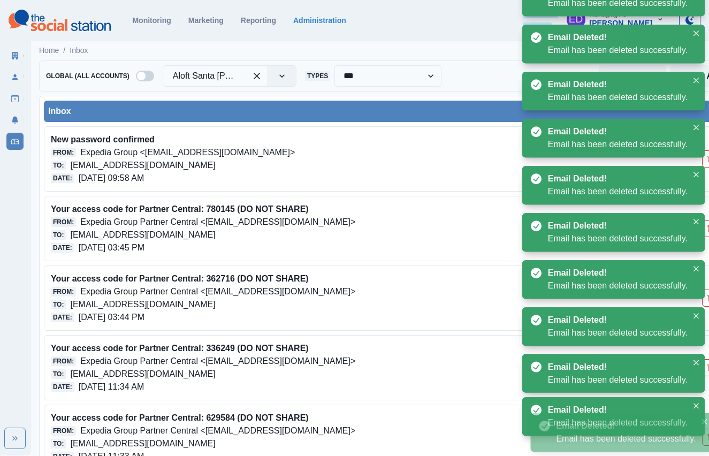
click at [705, 229] on button "Delete Email" at bounding box center [710, 228] width 17 height 17
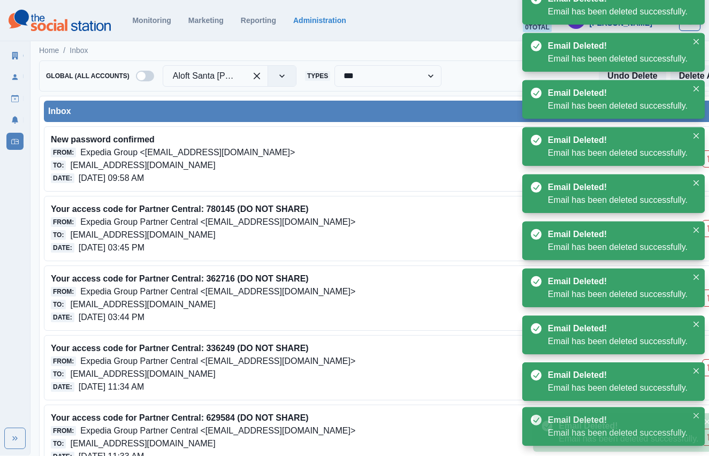
click at [705, 229] on button "Delete Email" at bounding box center [710, 228] width 17 height 17
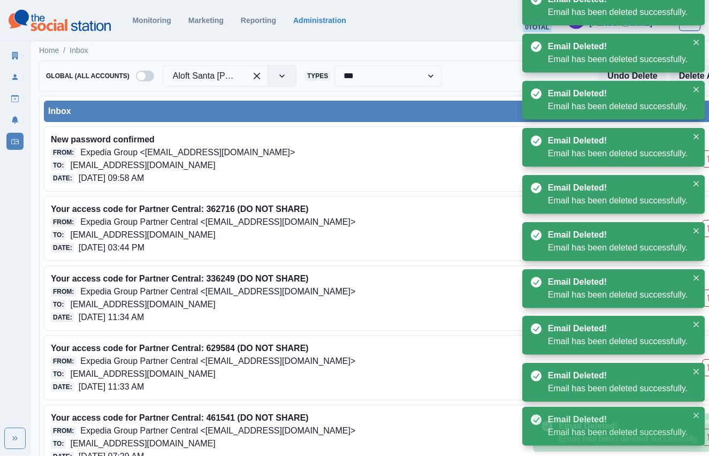
click at [705, 229] on button "Delete Email" at bounding box center [710, 228] width 17 height 17
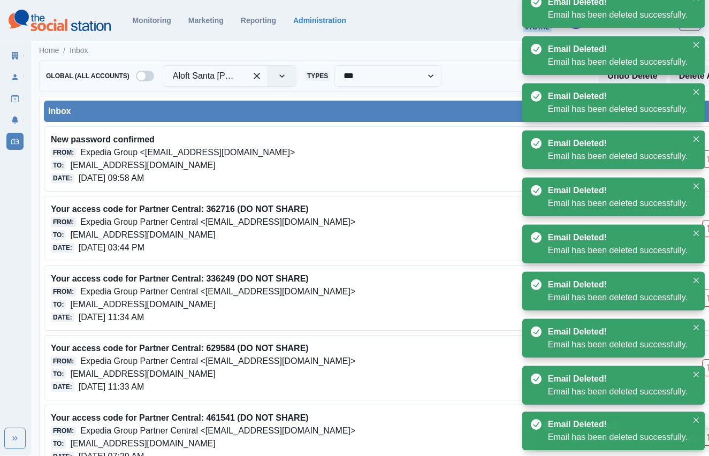
click at [705, 229] on button "Delete Email" at bounding box center [710, 228] width 17 height 17
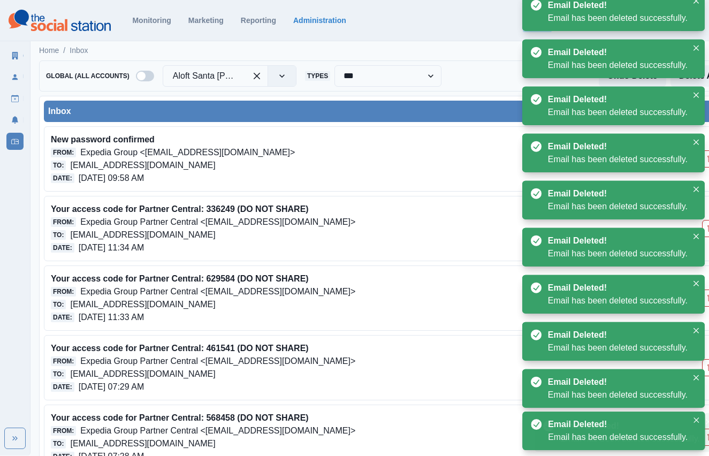
click at [705, 229] on button "Delete Email" at bounding box center [710, 228] width 17 height 17
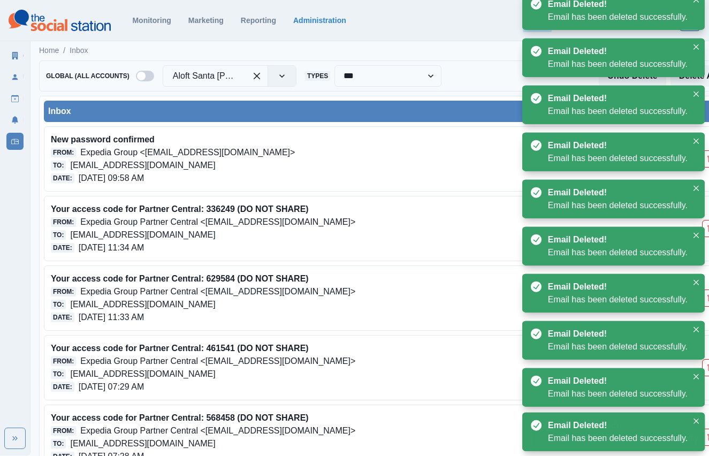
click at [705, 229] on button "Delete Email" at bounding box center [710, 228] width 17 height 17
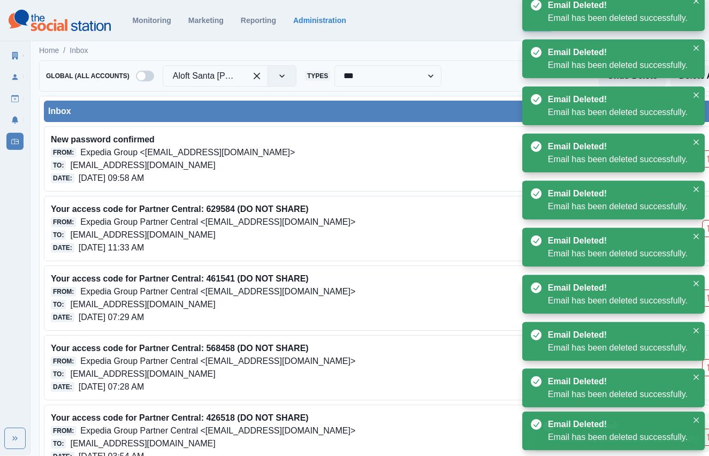
click at [705, 229] on button "Delete Email" at bounding box center [710, 228] width 17 height 17
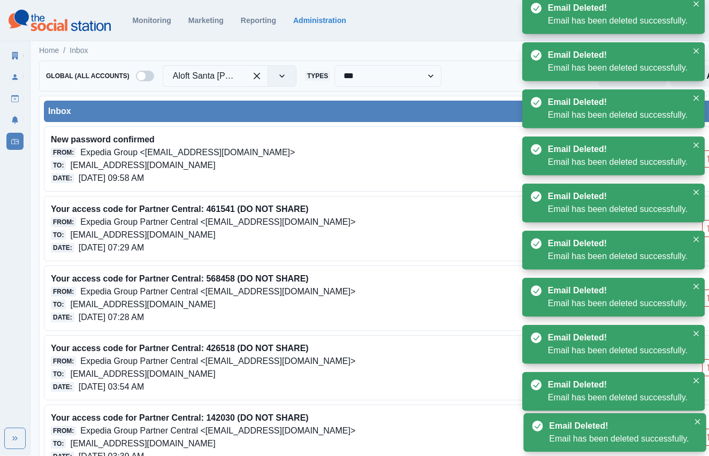
click at [705, 229] on button "Delete Email" at bounding box center [710, 228] width 17 height 17
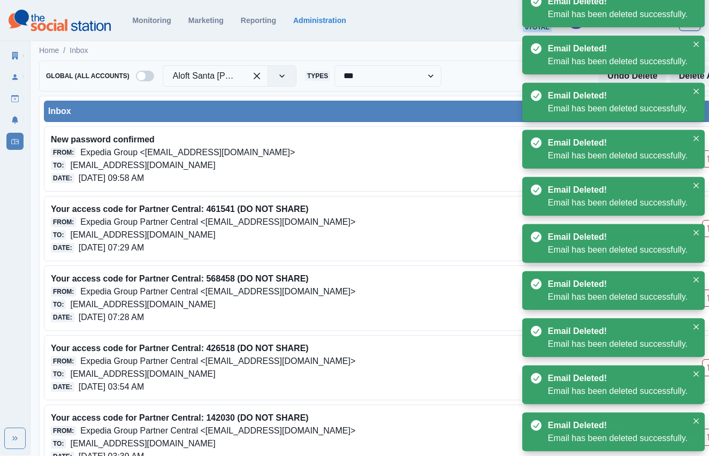
click at [705, 229] on button "Delete Email" at bounding box center [710, 228] width 17 height 17
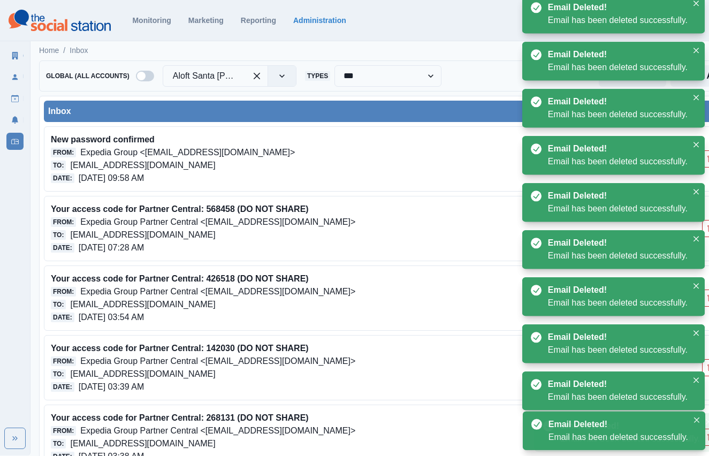
click at [705, 229] on button "Delete Email" at bounding box center [710, 228] width 17 height 17
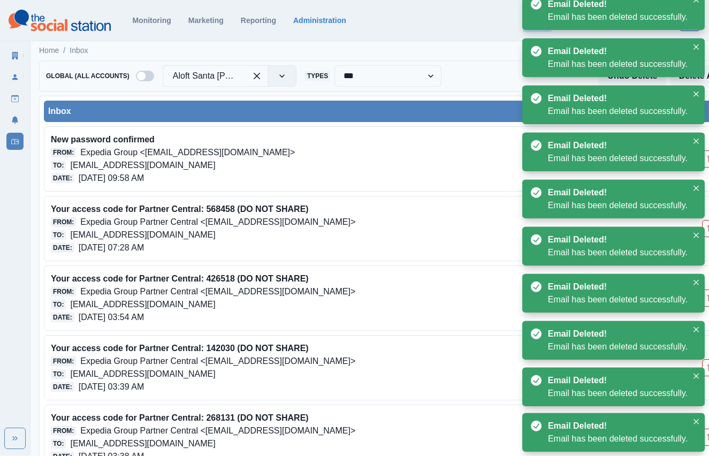
click at [705, 229] on button "Delete Email" at bounding box center [710, 228] width 17 height 17
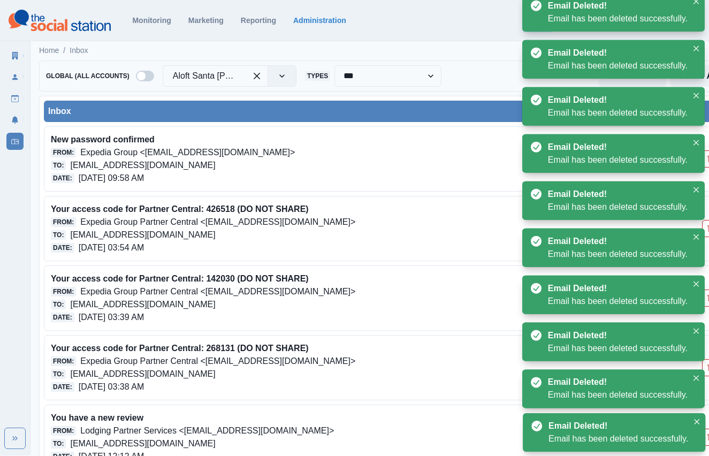
click at [705, 229] on button "Delete Email" at bounding box center [710, 228] width 17 height 17
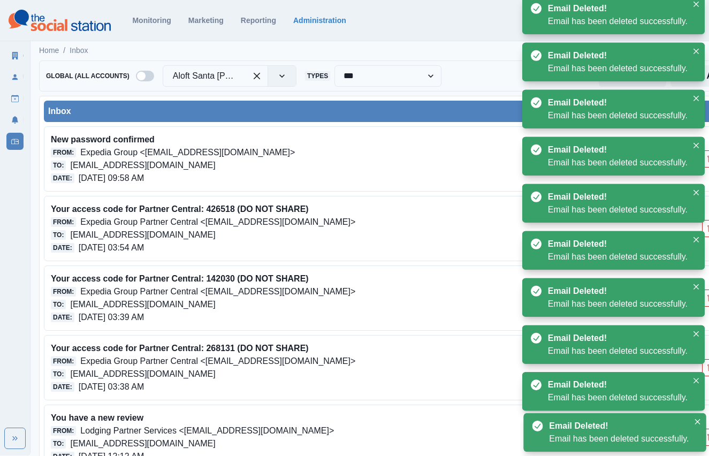
click at [705, 229] on button "Delete Email" at bounding box center [710, 228] width 17 height 17
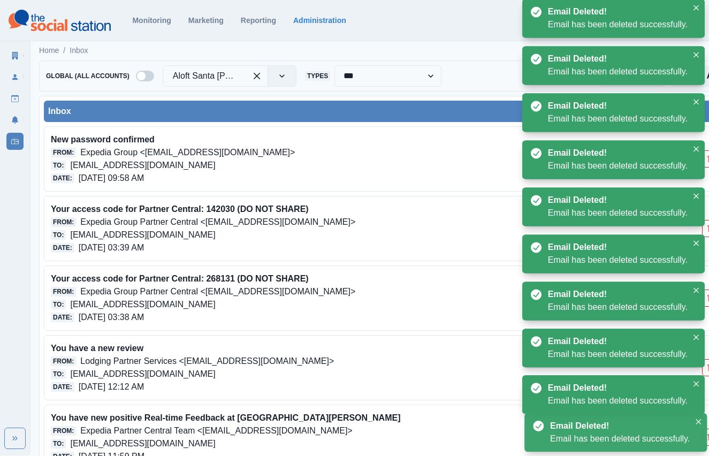
click at [705, 229] on button "Delete Email" at bounding box center [710, 228] width 17 height 17
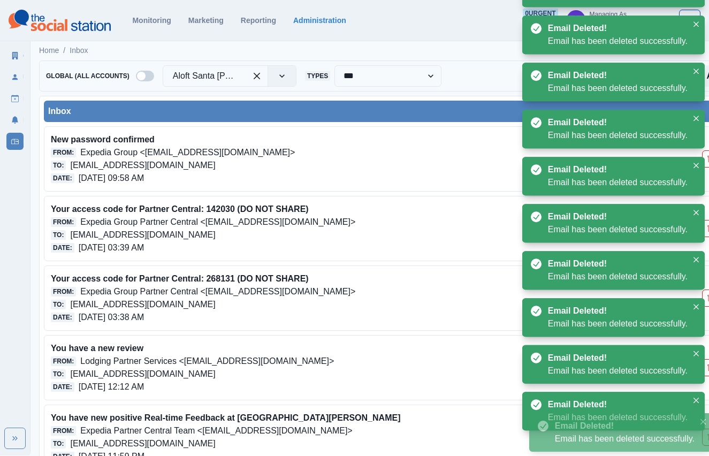
click at [705, 229] on button "Delete Email" at bounding box center [710, 228] width 17 height 17
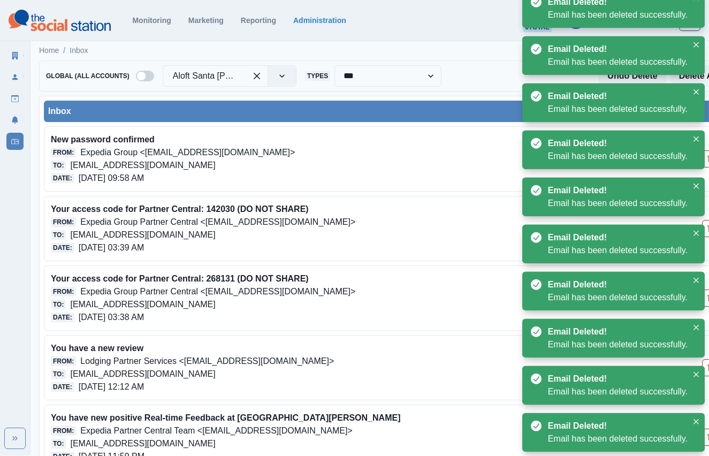
click at [705, 229] on button "Delete Email" at bounding box center [710, 228] width 17 height 17
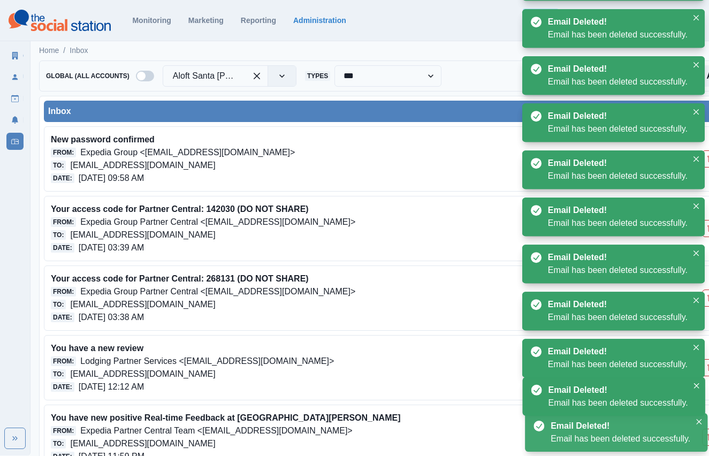
click at [705, 290] on button "Delete Email" at bounding box center [710, 298] width 17 height 17
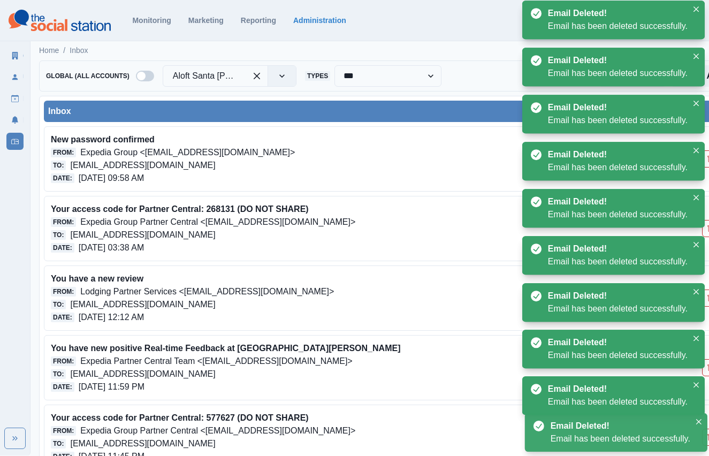
click at [705, 229] on button "Delete Email" at bounding box center [710, 228] width 17 height 17
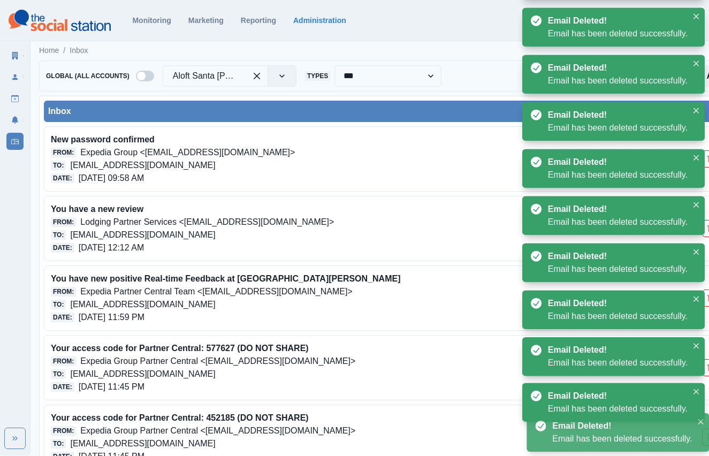
click at [705, 229] on button "Delete Email" at bounding box center [710, 228] width 17 height 17
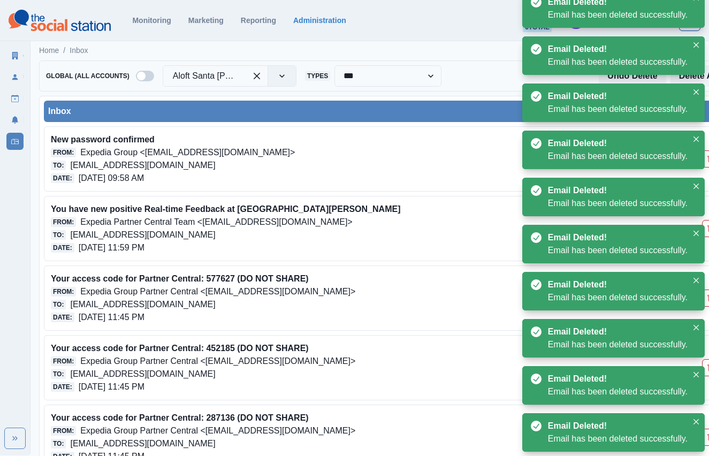
click at [705, 229] on button "Delete Email" at bounding box center [710, 228] width 17 height 17
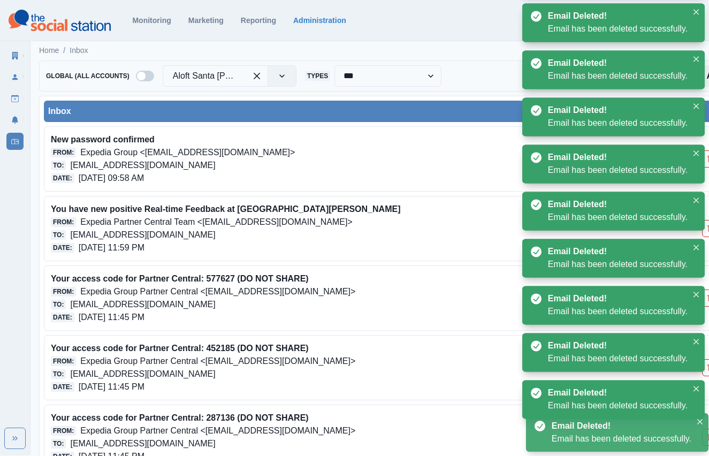
click at [705, 229] on button "Delete Email" at bounding box center [710, 228] width 17 height 17
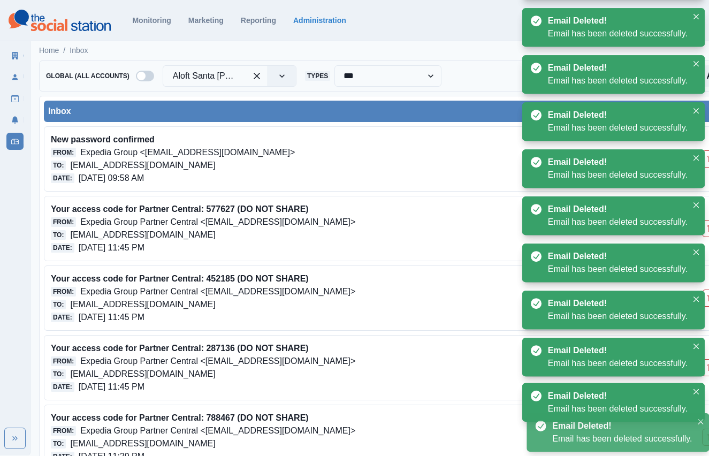
click at [705, 229] on button "Delete Email" at bounding box center [710, 228] width 17 height 17
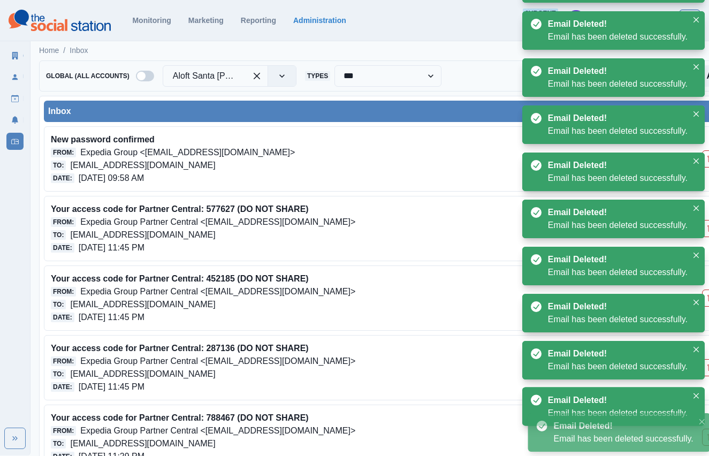
click at [705, 229] on button "Delete Email" at bounding box center [710, 228] width 17 height 17
click at [705, 290] on button "Delete Email" at bounding box center [710, 298] width 17 height 17
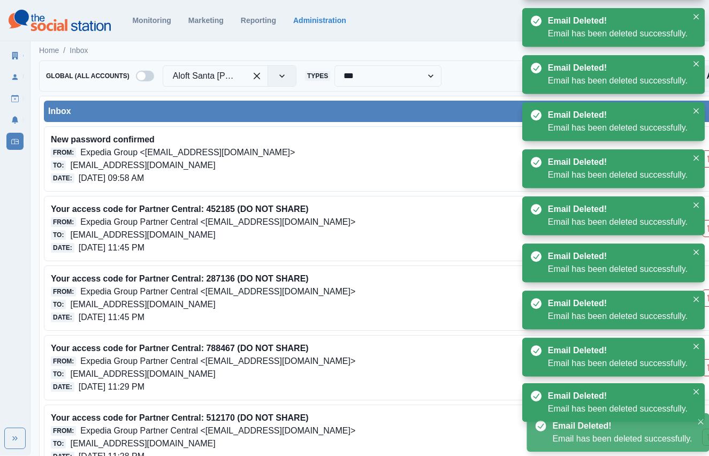
click at [705, 229] on button "Delete Email" at bounding box center [710, 228] width 17 height 17
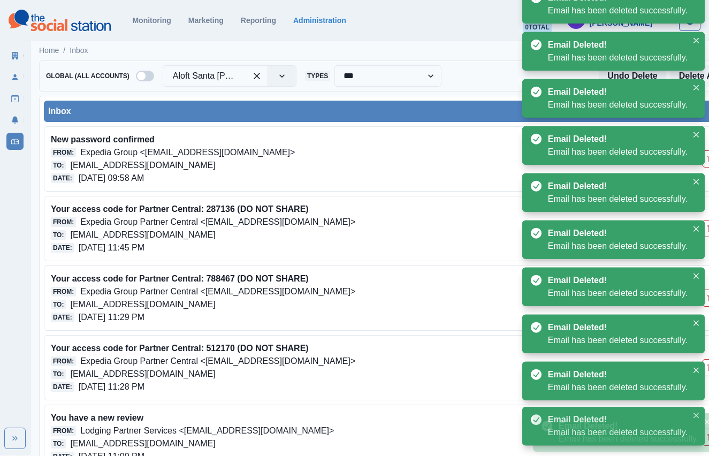
click at [705, 229] on button "Delete Email" at bounding box center [710, 228] width 17 height 17
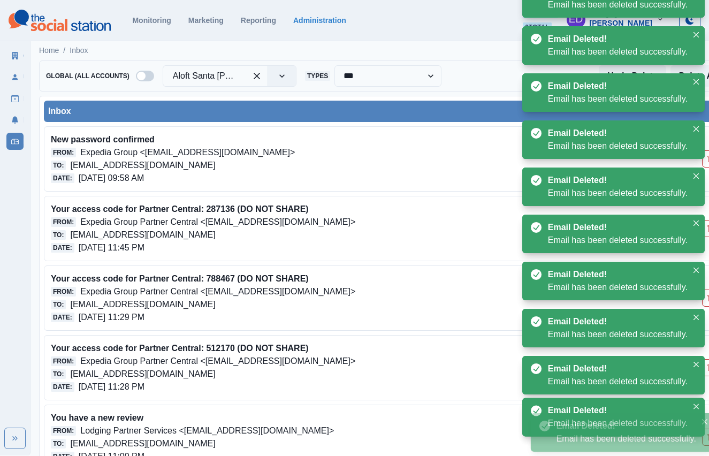
click at [705, 229] on button "Delete Email" at bounding box center [710, 228] width 17 height 17
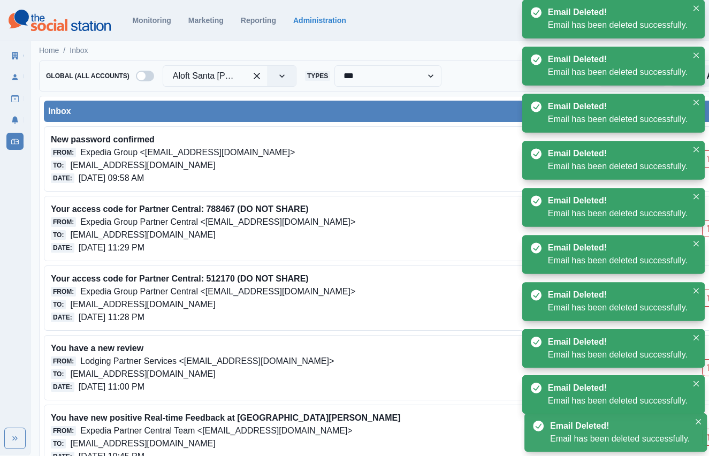
click at [705, 229] on button "Delete Email" at bounding box center [710, 228] width 17 height 17
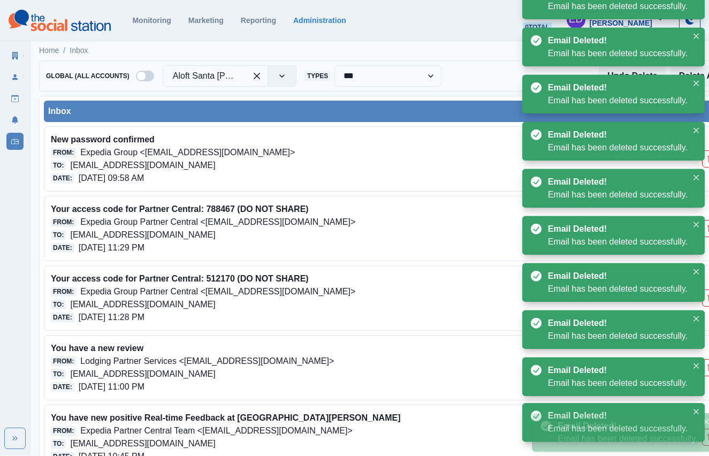
click at [705, 229] on button "Delete Email" at bounding box center [710, 228] width 17 height 17
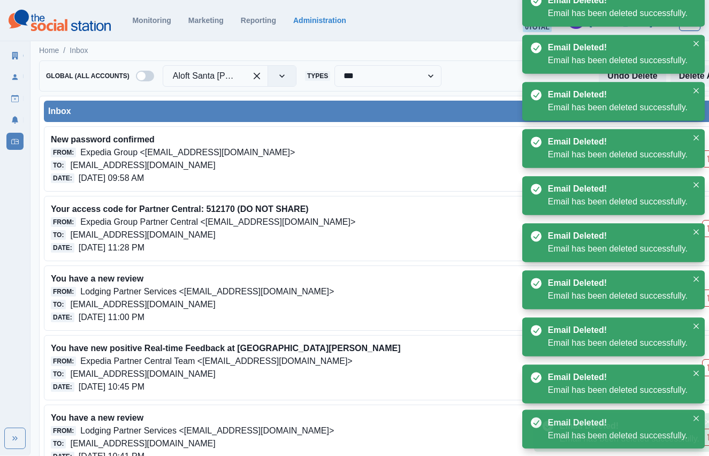
click at [705, 229] on button "Delete Email" at bounding box center [710, 228] width 17 height 17
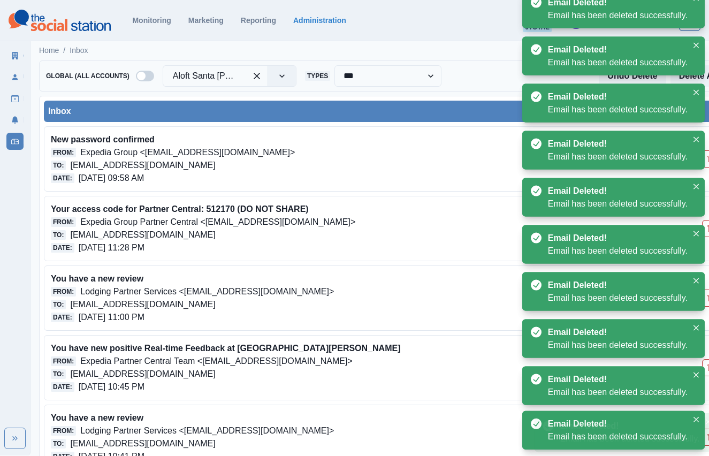
click at [705, 229] on button "Delete Email" at bounding box center [710, 228] width 17 height 17
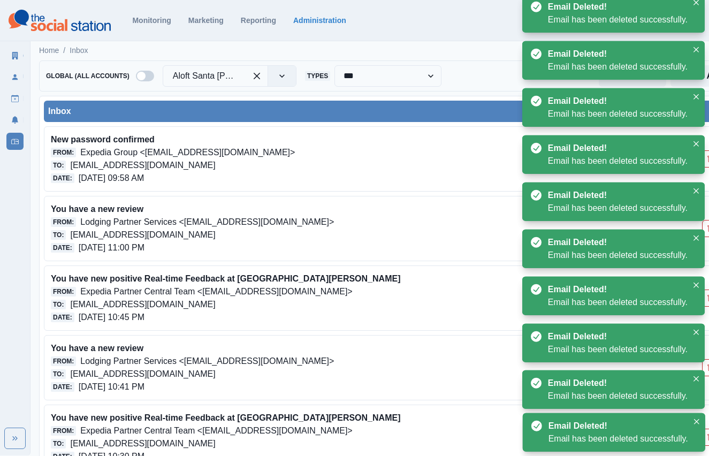
click at [705, 229] on button "Delete Email" at bounding box center [710, 228] width 17 height 17
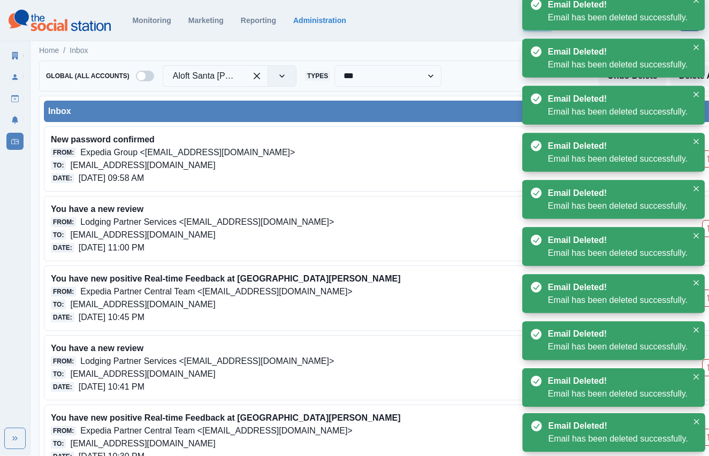
click at [705, 229] on button "Delete Email" at bounding box center [710, 228] width 17 height 17
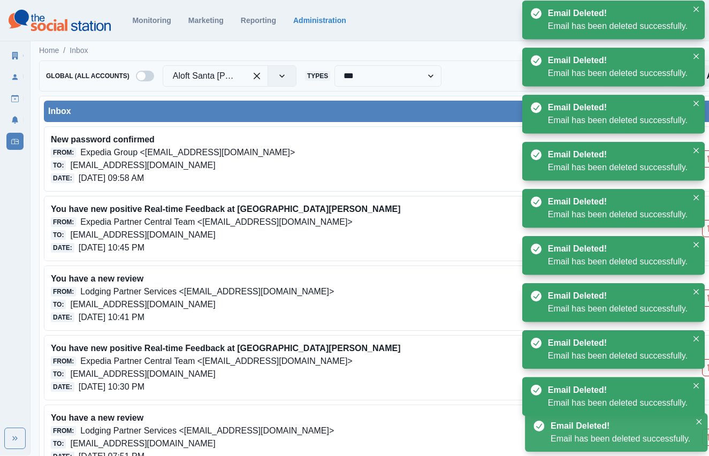
click at [705, 229] on button "Delete Email" at bounding box center [710, 228] width 17 height 17
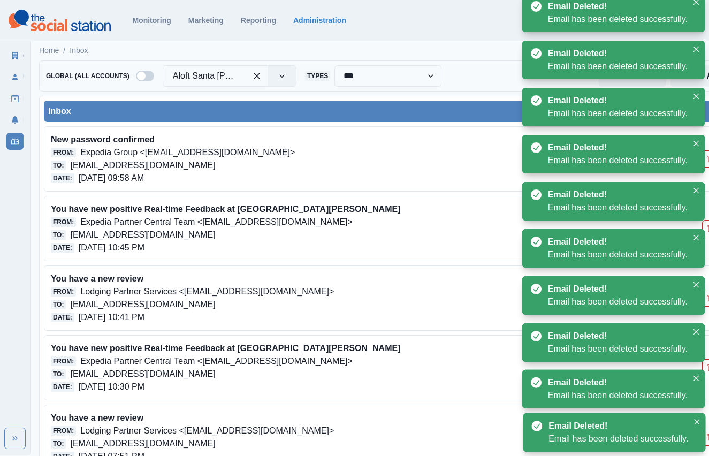
click at [705, 229] on button "Delete Email" at bounding box center [710, 228] width 17 height 17
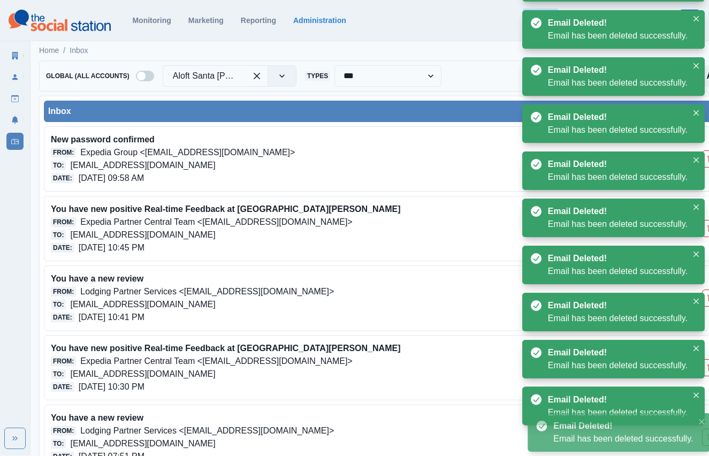
click at [705, 290] on button "Delete Email" at bounding box center [710, 298] width 17 height 17
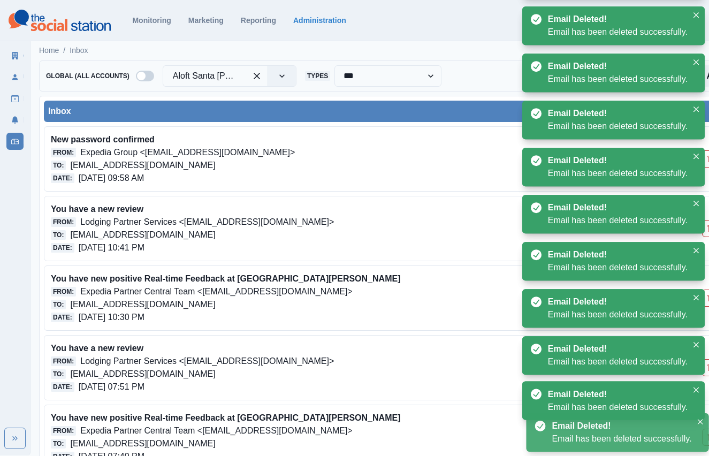
click at [705, 229] on button "Delete Email" at bounding box center [710, 228] width 17 height 17
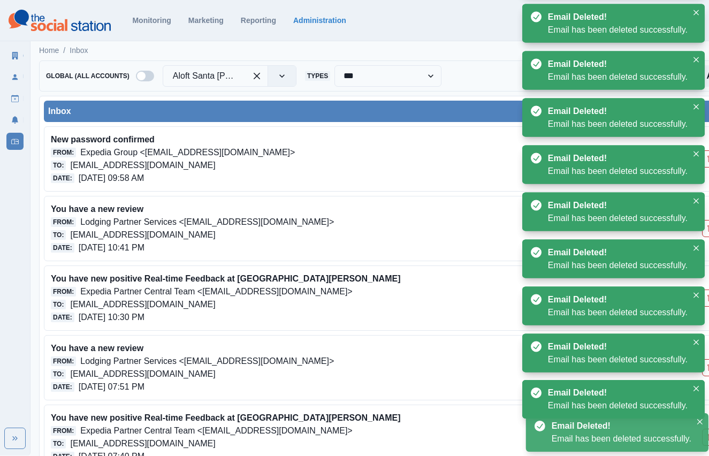
click at [705, 290] on button "Delete Email" at bounding box center [710, 298] width 17 height 17
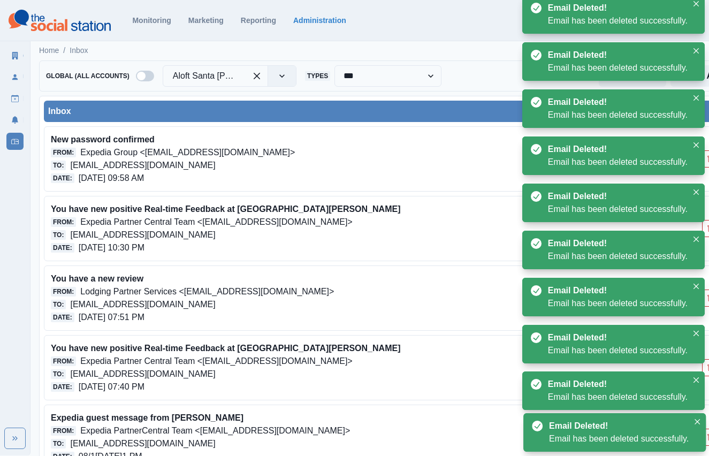
click at [705, 229] on button "Delete Email" at bounding box center [710, 228] width 17 height 17
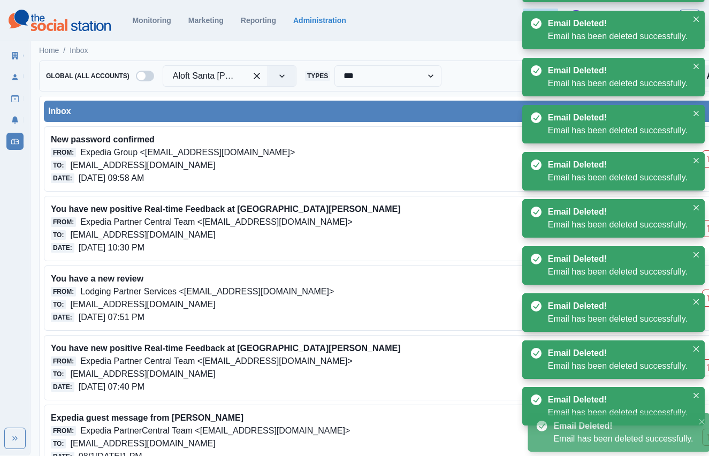
click at [705, 290] on button "Delete Email" at bounding box center [710, 298] width 17 height 17
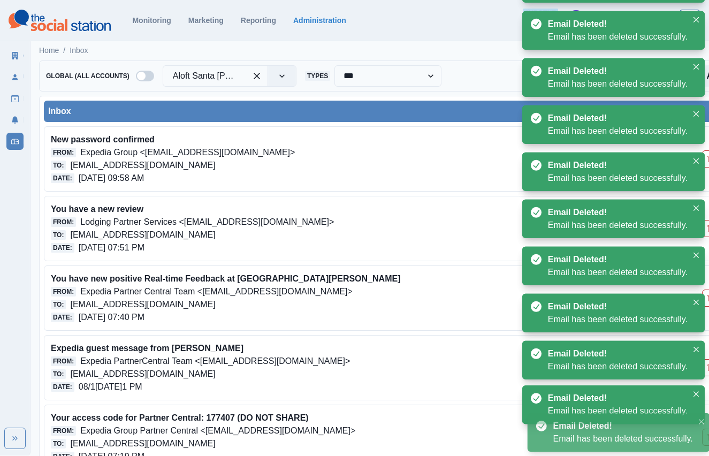
click at [705, 229] on button "Delete Email" at bounding box center [710, 228] width 17 height 17
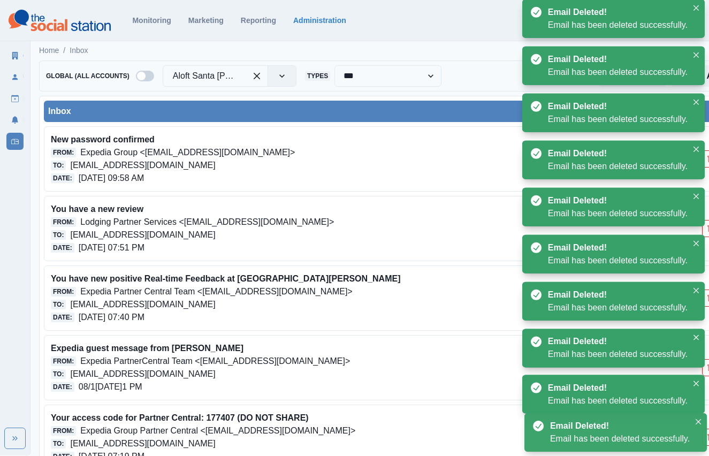
click at [705, 290] on button "Delete Email" at bounding box center [710, 298] width 17 height 17
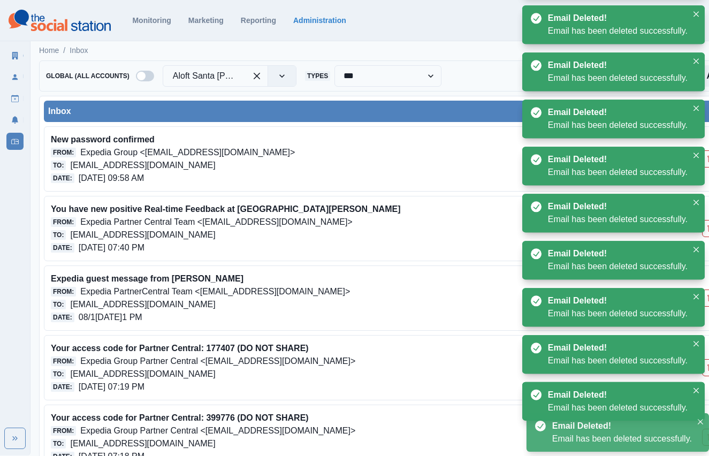
click at [705, 229] on button "Delete Email" at bounding box center [710, 228] width 17 height 17
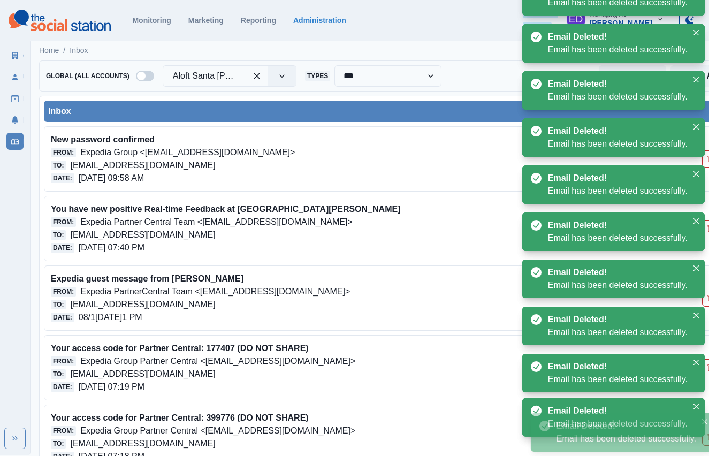
click at [705, 229] on button "Delete Email" at bounding box center [710, 228] width 17 height 17
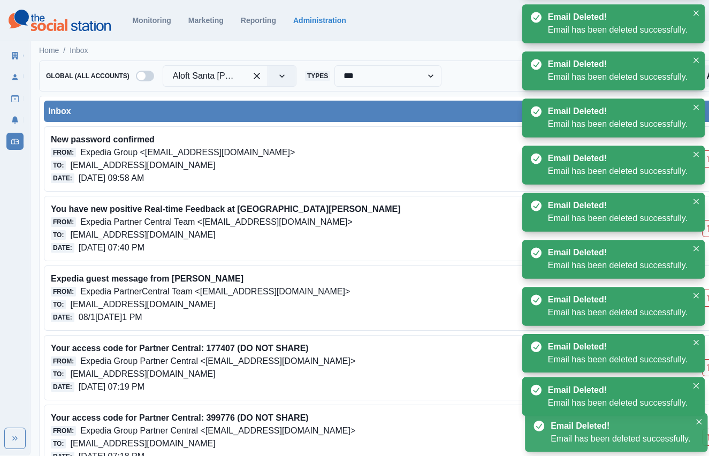
click at [705, 290] on button "Delete Email" at bounding box center [710, 298] width 17 height 17
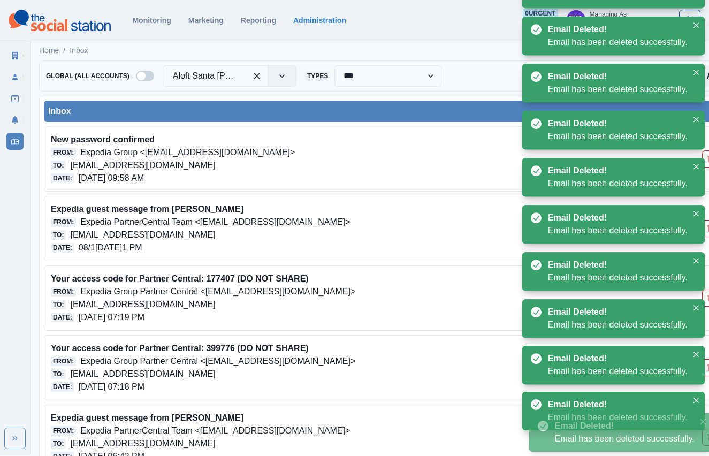
click at [705, 229] on button "Delete Email" at bounding box center [710, 228] width 17 height 17
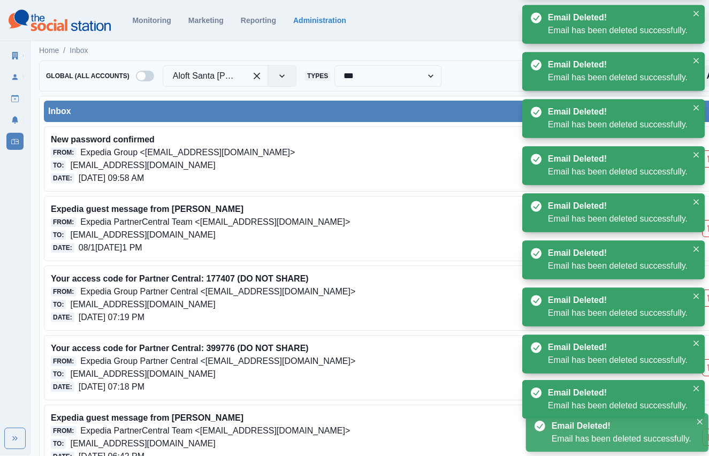
click at [705, 290] on button "Delete Email" at bounding box center [710, 298] width 17 height 17
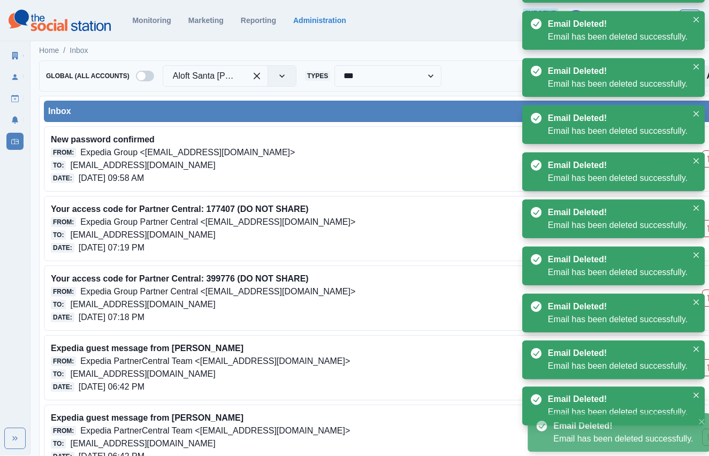
click at [705, 229] on button "Delete Email" at bounding box center [710, 228] width 17 height 17
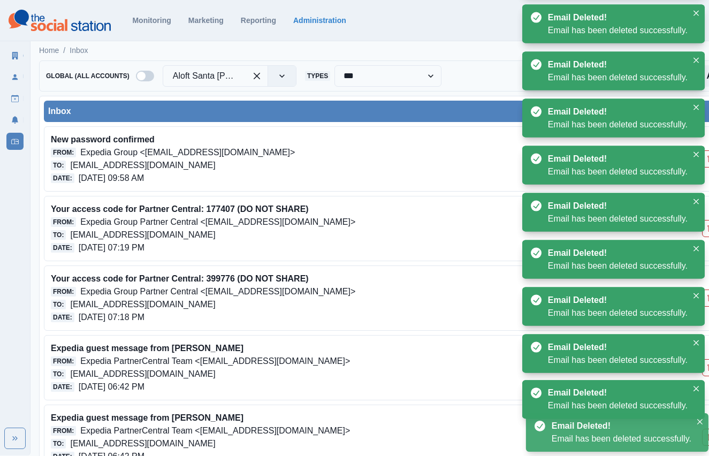
click at [705, 290] on button "Delete Email" at bounding box center [710, 298] width 17 height 17
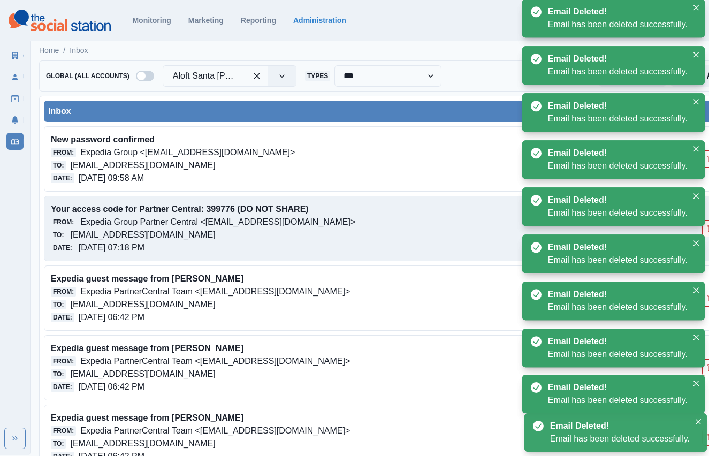
click at [705, 229] on button "Delete Email" at bounding box center [710, 228] width 17 height 17
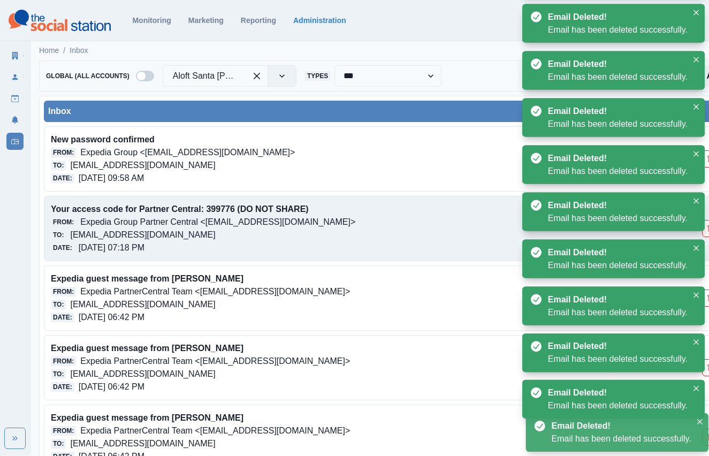
click at [705, 290] on button "Delete Email" at bounding box center [710, 298] width 17 height 17
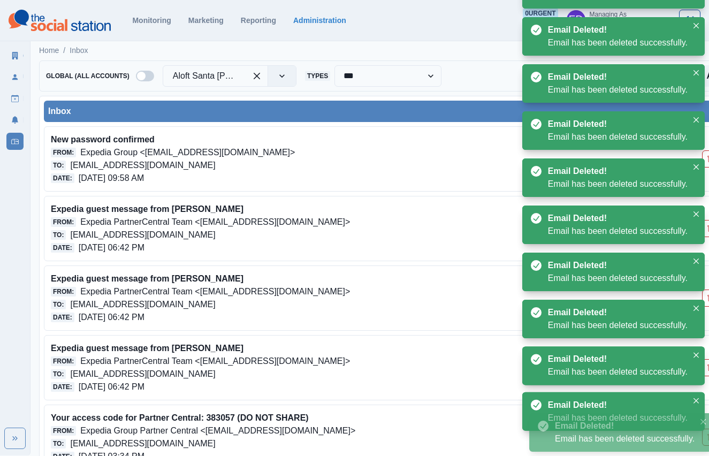
click at [705, 229] on button "Delete Email" at bounding box center [710, 228] width 17 height 17
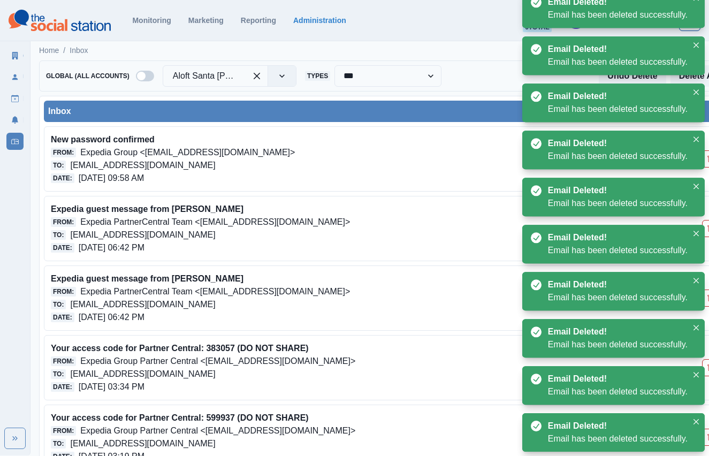
click at [705, 229] on button "Delete Email" at bounding box center [710, 228] width 17 height 17
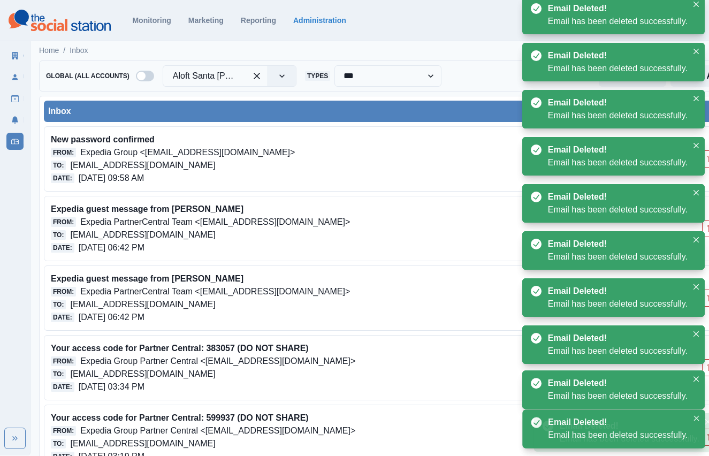
click at [705, 229] on button "Delete Email" at bounding box center [710, 228] width 17 height 17
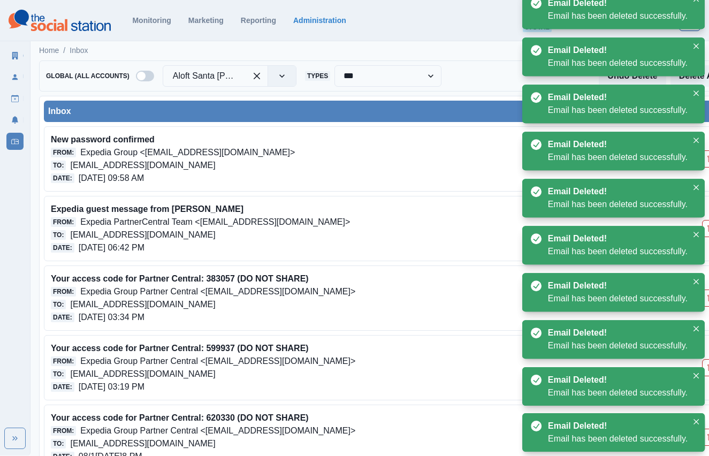
click at [705, 229] on button "Delete Email" at bounding box center [710, 228] width 17 height 17
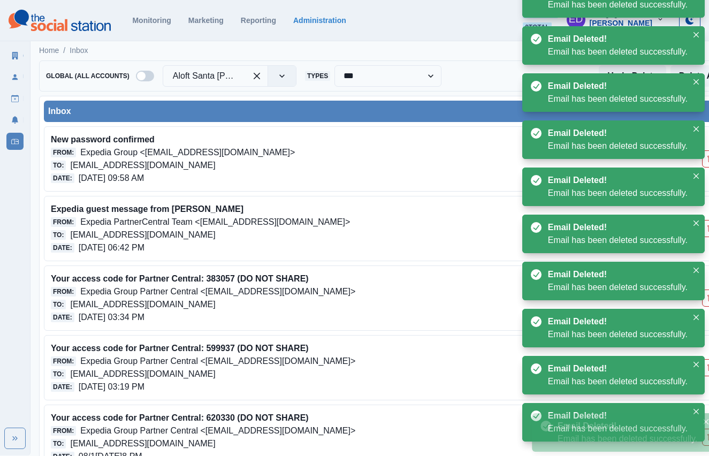
click at [705, 290] on button "Delete Email" at bounding box center [710, 298] width 17 height 17
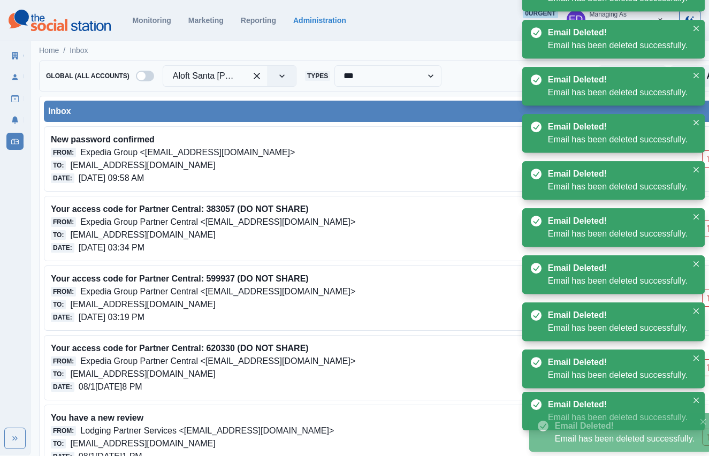
click at [705, 229] on button "Delete Email" at bounding box center [710, 228] width 17 height 17
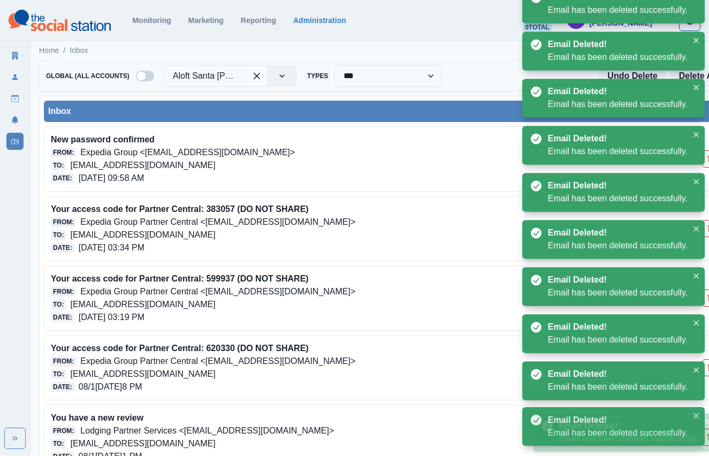
click at [705, 290] on button "Delete Email" at bounding box center [710, 298] width 17 height 17
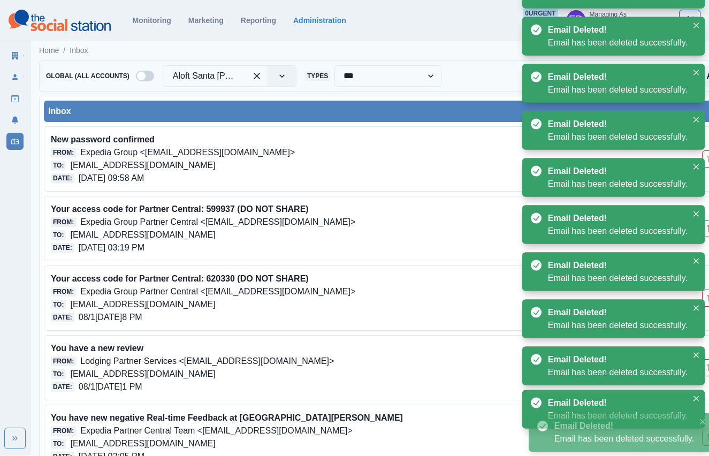
click at [705, 229] on button "Delete Email" at bounding box center [710, 228] width 17 height 17
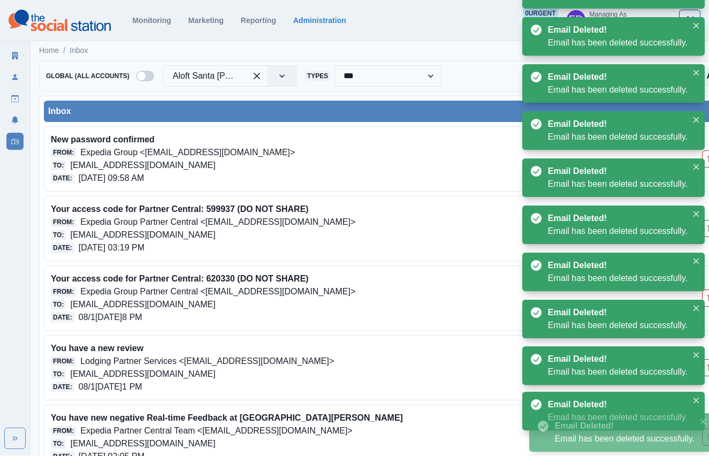
click at [705, 290] on button "Delete Email" at bounding box center [710, 298] width 17 height 17
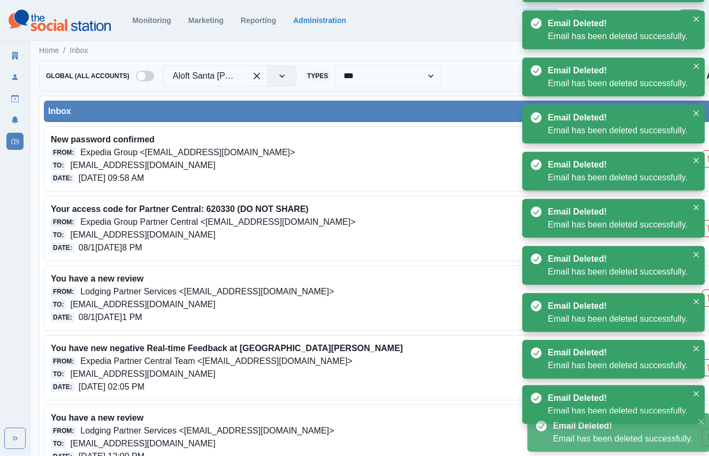
click at [705, 229] on button "Delete Email" at bounding box center [710, 228] width 17 height 17
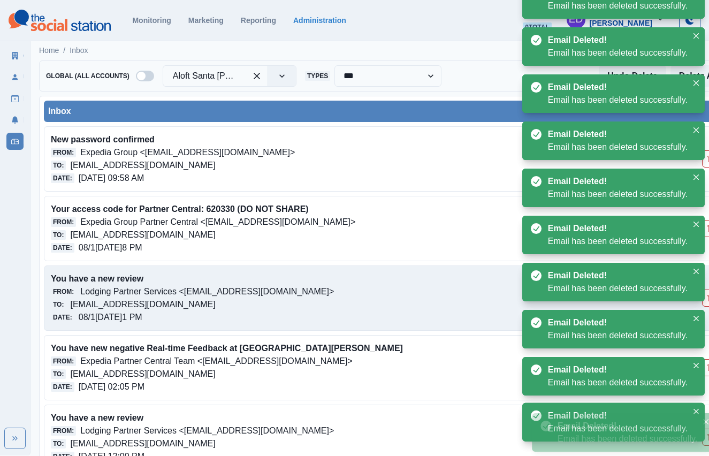
click at [705, 290] on button "Delete Email" at bounding box center [710, 298] width 17 height 17
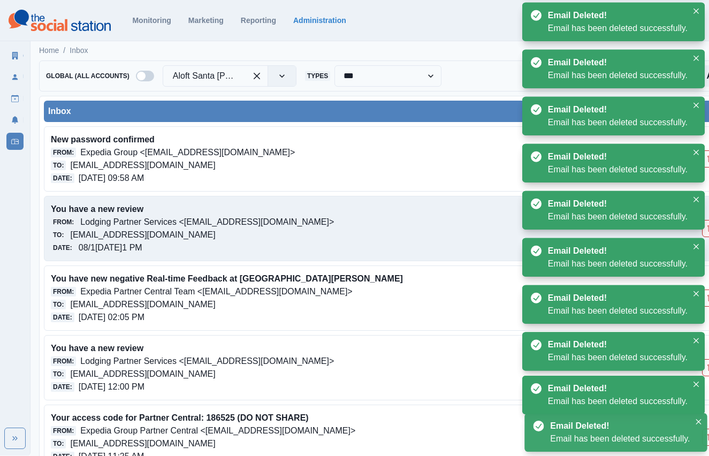
click at [705, 229] on button "Delete Email" at bounding box center [710, 228] width 17 height 17
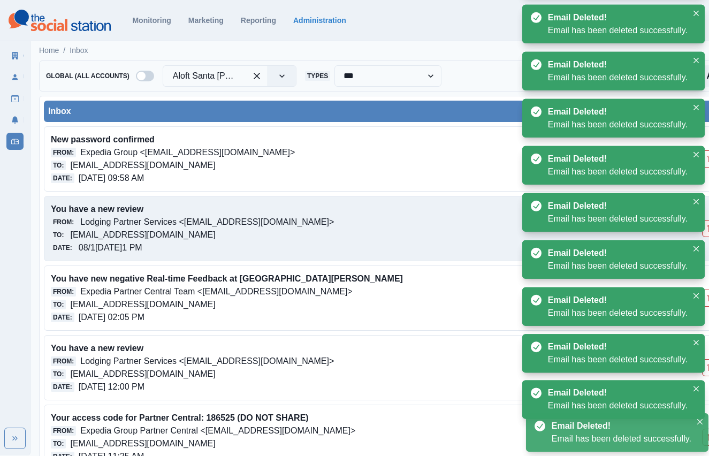
click at [705, 290] on button "Delete Email" at bounding box center [710, 298] width 17 height 17
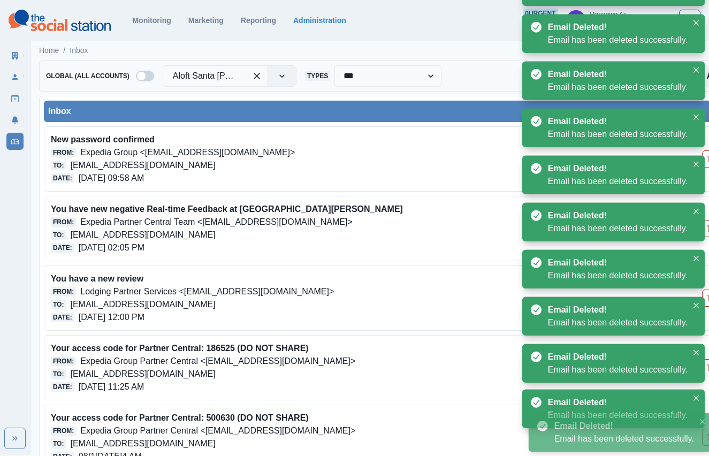
click at [705, 229] on button "Delete Email" at bounding box center [710, 228] width 17 height 17
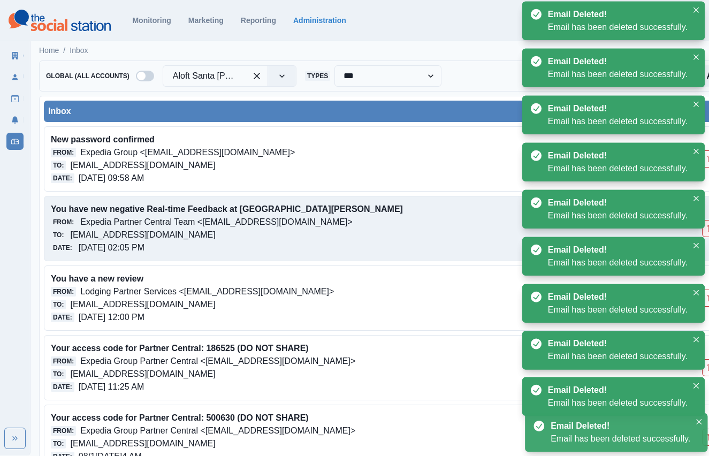
click at [705, 290] on button "Delete Email" at bounding box center [710, 298] width 17 height 17
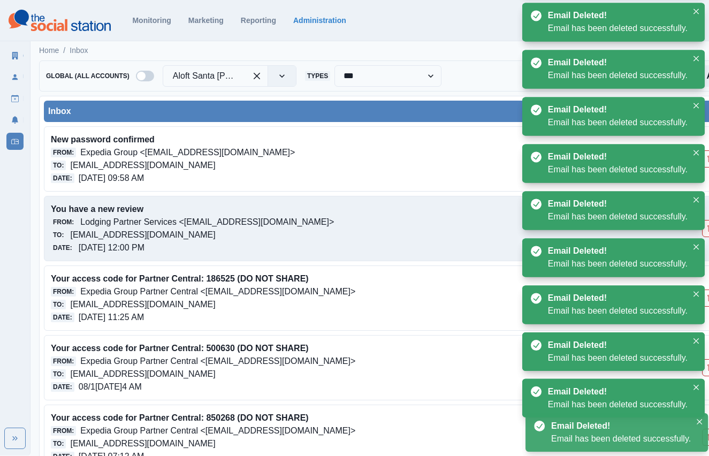
click at [705, 228] on button "Delete Email" at bounding box center [710, 228] width 17 height 17
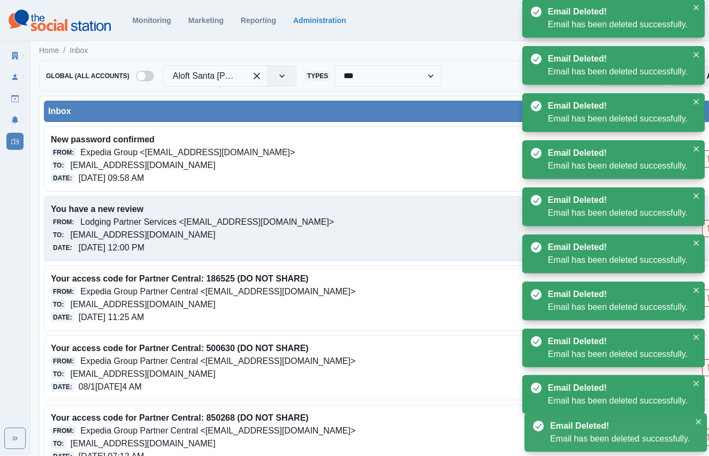
click at [704, 234] on div "Email Deleted! Email has been deleted successfully." at bounding box center [613, 253] width 183 height 39
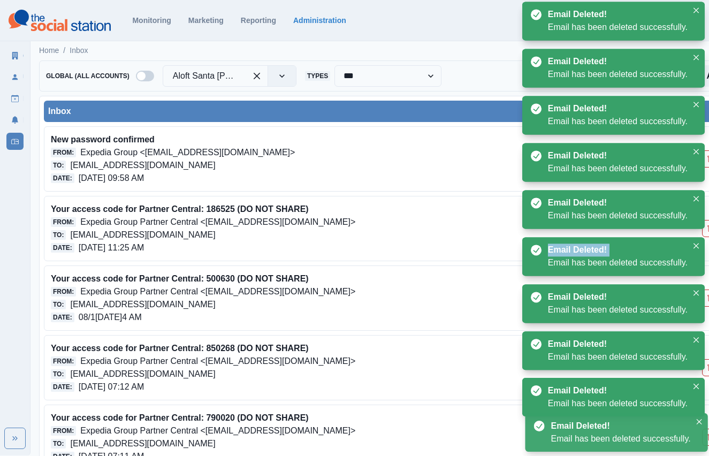
click at [704, 237] on div "Email Deleted! Email has been deleted successfully." at bounding box center [613, 256] width 183 height 39
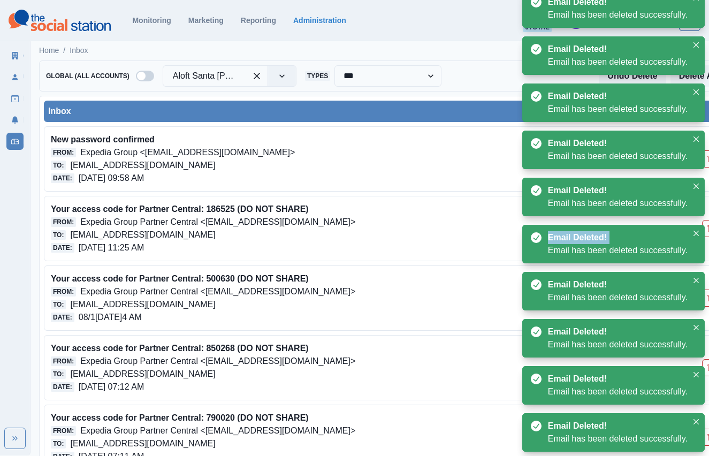
click at [704, 228] on div "Email Deleted! Email has been deleted successfully." at bounding box center [613, 244] width 183 height 39
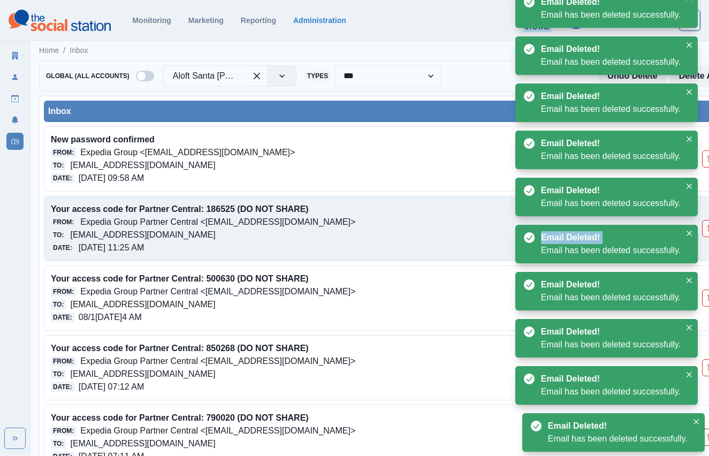
scroll to position [0, 7]
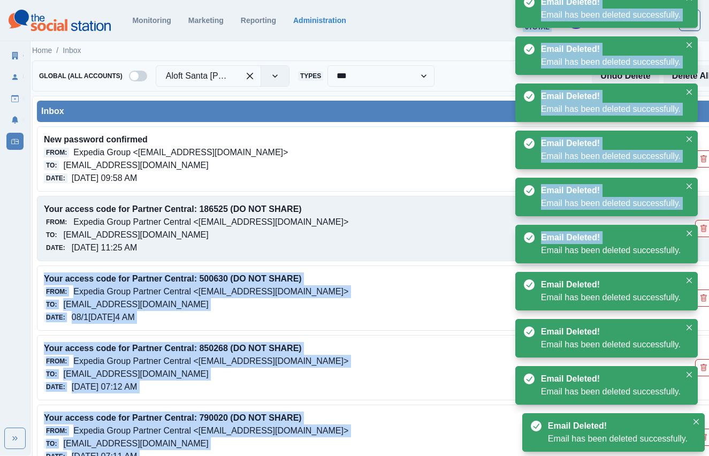
click at [705, 228] on icon "Delete Email" at bounding box center [703, 228] width 3 height 3
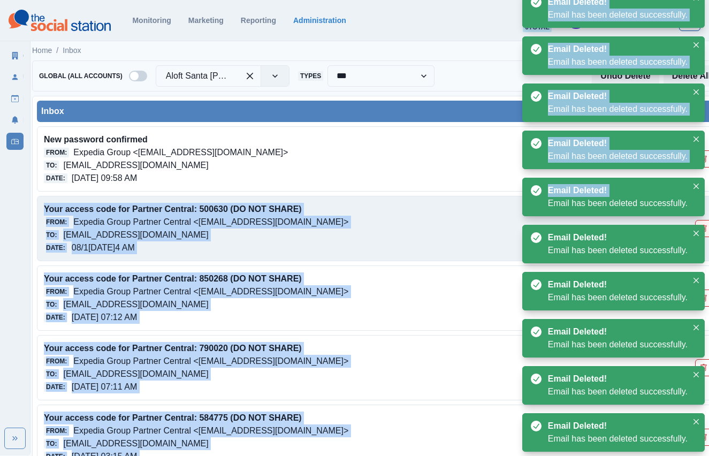
click at [708, 229] on button "Delete Email" at bounding box center [703, 228] width 17 height 17
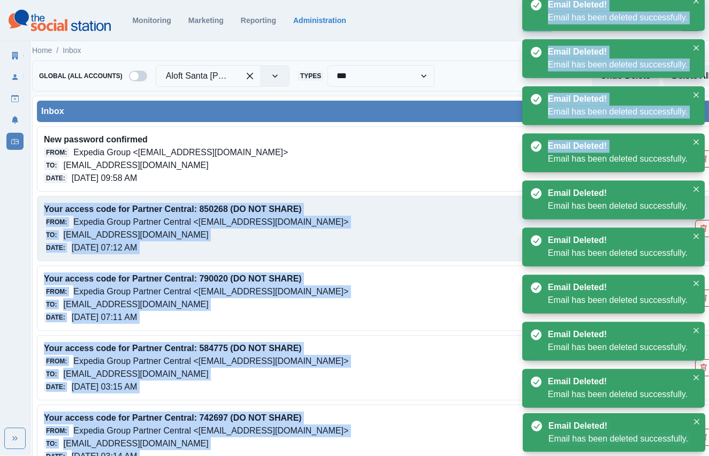
click at [708, 229] on button "Delete Email" at bounding box center [703, 228] width 17 height 17
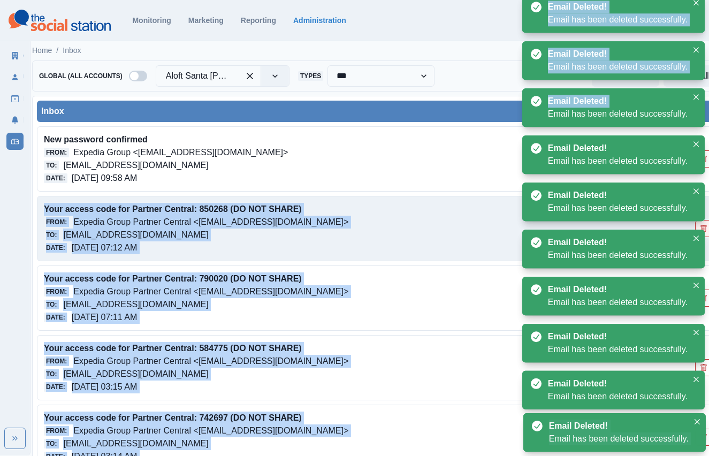
click at [708, 229] on button "Delete Email" at bounding box center [703, 228] width 17 height 17
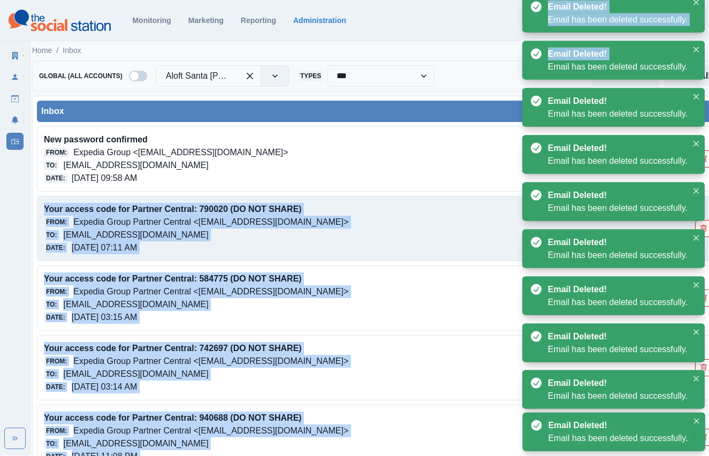
click at [708, 229] on button "Delete Email" at bounding box center [703, 228] width 17 height 17
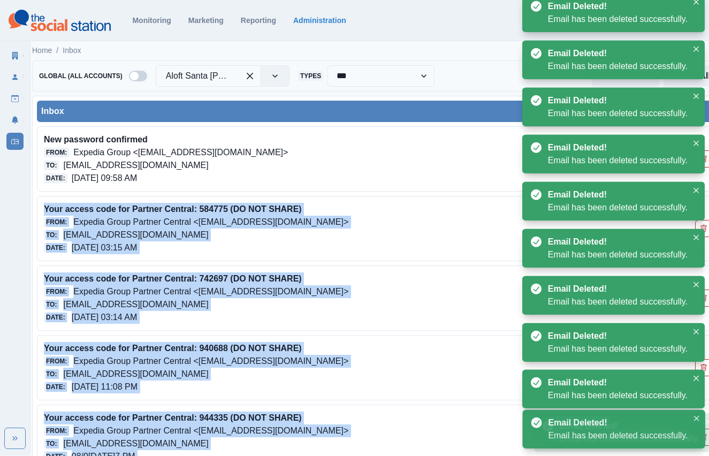
click at [708, 229] on button "Delete Email" at bounding box center [703, 228] width 17 height 17
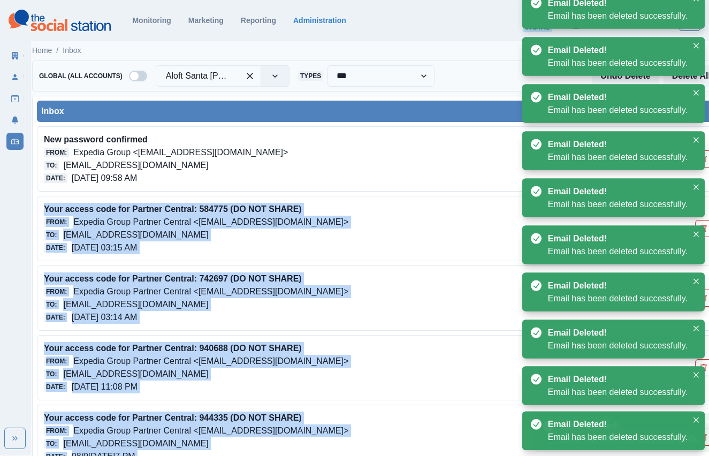
click at [708, 229] on button "Delete Email" at bounding box center [703, 228] width 17 height 17
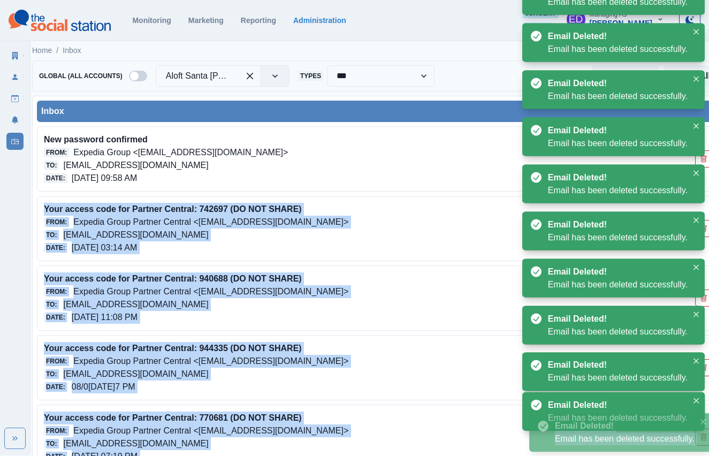
click at [708, 229] on button "Delete Email" at bounding box center [703, 228] width 17 height 17
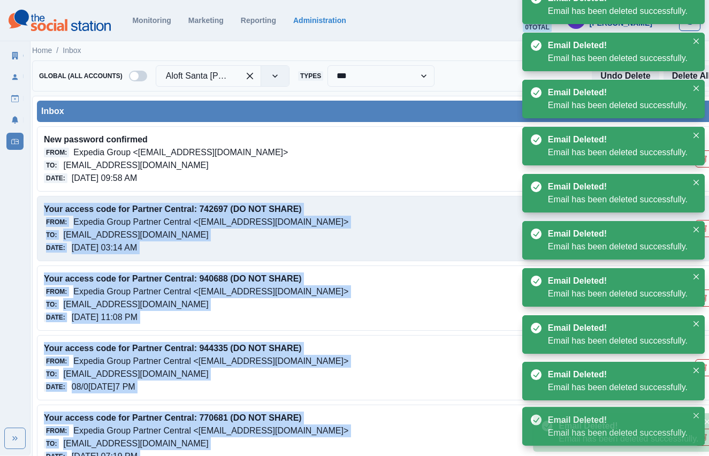
click at [708, 229] on button "Delete Email" at bounding box center [703, 228] width 17 height 17
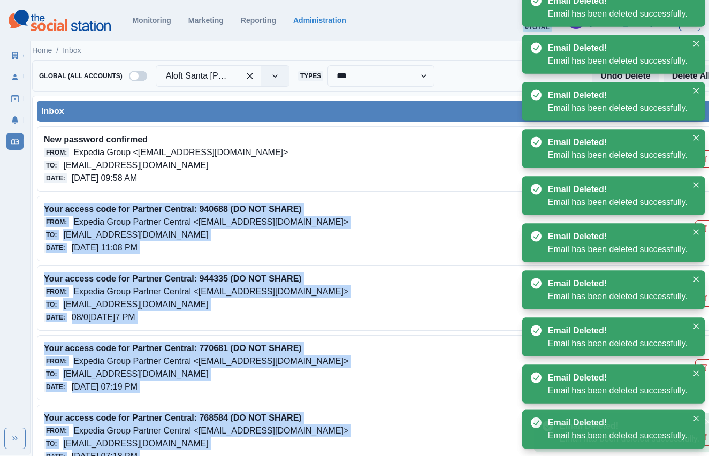
click at [708, 229] on button "Delete Email" at bounding box center [703, 228] width 17 height 17
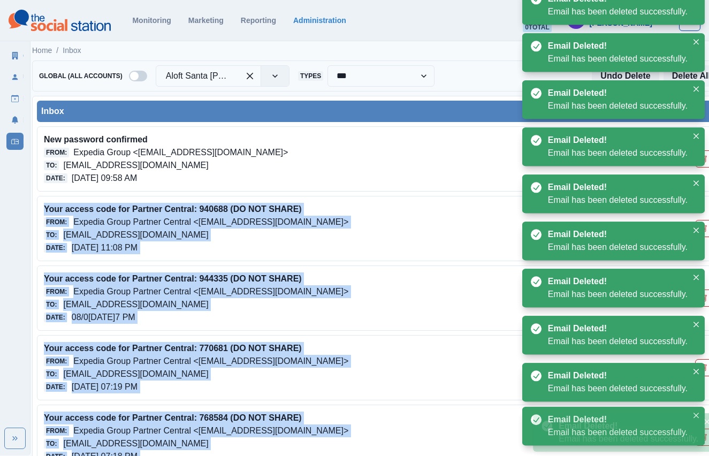
click at [708, 229] on button "Delete Email" at bounding box center [703, 228] width 17 height 17
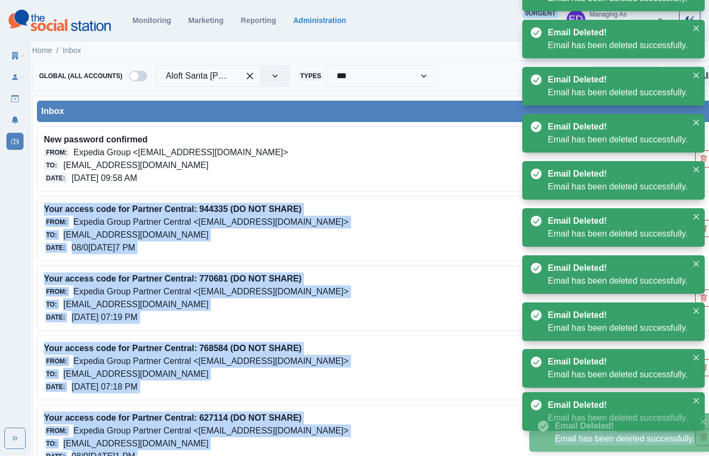
click at [708, 229] on button "Delete Email" at bounding box center [703, 228] width 17 height 17
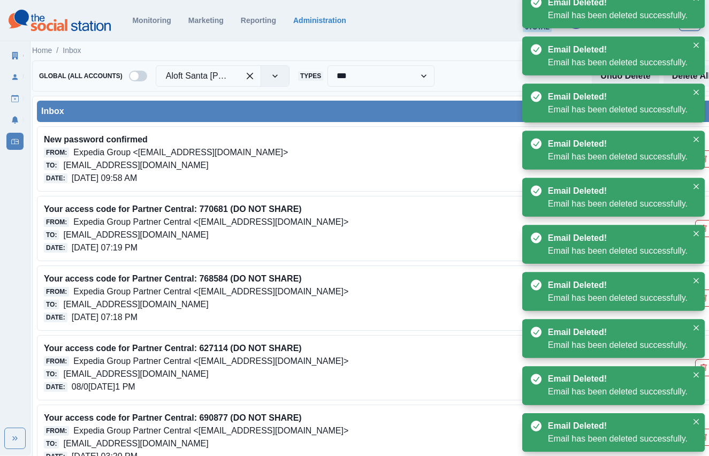
click at [447, 106] on div "Inbox" at bounding box center [378, 111] width 674 height 13
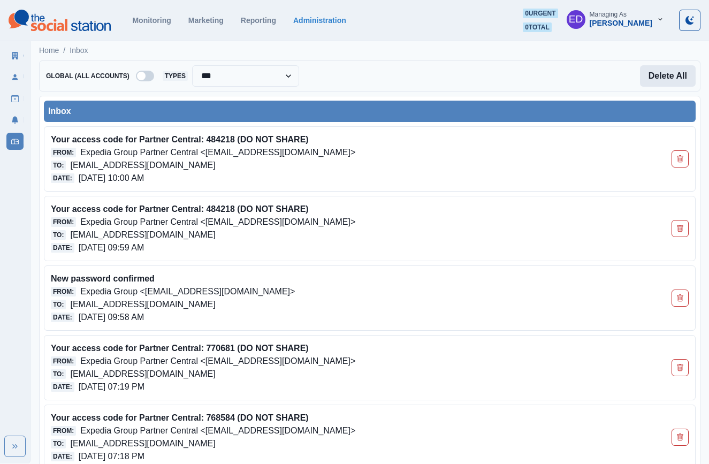
click at [677, 77] on button "Delete All" at bounding box center [668, 75] width 56 height 21
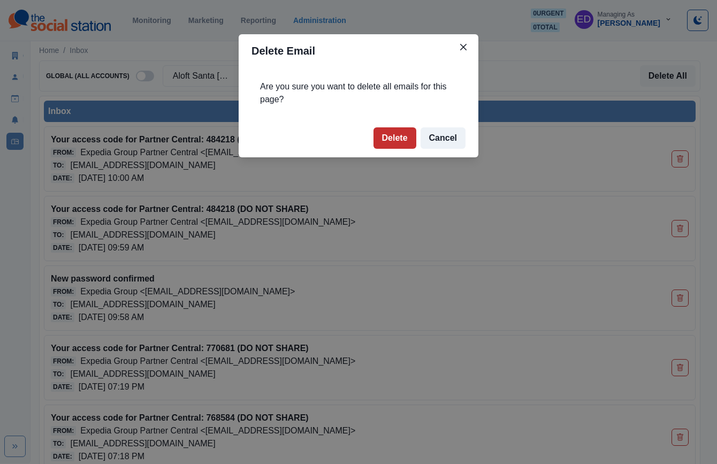
click at [402, 143] on button "Delete" at bounding box center [395, 137] width 43 height 21
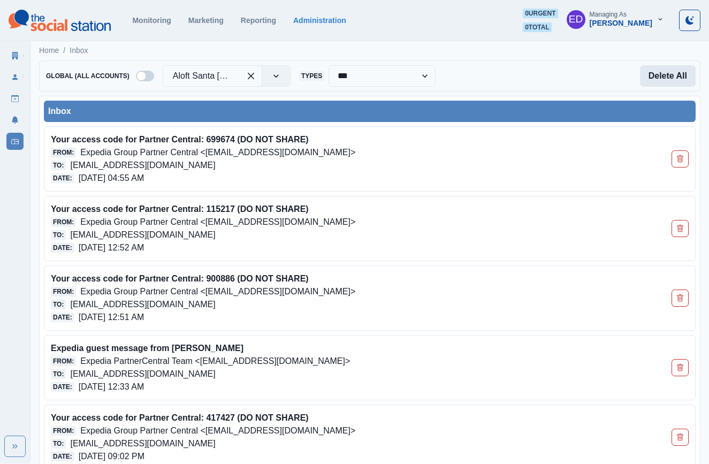
click at [659, 75] on button "Delete All" at bounding box center [668, 75] width 56 height 21
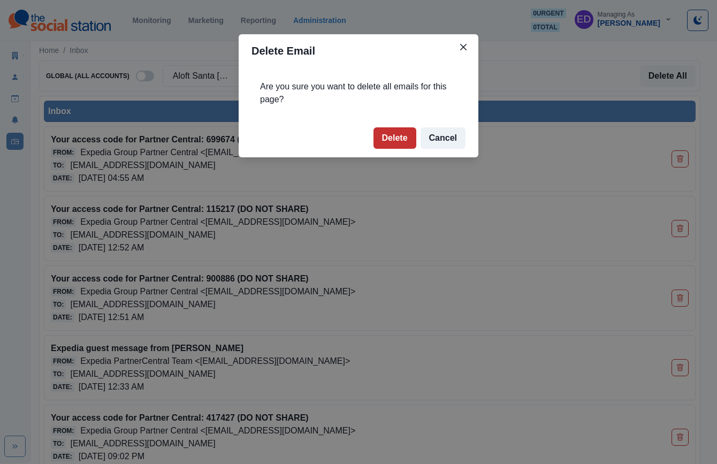
click at [392, 138] on button "Delete" at bounding box center [395, 137] width 43 height 21
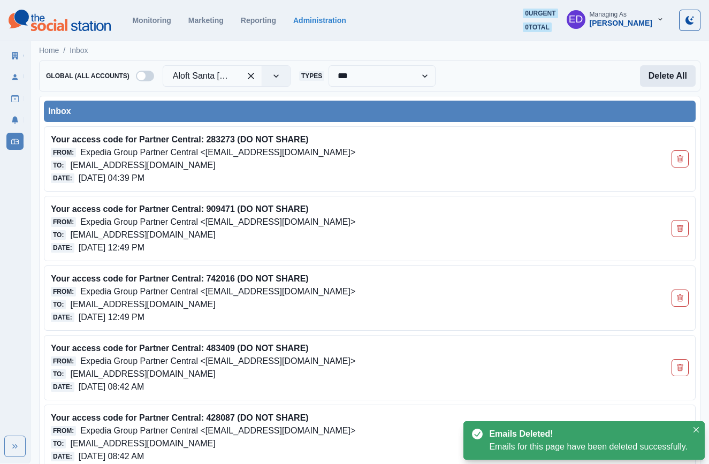
click at [672, 75] on button "Delete All" at bounding box center [668, 75] width 56 height 21
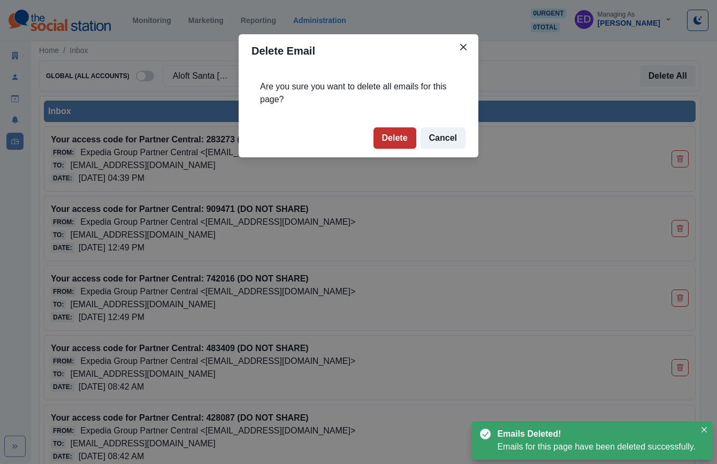
drag, startPoint x: 401, startPoint y: 134, endPoint x: 663, endPoint y: 121, distance: 261.5
click at [401, 134] on button "Delete" at bounding box center [395, 137] width 43 height 21
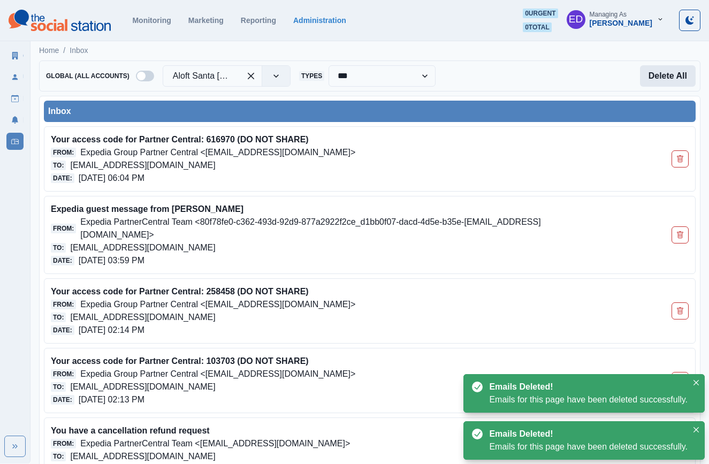
click at [655, 78] on button "Delete All" at bounding box center [668, 75] width 56 height 21
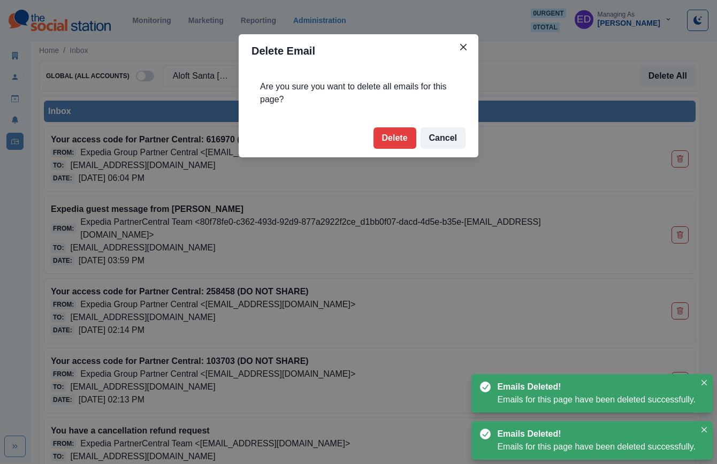
drag, startPoint x: 381, startPoint y: 133, endPoint x: 422, endPoint y: 116, distance: 44.4
click at [381, 133] on button "Delete" at bounding box center [395, 137] width 43 height 21
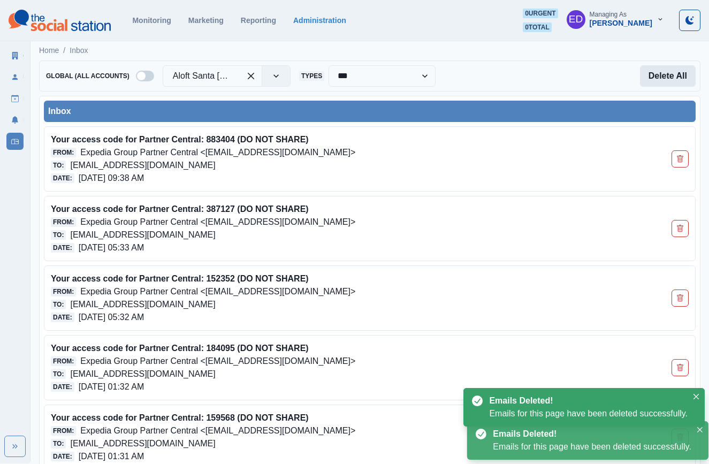
click at [669, 75] on button "Delete All" at bounding box center [668, 75] width 56 height 21
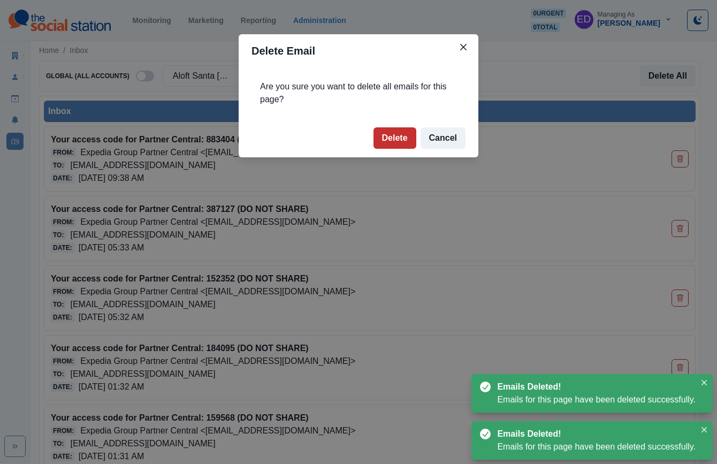
click at [402, 133] on button "Delete" at bounding box center [395, 137] width 43 height 21
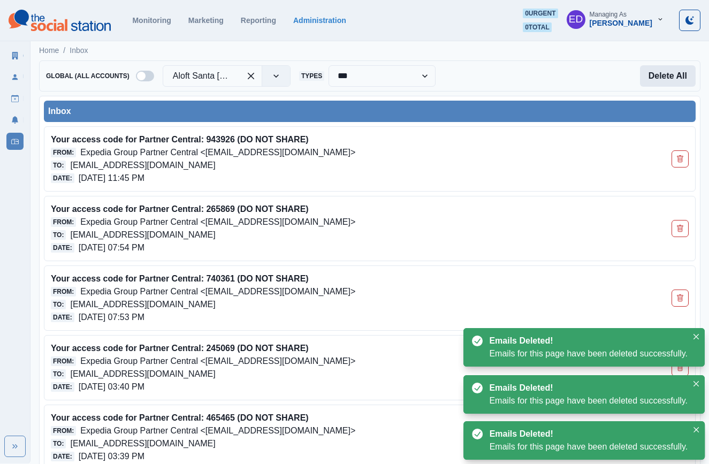
click at [670, 78] on button "Delete All" at bounding box center [668, 75] width 56 height 21
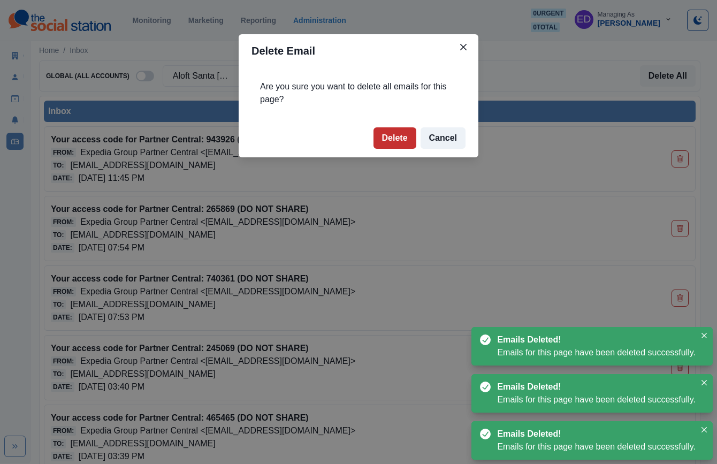
click at [413, 139] on div "Delete Cancel" at bounding box center [420, 137] width 93 height 21
click at [388, 138] on button "Delete" at bounding box center [395, 137] width 43 height 21
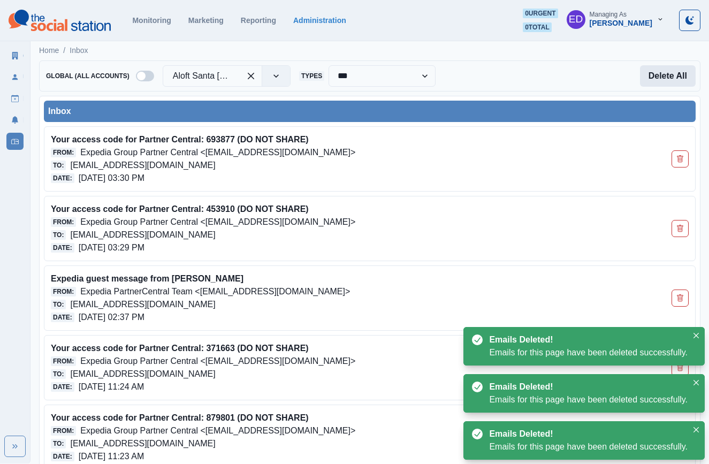
click at [665, 82] on button "Delete All" at bounding box center [668, 75] width 56 height 21
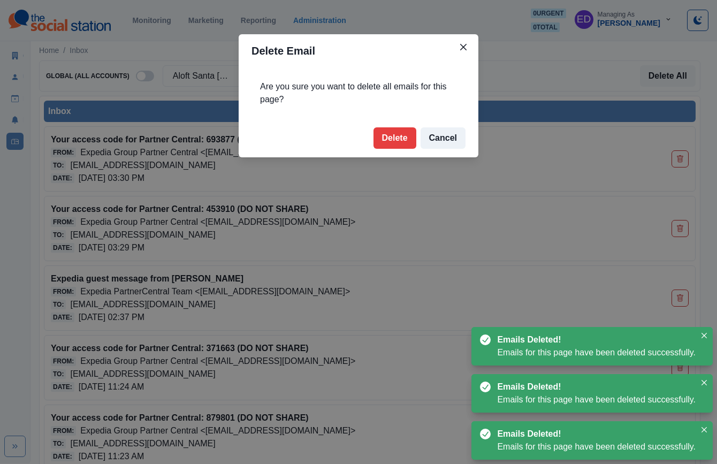
drag, startPoint x: 391, startPoint y: 137, endPoint x: 446, endPoint y: 118, distance: 57.9
click at [391, 137] on button "Delete" at bounding box center [395, 137] width 43 height 21
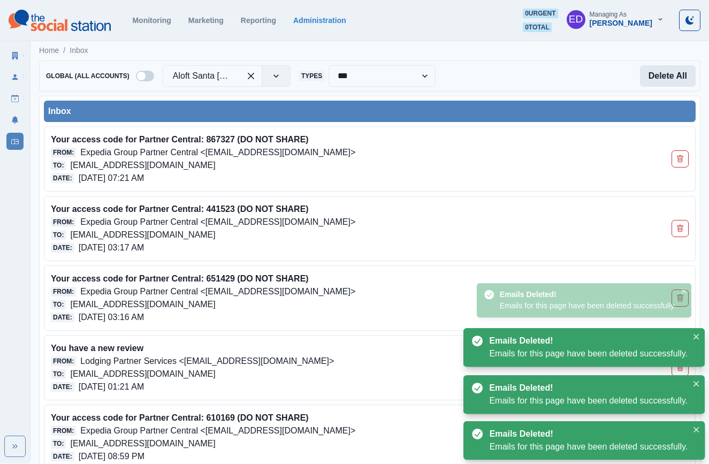
click at [651, 81] on button "Delete All" at bounding box center [668, 75] width 56 height 21
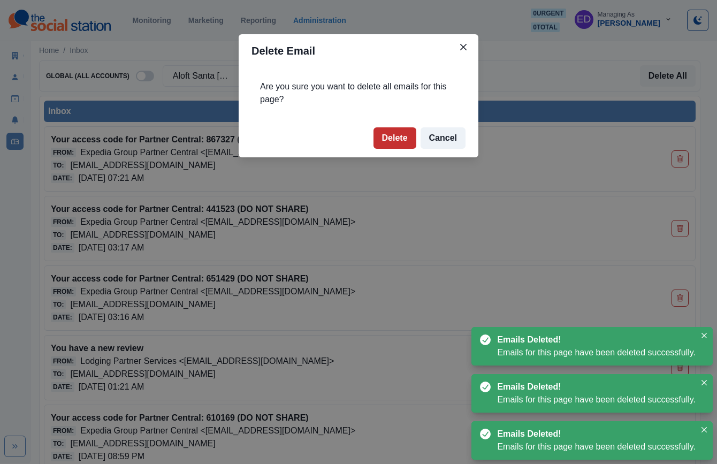
click at [405, 135] on button "Delete" at bounding box center [395, 137] width 43 height 21
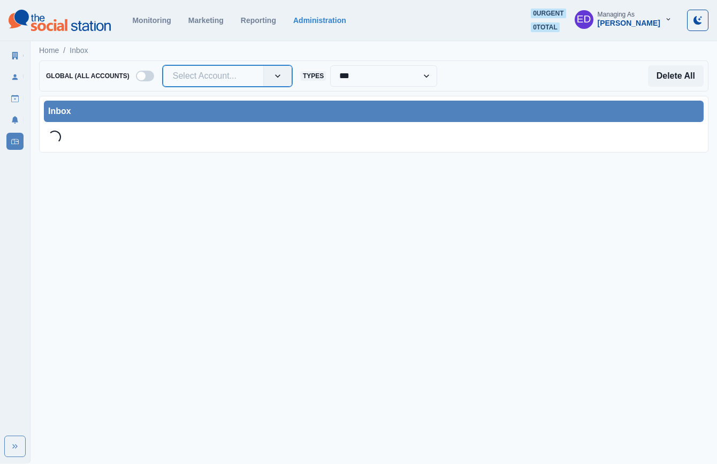
paste input "**********"
type input "**********"
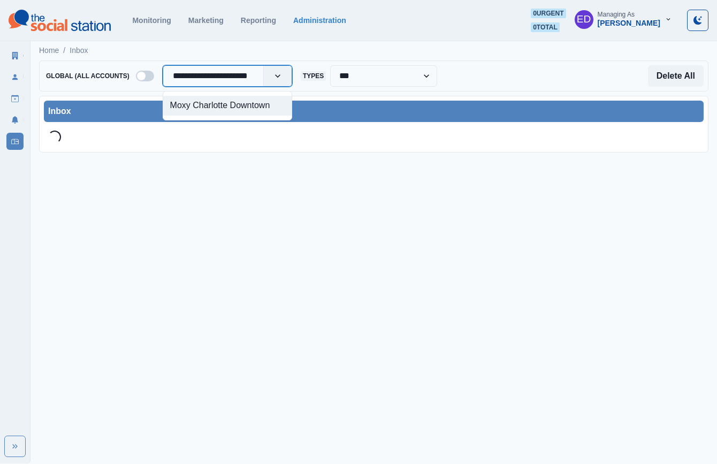
scroll to position [0, 13]
click at [207, 101] on div "Moxy Charlotte Downtown" at bounding box center [227, 106] width 128 height 20
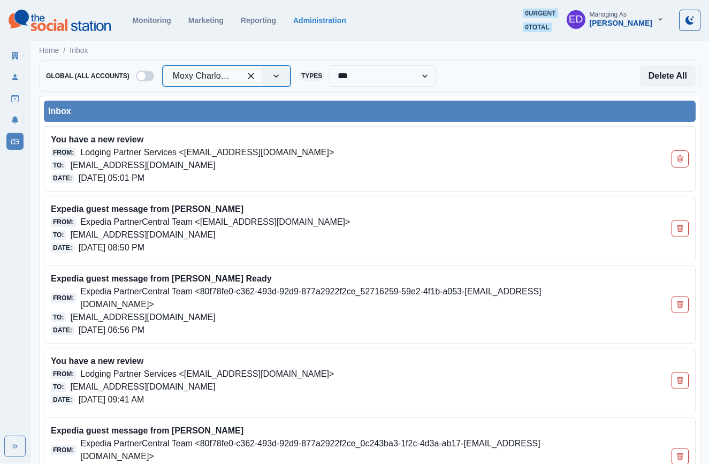
drag, startPoint x: 505, startPoint y: 72, endPoint x: 335, endPoint y: 60, distance: 171.1
click at [505, 72] on div "Delete All" at bounding box center [566, 75] width 260 height 21
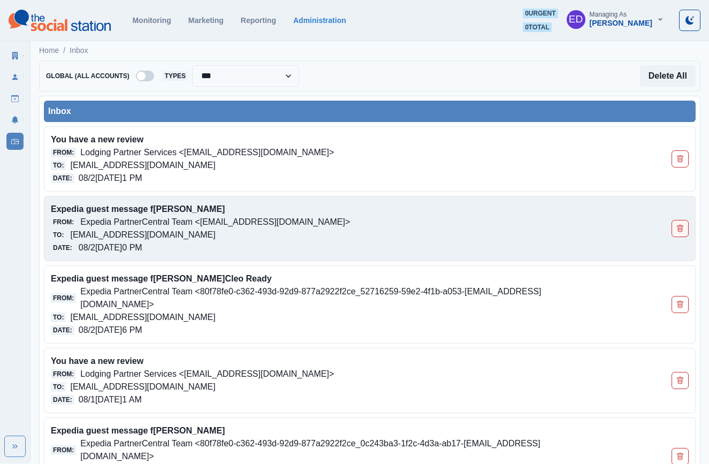
click at [681, 227] on icon "Delete Email" at bounding box center [680, 228] width 7 height 7
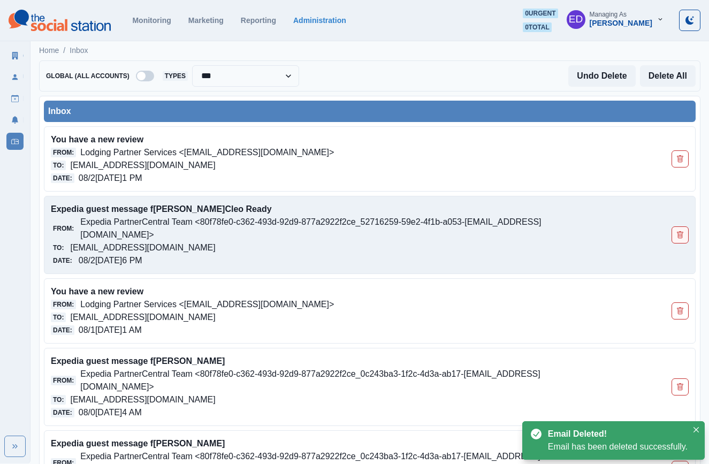
click at [682, 228] on button "Delete Email" at bounding box center [680, 234] width 17 height 17
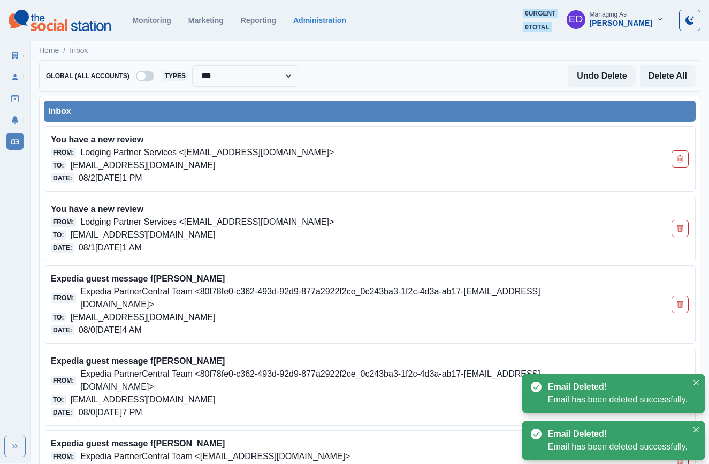
click at [682, 228] on icon "Delete Email" at bounding box center [680, 228] width 7 height 7
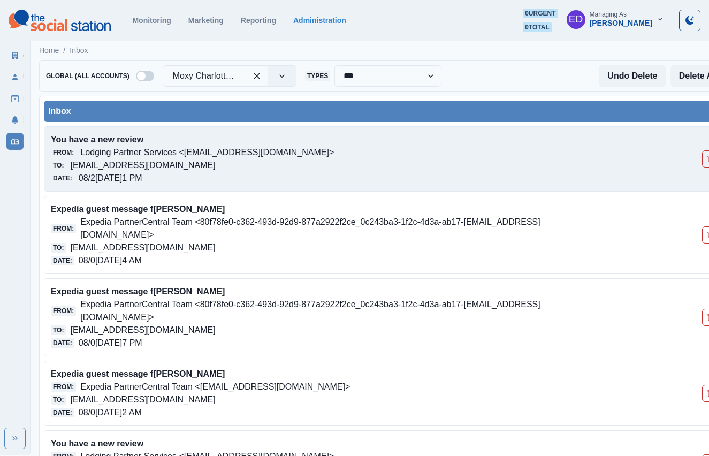
click at [142, 172] on p "[DATE] 05:01 PM" at bounding box center [111, 178] width 64 height 13
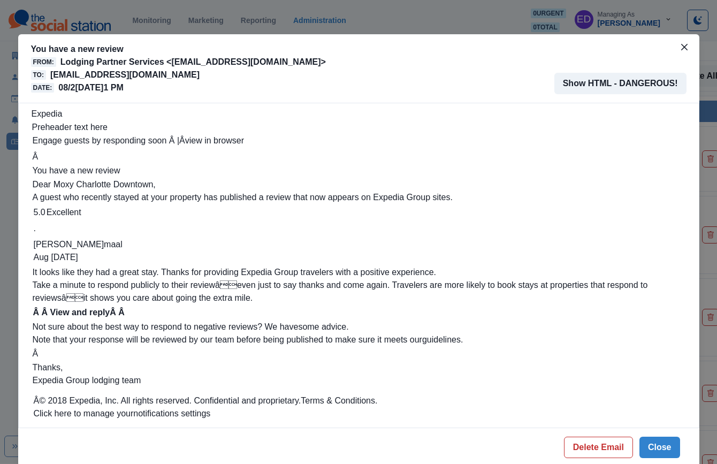
drag, startPoint x: 49, startPoint y: 77, endPoint x: 291, endPoint y: 74, distance: 241.9
click at [291, 74] on div "To: moxycharlottedowntown@properties.thesocialstation.com" at bounding box center [178, 75] width 295 height 13
copy p "moxycharlottedowntown@properties.thesocialstation.com"
click at [610, 449] on button "Delete Email" at bounding box center [598, 447] width 69 height 21
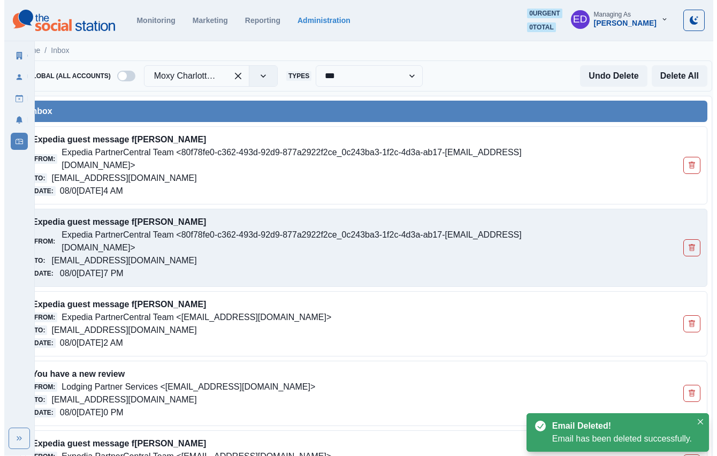
scroll to position [0, 31]
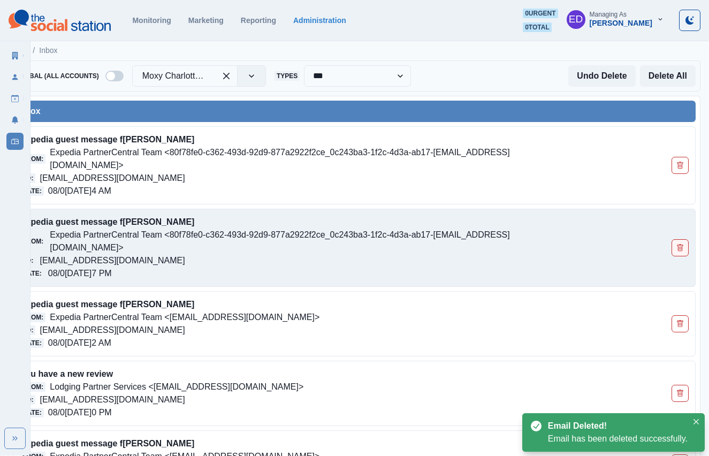
click at [681, 248] on icon "Delete Email" at bounding box center [680, 247] width 7 height 7
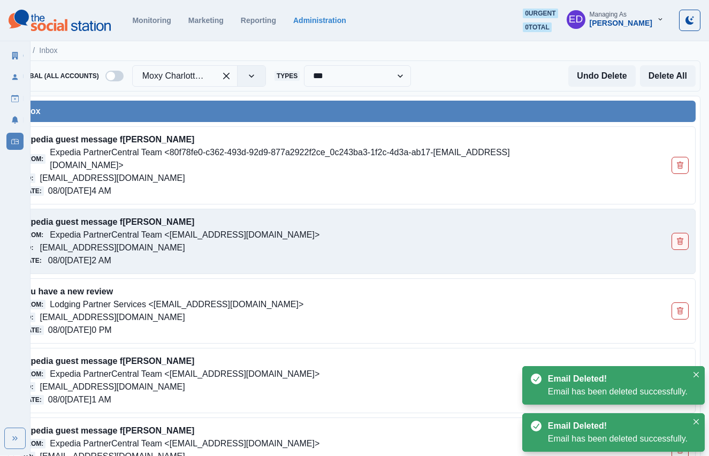
click at [681, 248] on button "Delete Email" at bounding box center [680, 241] width 17 height 17
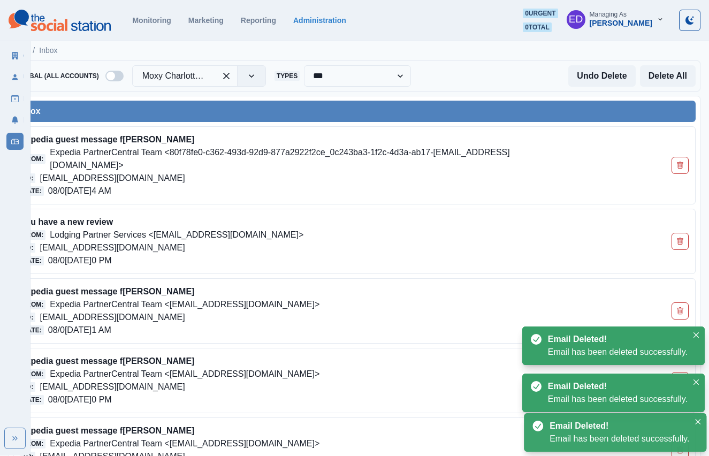
click at [681, 248] on button "Delete Email" at bounding box center [680, 241] width 17 height 17
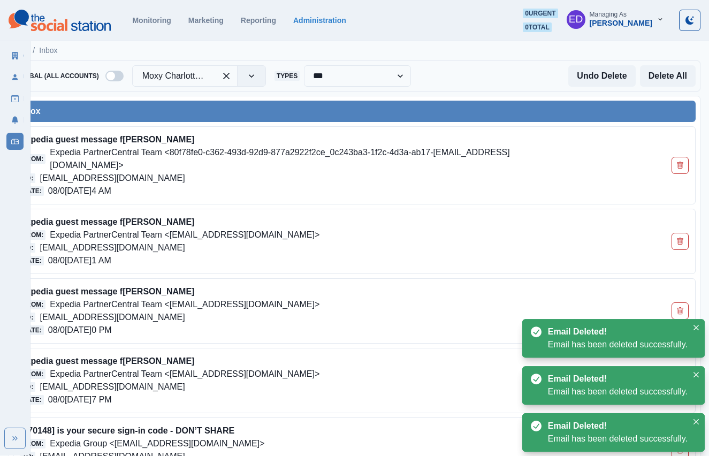
click at [681, 248] on button "Delete Email" at bounding box center [680, 241] width 17 height 17
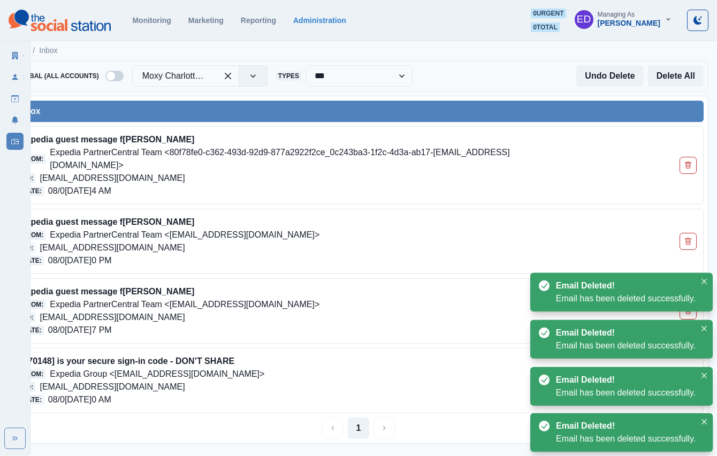
click at [681, 248] on button "Delete Email" at bounding box center [688, 241] width 17 height 17
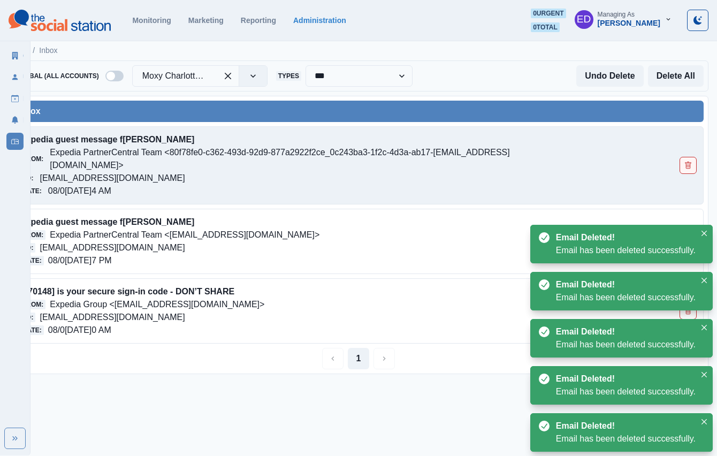
click at [692, 167] on icon "Delete Email" at bounding box center [688, 165] width 7 height 7
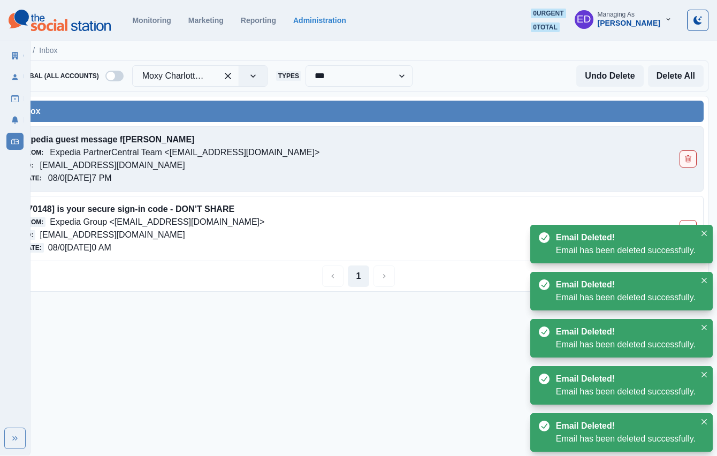
click at [691, 158] on icon "Delete Email" at bounding box center [688, 158] width 7 height 7
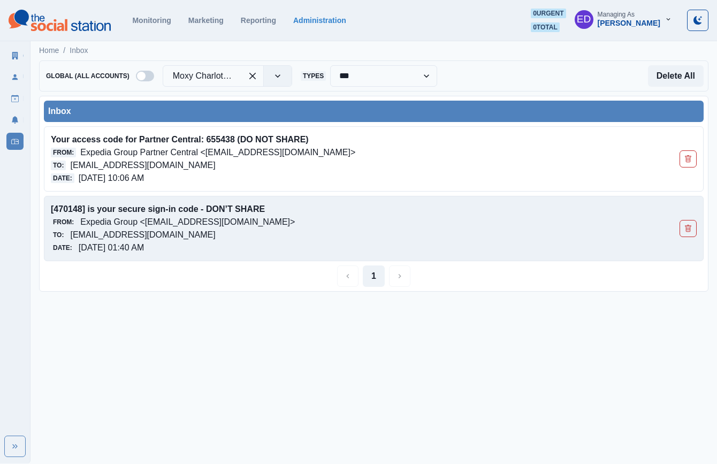
drag, startPoint x: 693, startPoint y: 231, endPoint x: 691, endPoint y: 210, distance: 21.5
click at [693, 231] on button "Delete Email" at bounding box center [688, 228] width 17 height 17
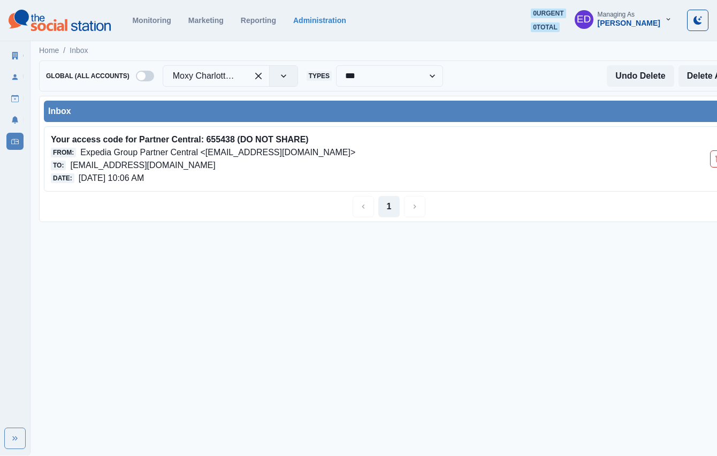
click at [246, 83] on div "Moxy Charlotte Downtown" at bounding box center [205, 75] width 85 height 17
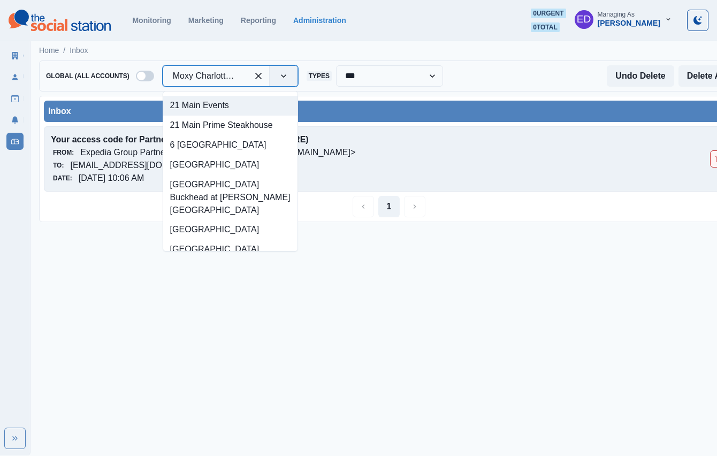
click at [710, 159] on button "Delete Email" at bounding box center [718, 158] width 17 height 17
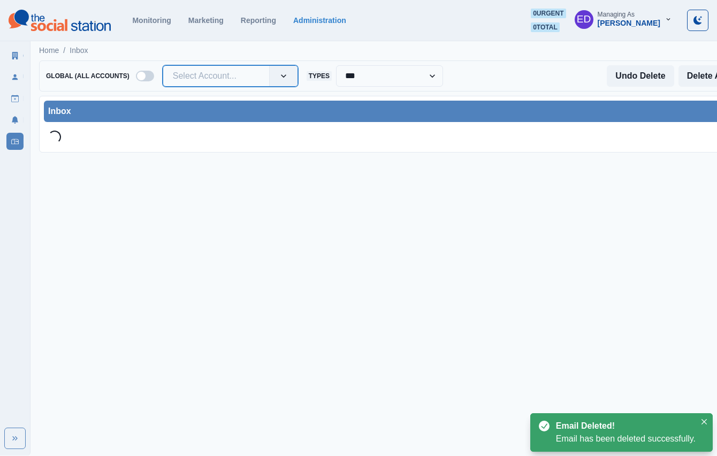
click at [208, 80] on div at bounding box center [216, 76] width 87 height 15
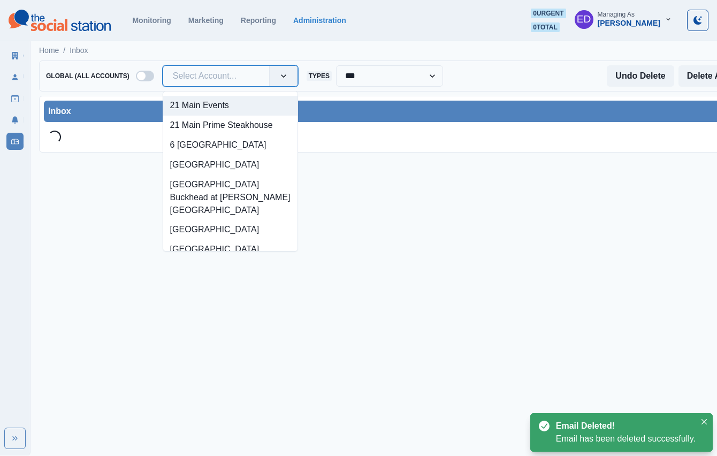
paste input "**********"
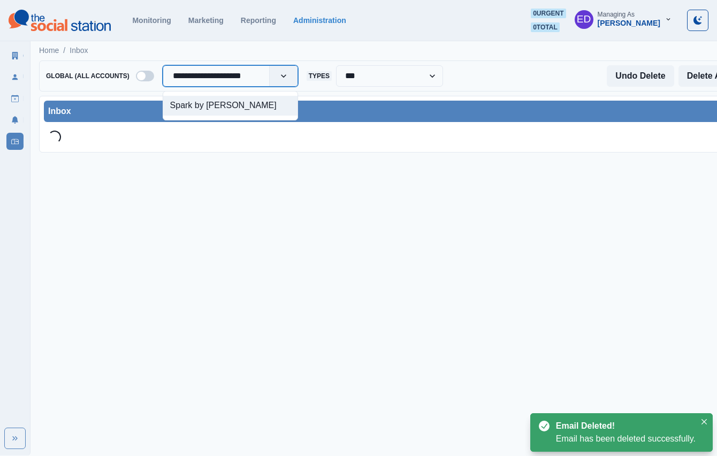
type input "**********"
click at [227, 107] on div "Spark[PERSON_NAME]" at bounding box center [230, 106] width 134 height 20
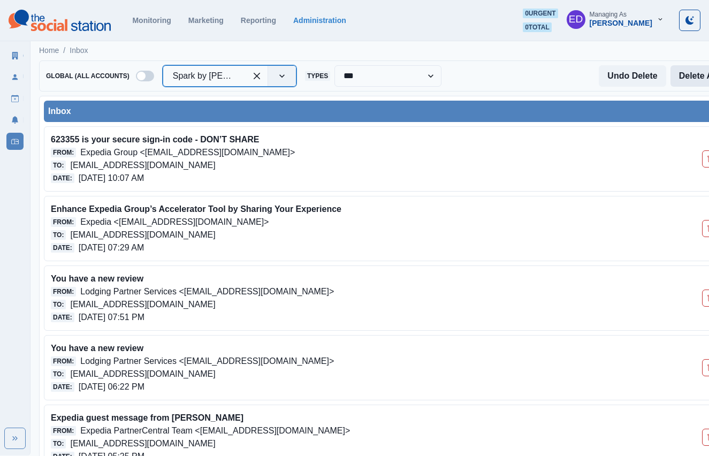
click at [693, 77] on button "Delete All" at bounding box center [699, 75] width 56 height 21
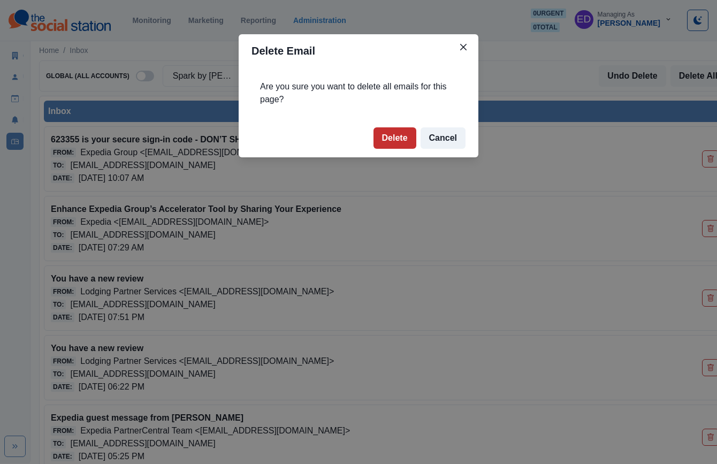
click at [404, 139] on button "Delete" at bounding box center [395, 137] width 43 height 21
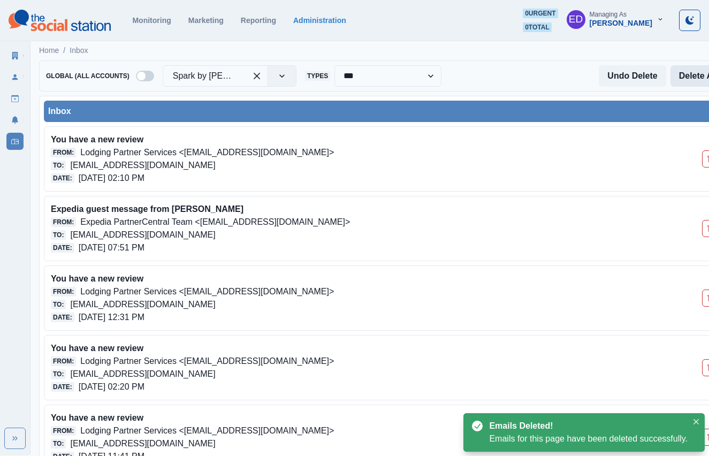
click at [678, 74] on button "Delete All" at bounding box center [699, 75] width 56 height 21
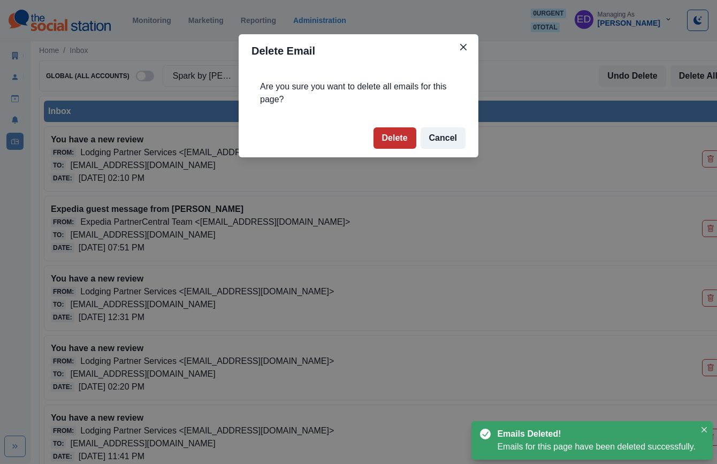
click at [386, 137] on button "Delete" at bounding box center [395, 137] width 43 height 21
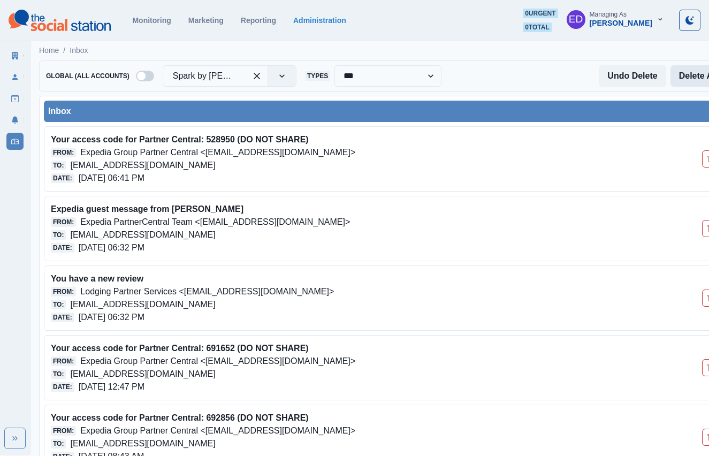
click at [700, 75] on button "Delete All" at bounding box center [699, 75] width 56 height 21
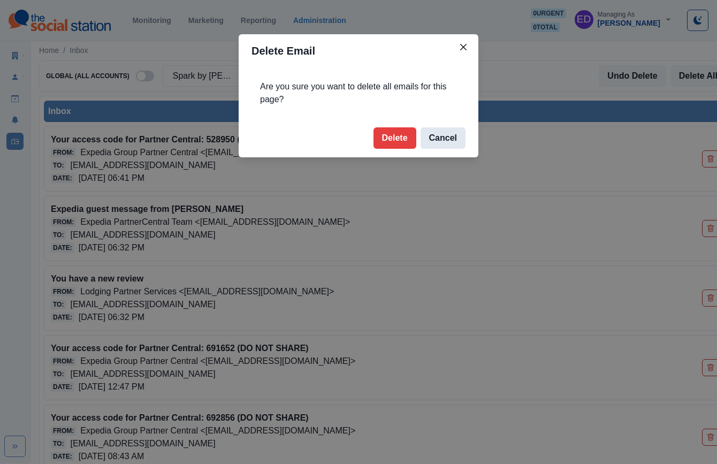
drag, startPoint x: 394, startPoint y: 140, endPoint x: 423, endPoint y: 137, distance: 28.5
click at [394, 140] on button "Delete" at bounding box center [395, 137] width 43 height 21
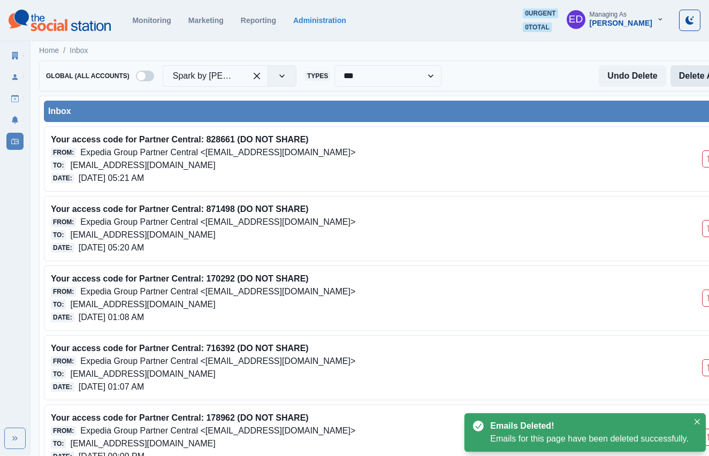
click at [681, 81] on button "Delete All" at bounding box center [699, 75] width 56 height 21
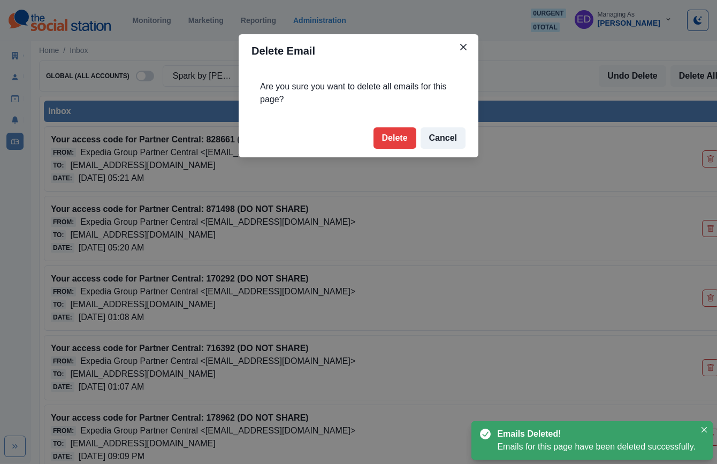
drag, startPoint x: 399, startPoint y: 133, endPoint x: 417, endPoint y: 128, distance: 18.8
click at [399, 133] on button "Delete" at bounding box center [395, 137] width 43 height 21
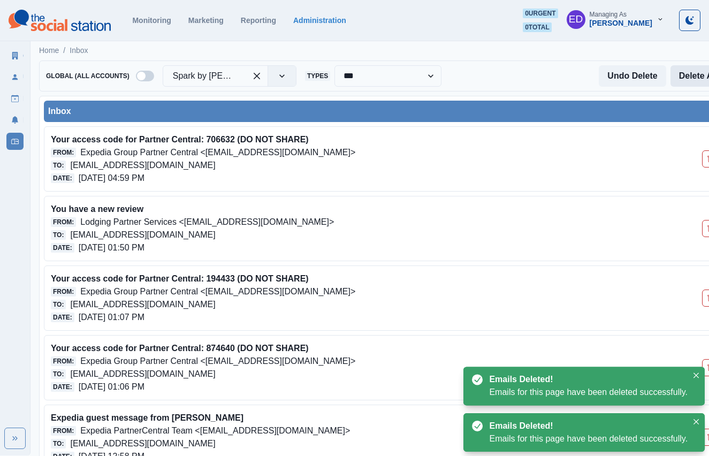
click at [682, 76] on button "Delete All" at bounding box center [699, 75] width 56 height 21
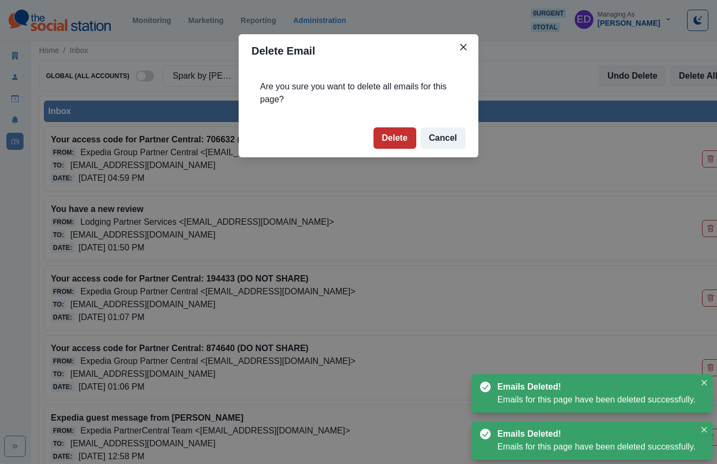
click at [385, 131] on button "Delete" at bounding box center [395, 137] width 43 height 21
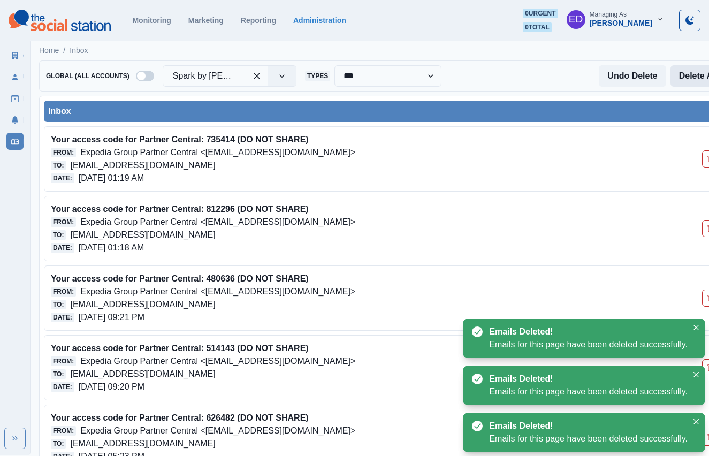
click at [693, 80] on button "Delete All" at bounding box center [699, 75] width 56 height 21
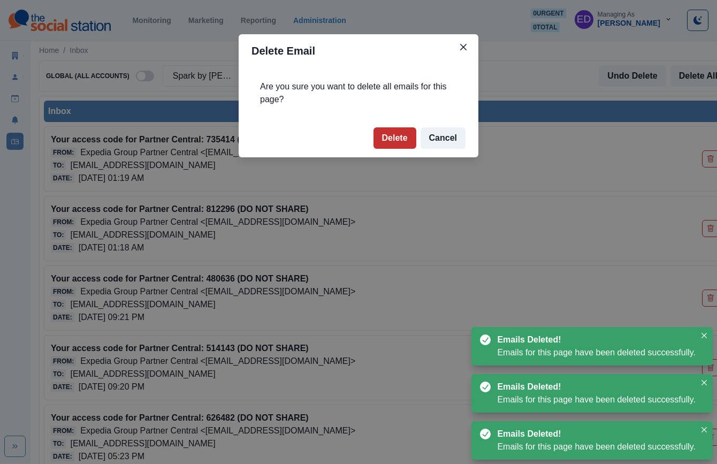
click at [407, 135] on button "Delete" at bounding box center [395, 137] width 43 height 21
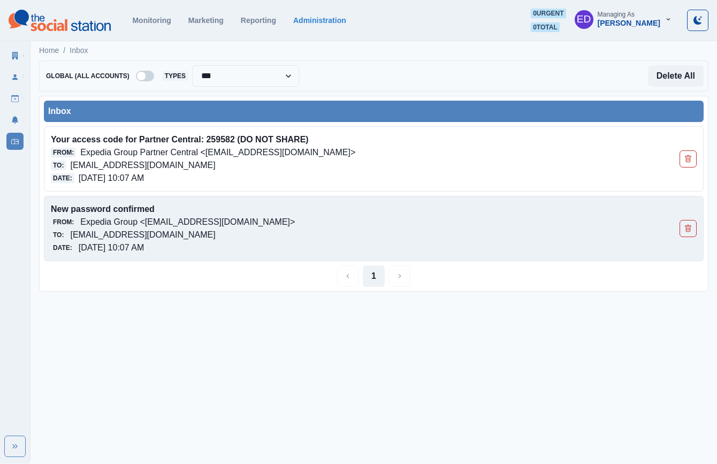
drag, startPoint x: 686, startPoint y: 227, endPoint x: 668, endPoint y: 224, distance: 18.4
click at [686, 227] on icon "Delete Email" at bounding box center [688, 228] width 7 height 7
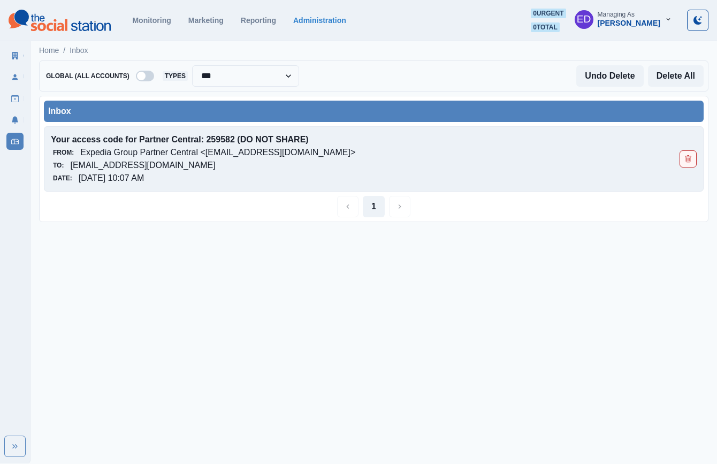
click at [690, 156] on icon "Delete Email" at bounding box center [688, 158] width 6 height 7
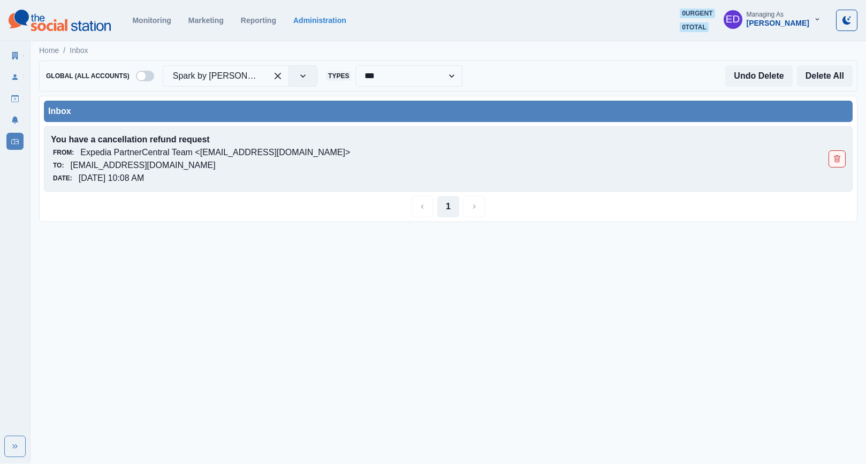
click at [717, 162] on button "Delete Email" at bounding box center [837, 158] width 17 height 17
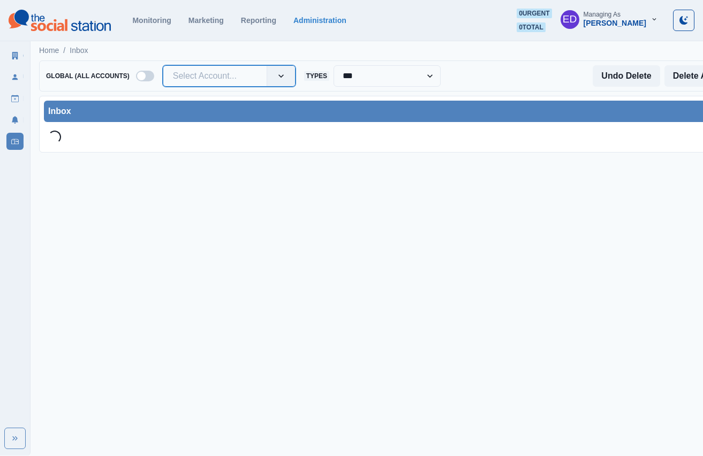
click at [239, 82] on div at bounding box center [215, 76] width 84 height 15
paste input "**********"
type input "**********"
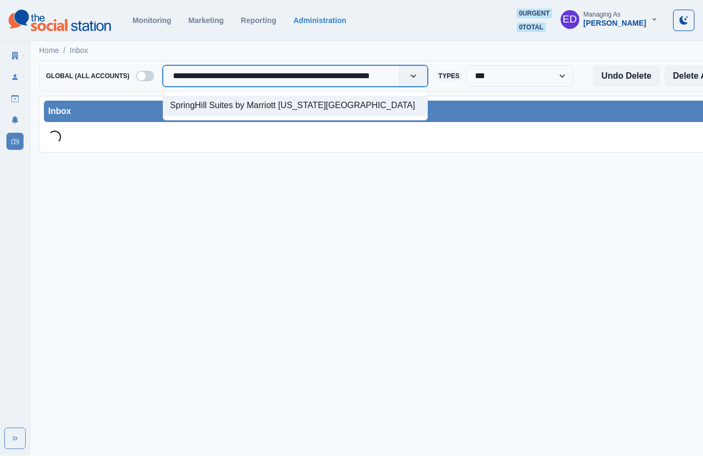
scroll to position [0, 17]
click at [245, 113] on div "SpringHill Suites by Marriott [US_STATE][GEOGRAPHIC_DATA]" at bounding box center [295, 106] width 264 height 20
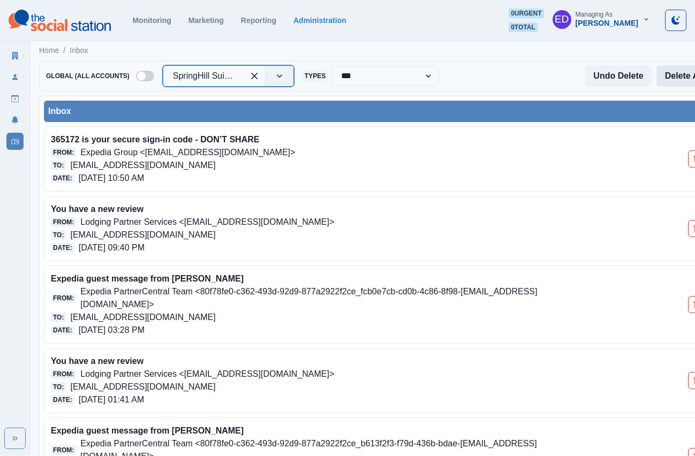
click at [678, 74] on button "Delete All" at bounding box center [684, 75] width 56 height 21
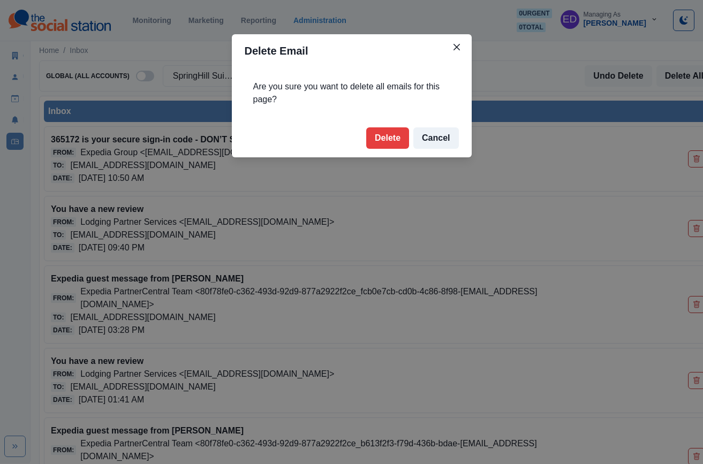
drag, startPoint x: 386, startPoint y: 135, endPoint x: 363, endPoint y: 9, distance: 128.5
click at [386, 135] on button "Delete" at bounding box center [387, 137] width 43 height 21
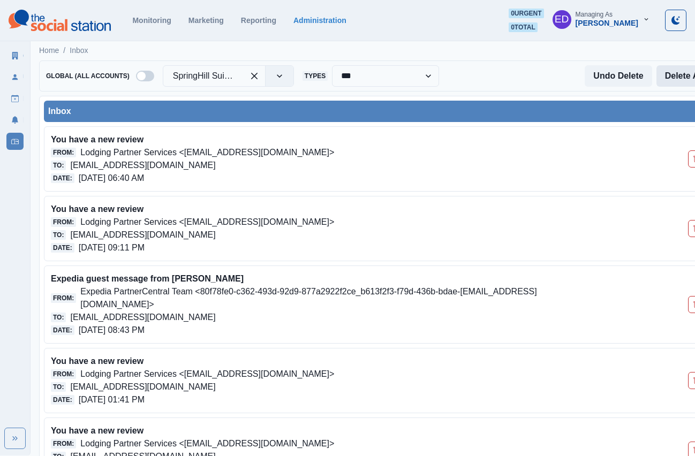
click at [682, 80] on button "Delete All" at bounding box center [684, 75] width 56 height 21
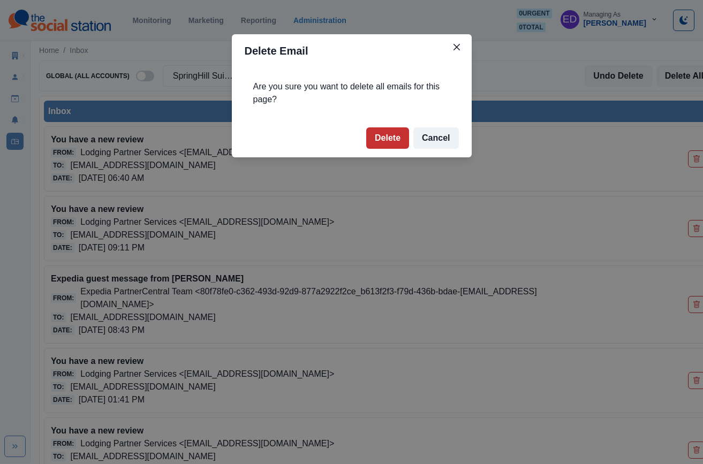
click at [384, 142] on button "Delete" at bounding box center [387, 137] width 43 height 21
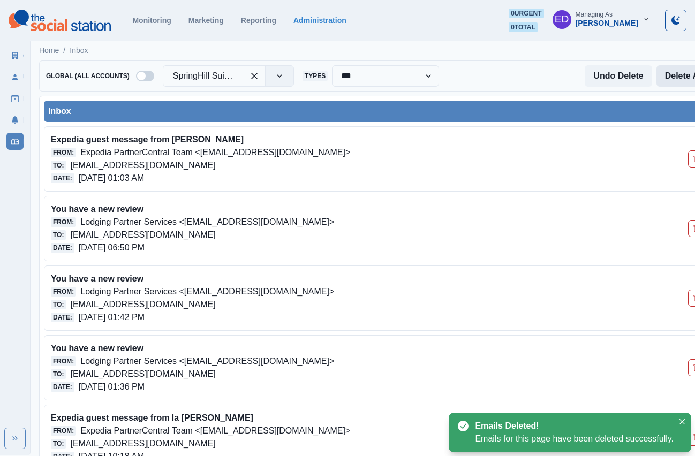
click at [662, 83] on button "Delete All" at bounding box center [684, 75] width 56 height 21
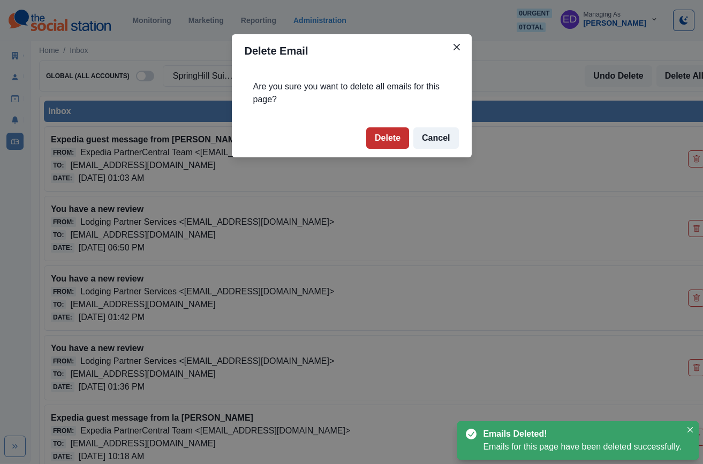
click at [396, 146] on button "Delete" at bounding box center [387, 137] width 43 height 21
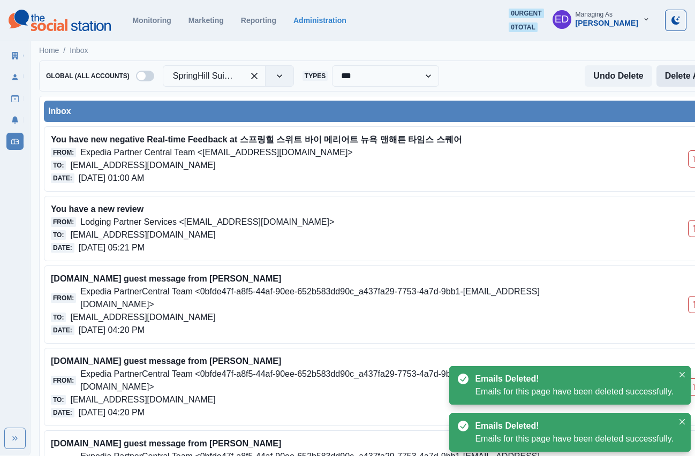
click at [665, 80] on button "Delete All" at bounding box center [684, 75] width 56 height 21
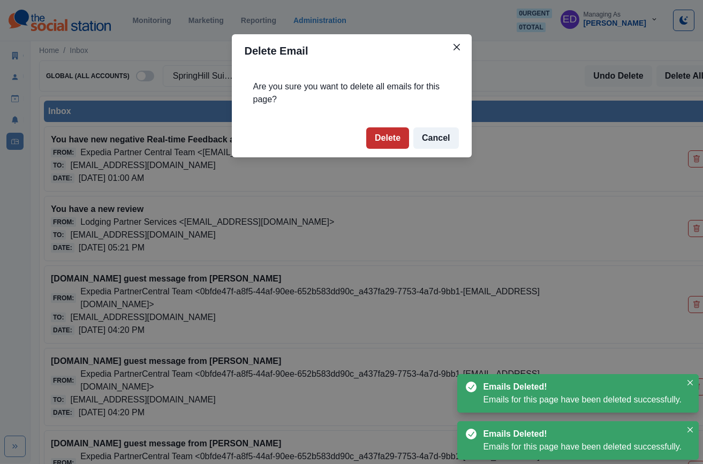
click at [406, 133] on button "Delete" at bounding box center [387, 137] width 43 height 21
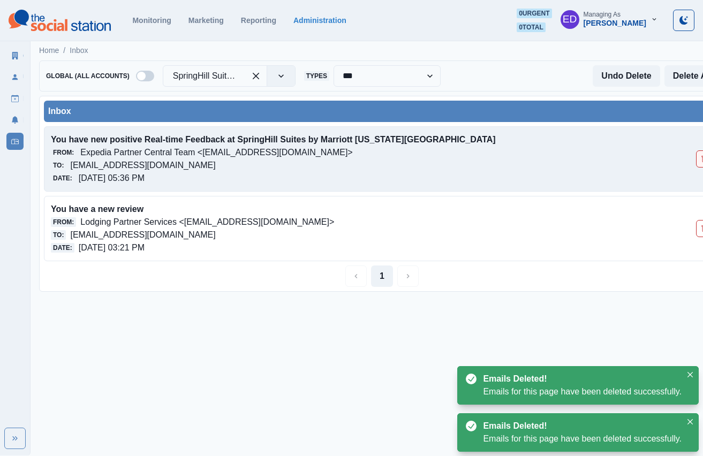
click at [699, 164] on button "Delete Email" at bounding box center [704, 158] width 17 height 17
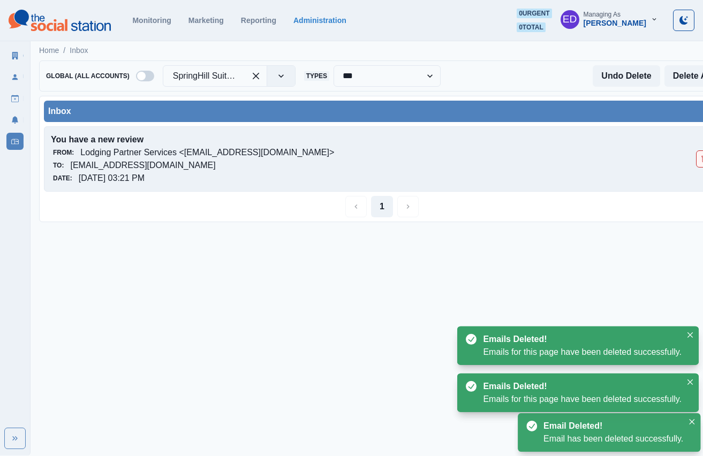
click at [699, 164] on button "Delete Email" at bounding box center [704, 158] width 17 height 17
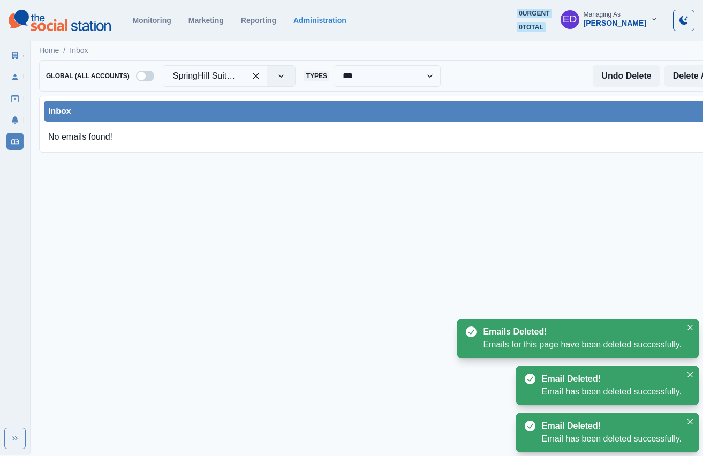
drag, startPoint x: 179, startPoint y: 214, endPoint x: 126, endPoint y: 100, distance: 126.4
click at [178, 161] on html "**********" at bounding box center [351, 80] width 703 height 161
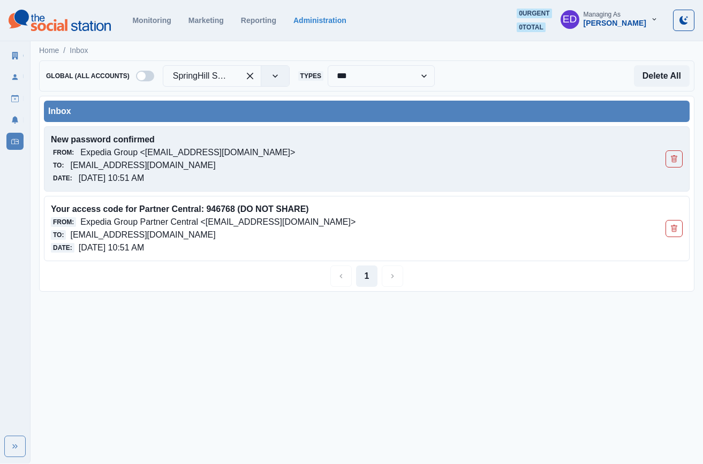
click at [663, 157] on div "New password confirmed From: Expedia Group <[EMAIL_ADDRESS][DOMAIN_NAME]> To: […" at bounding box center [366, 158] width 645 height 65
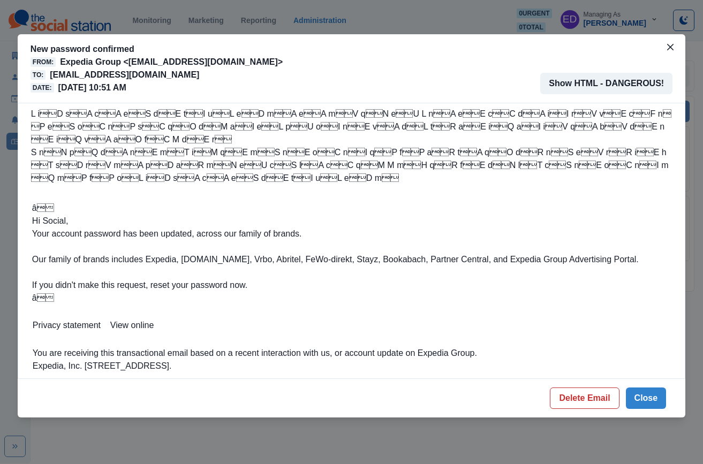
click at [644, 400] on button "Close" at bounding box center [646, 398] width 41 height 21
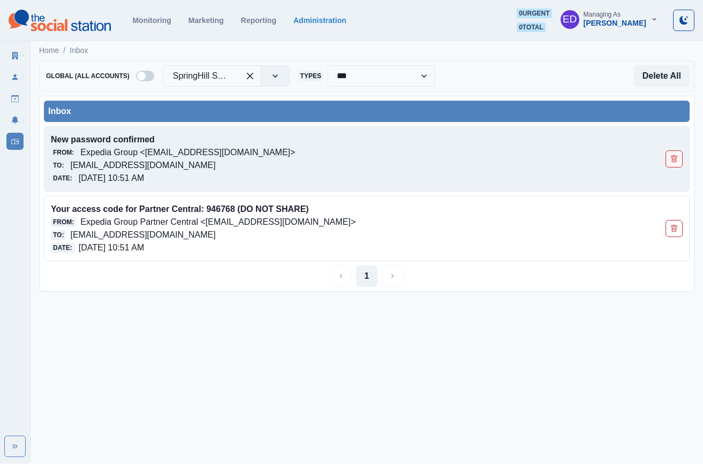
click at [677, 158] on icon "Delete Email" at bounding box center [673, 158] width 7 height 7
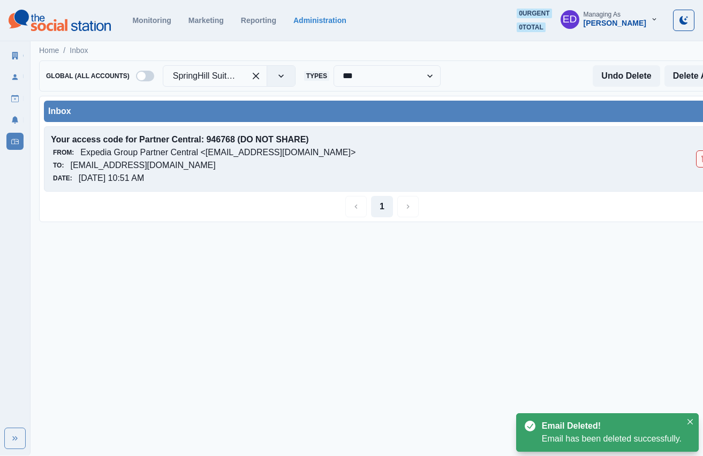
click at [701, 159] on icon "Delete Email" at bounding box center [704, 158] width 7 height 7
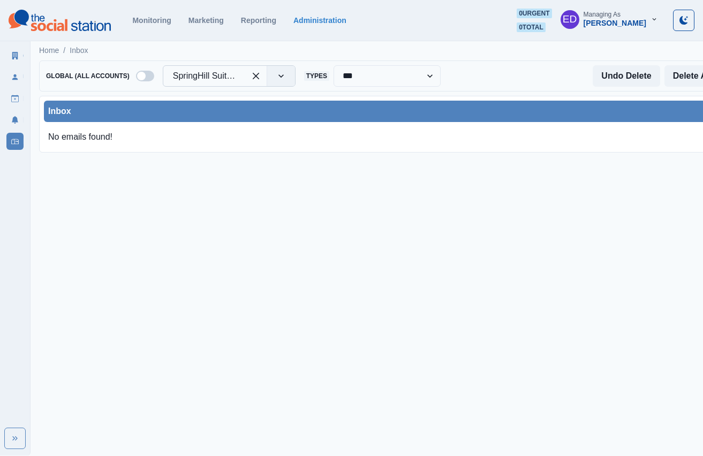
drag, startPoint x: 234, startPoint y: 80, endPoint x: 245, endPoint y: 74, distance: 11.8
click at [234, 80] on div at bounding box center [204, 76] width 63 height 15
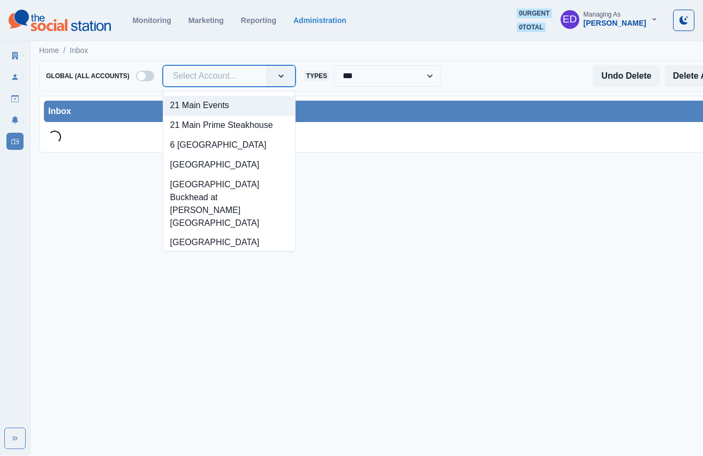
click at [227, 73] on div at bounding box center [215, 76] width 84 height 15
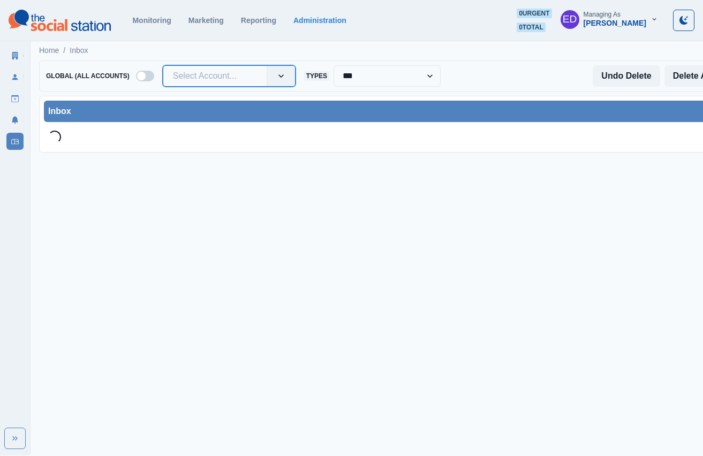
type input "**********"
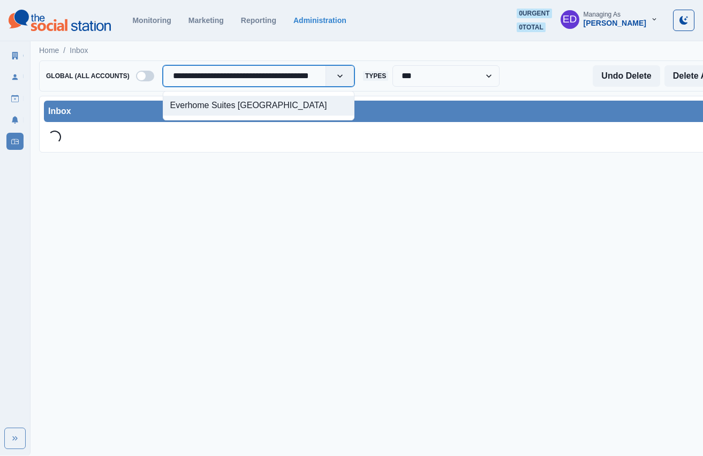
scroll to position [0, 17]
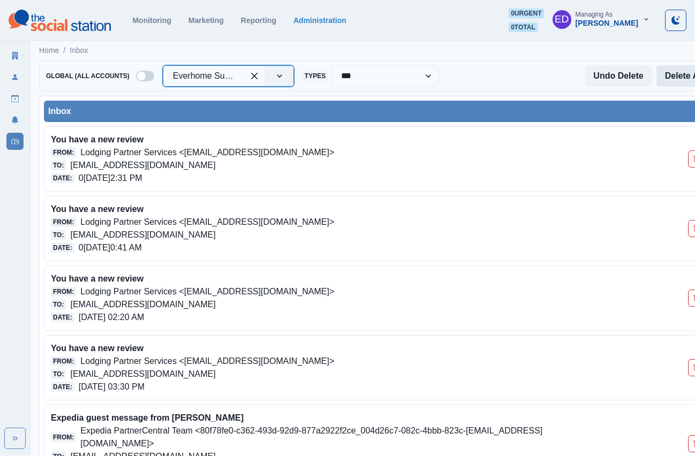
click at [689, 75] on button "Delete All" at bounding box center [684, 75] width 56 height 21
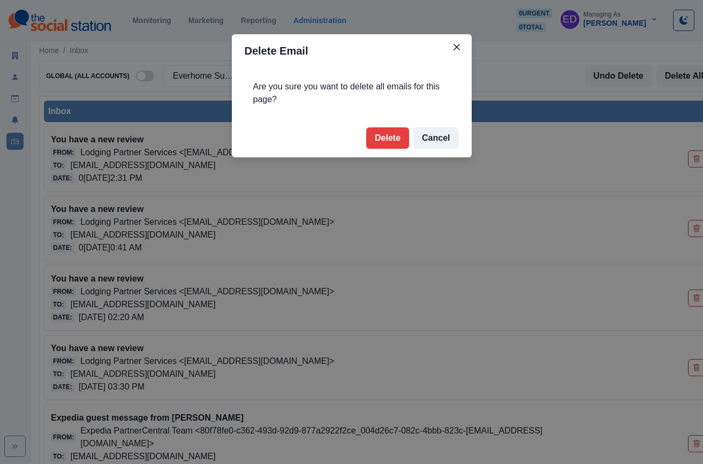
drag, startPoint x: 393, startPoint y: 147, endPoint x: 538, endPoint y: 108, distance: 149.6
click at [393, 147] on button "Delete" at bounding box center [387, 137] width 43 height 21
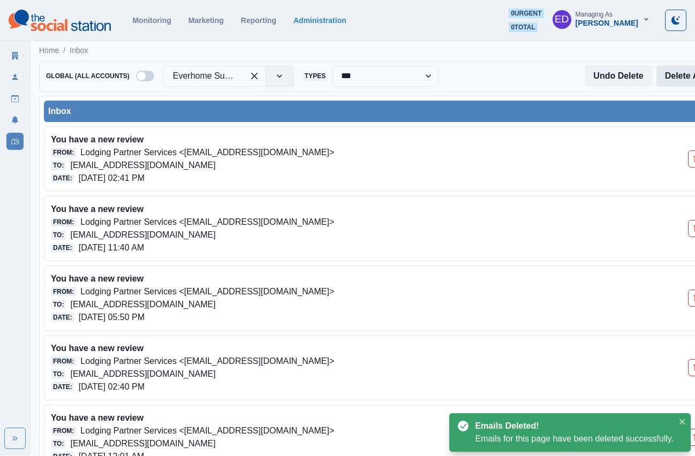
click at [681, 80] on button "Delete All" at bounding box center [684, 75] width 56 height 21
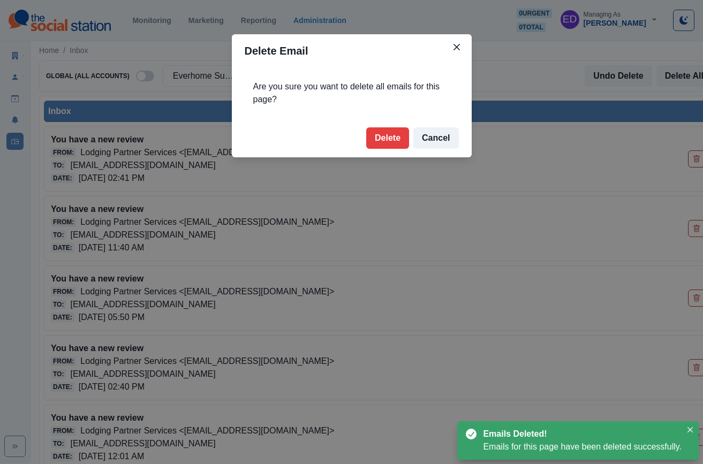
drag, startPoint x: 371, startPoint y: 132, endPoint x: 501, endPoint y: 100, distance: 133.6
click at [371, 132] on button "Delete" at bounding box center [387, 137] width 43 height 21
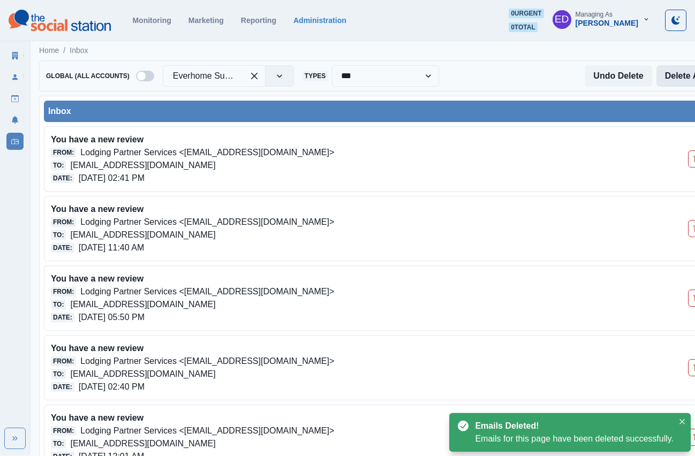
click at [674, 72] on button "Delete All" at bounding box center [684, 75] width 56 height 21
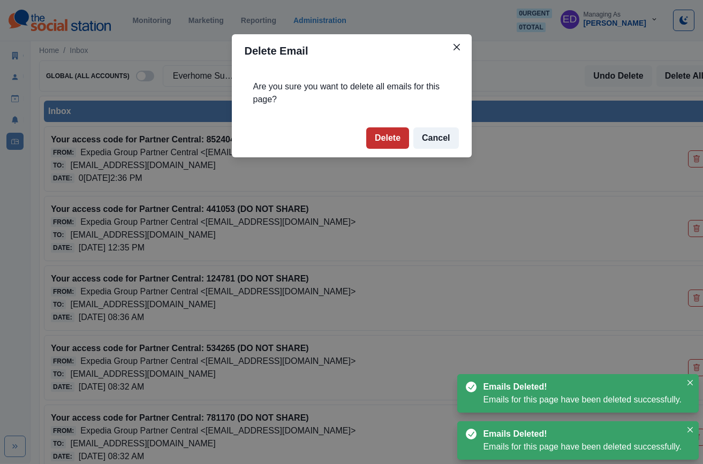
click at [379, 133] on button "Delete" at bounding box center [387, 137] width 43 height 21
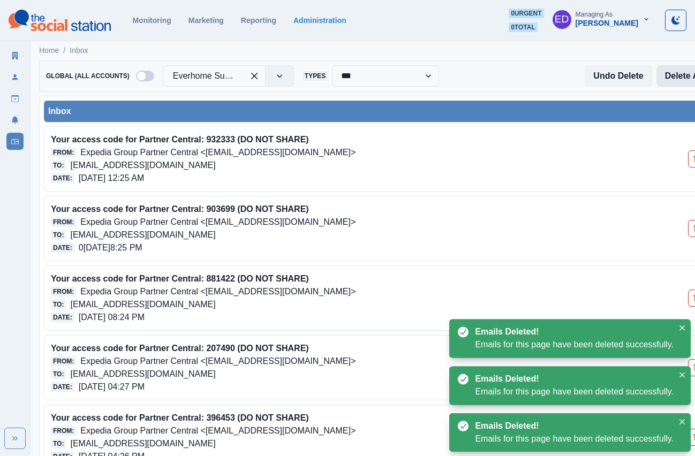
click at [685, 82] on button "Delete All" at bounding box center [684, 75] width 56 height 21
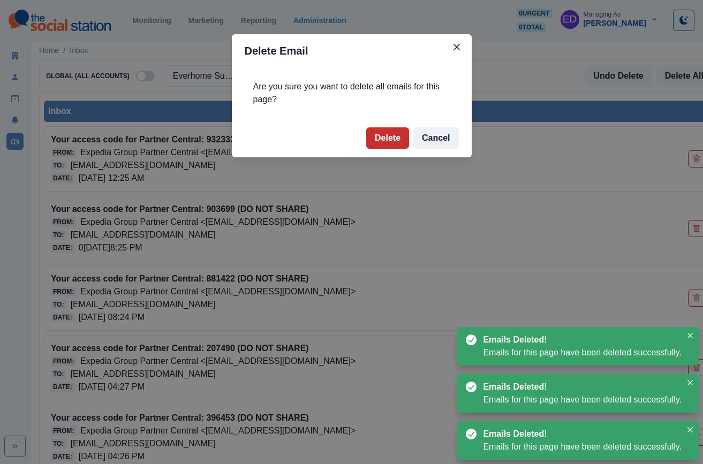
click at [369, 140] on button "Delete" at bounding box center [387, 137] width 43 height 21
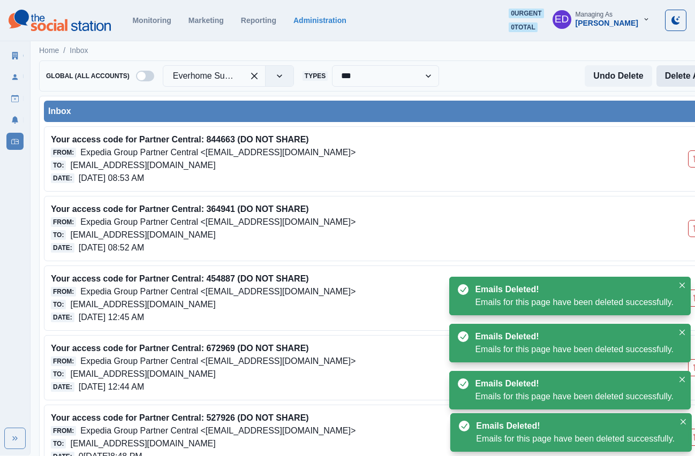
click at [674, 81] on button "Delete All" at bounding box center [684, 75] width 56 height 21
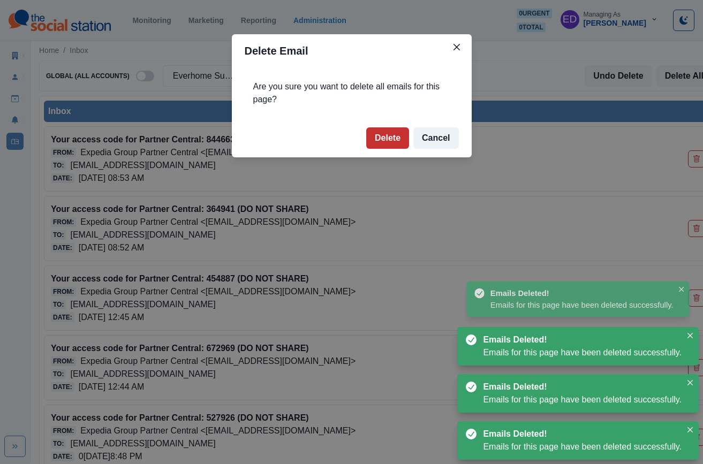
click at [392, 136] on button "Delete" at bounding box center [387, 137] width 43 height 21
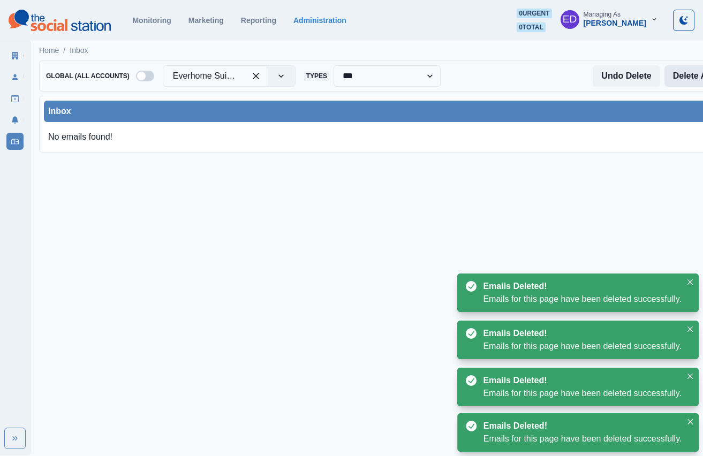
click at [690, 81] on button "Delete All" at bounding box center [692, 75] width 56 height 21
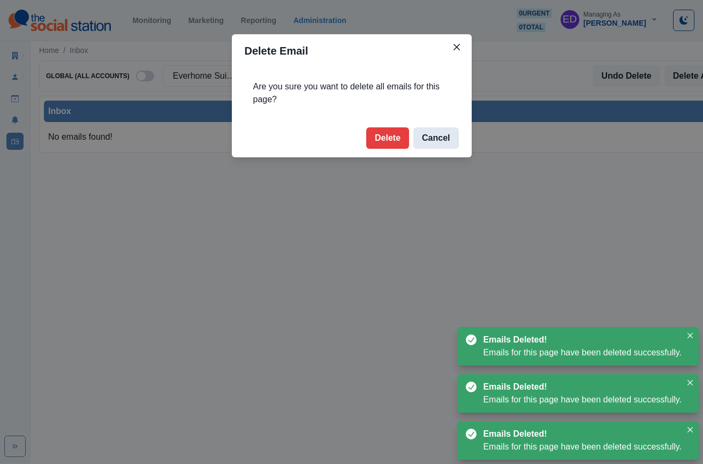
click at [437, 142] on button "Cancel" at bounding box center [435, 137] width 45 height 21
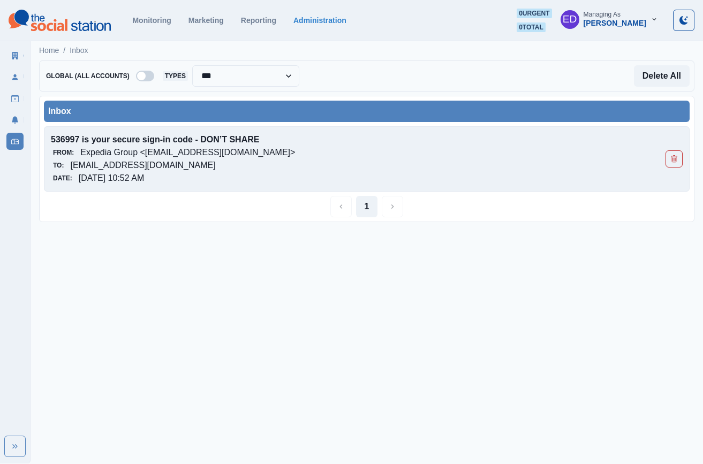
drag, startPoint x: 672, startPoint y: 155, endPoint x: 660, endPoint y: 151, distance: 12.0
click at [672, 155] on icon "Delete Email" at bounding box center [673, 158] width 7 height 7
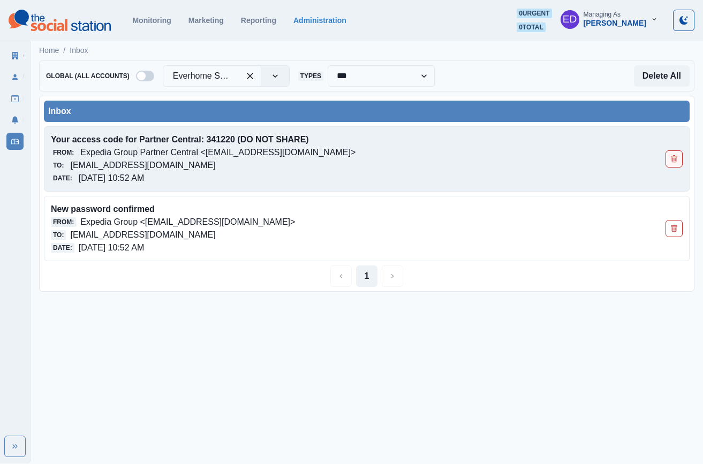
click at [677, 163] on button "Delete Email" at bounding box center [673, 158] width 17 height 17
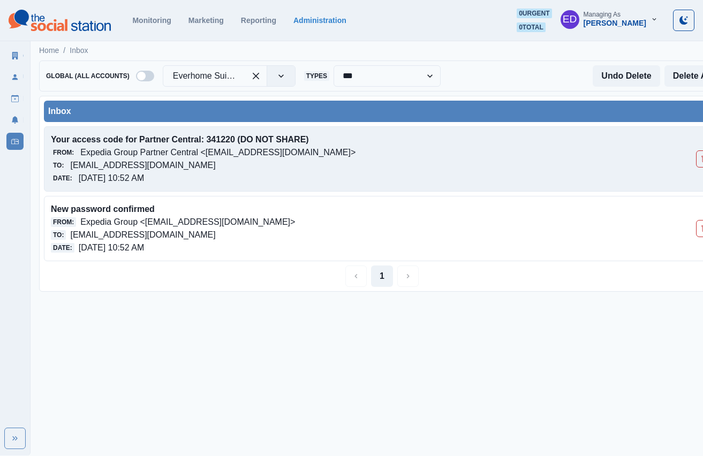
click at [677, 196] on div "New password confirmed From: Expedia Group <[EMAIL_ADDRESS][DOMAIN_NAME]> To: […" at bounding box center [382, 228] width 676 height 65
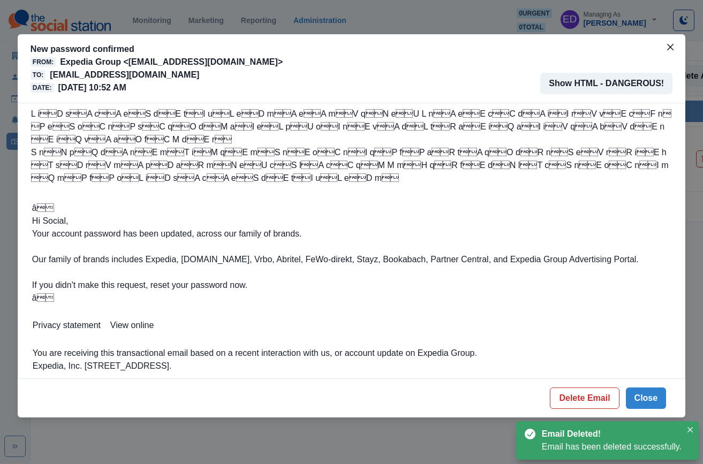
drag, startPoint x: 634, startPoint y: 396, endPoint x: 641, endPoint y: 385, distance: 12.0
click at [635, 394] on button "Close" at bounding box center [646, 398] width 41 height 21
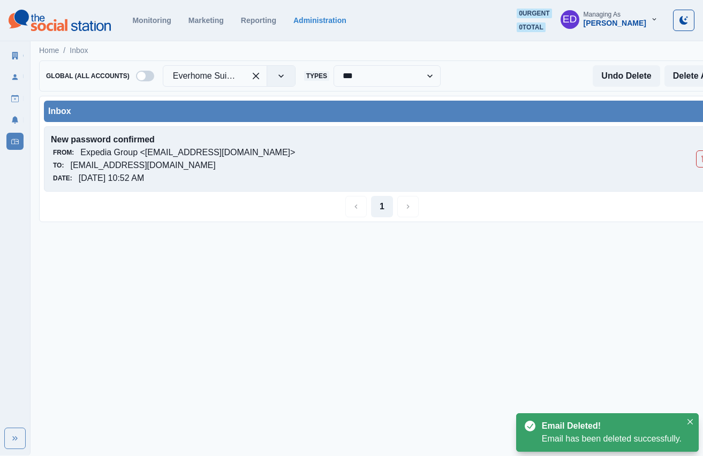
drag, startPoint x: 699, startPoint y: 162, endPoint x: 683, endPoint y: 150, distance: 19.8
click at [699, 162] on button "Delete Email" at bounding box center [704, 158] width 17 height 17
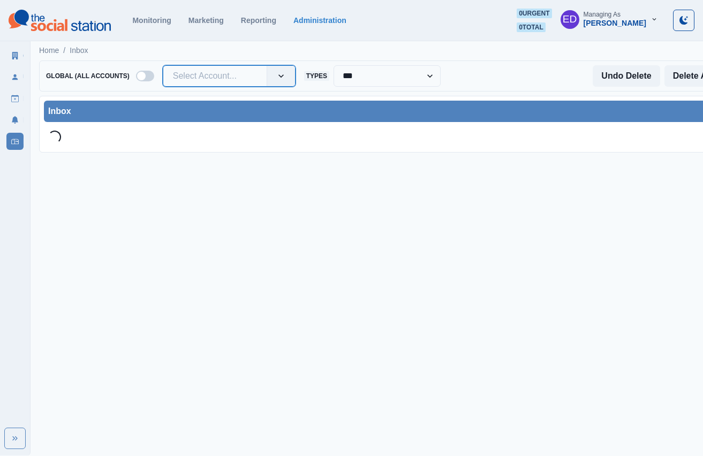
drag, startPoint x: 259, startPoint y: 77, endPoint x: 223, endPoint y: 80, distance: 35.5
click at [218, 80] on div at bounding box center [215, 76] width 84 height 15
paste input "**********"
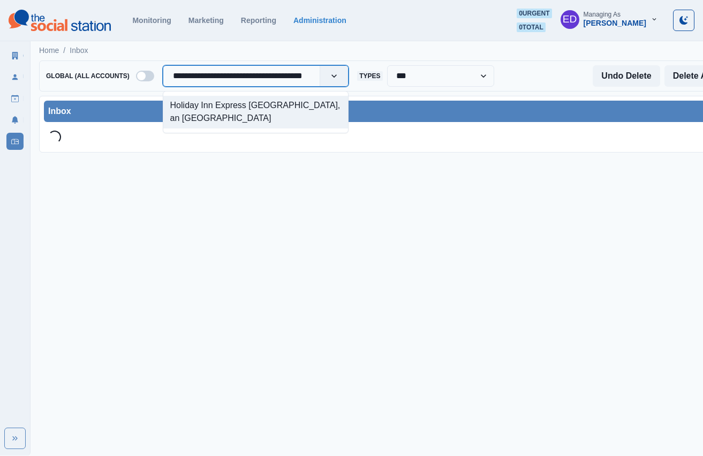
type input "**********"
click at [246, 100] on div "Holiday Inn Express [GEOGRAPHIC_DATA], an [GEOGRAPHIC_DATA]" at bounding box center [255, 112] width 185 height 33
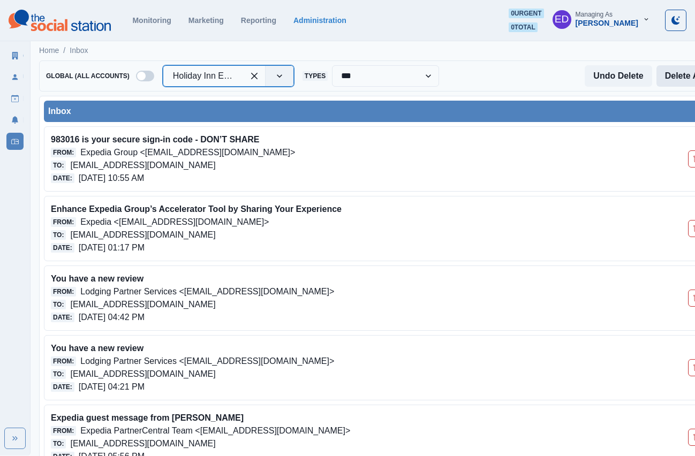
click at [676, 75] on button "Delete All" at bounding box center [684, 75] width 56 height 21
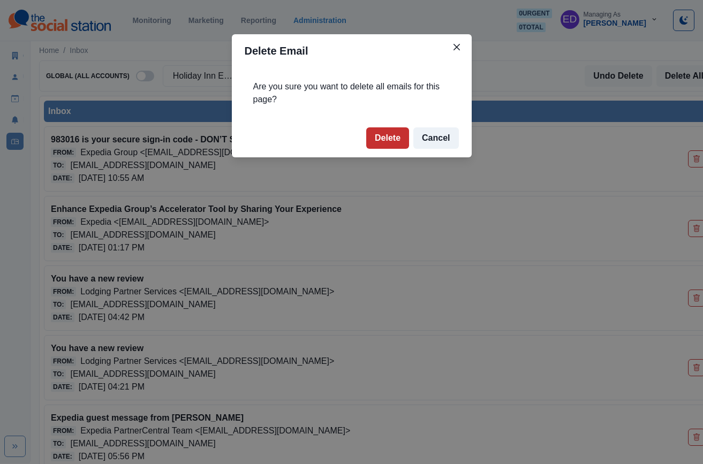
click at [395, 125] on footer "Delete Cancel" at bounding box center [352, 138] width 240 height 39
drag, startPoint x: 394, startPoint y: 130, endPoint x: 531, endPoint y: 92, distance: 141.8
click at [394, 130] on button "Delete" at bounding box center [387, 137] width 43 height 21
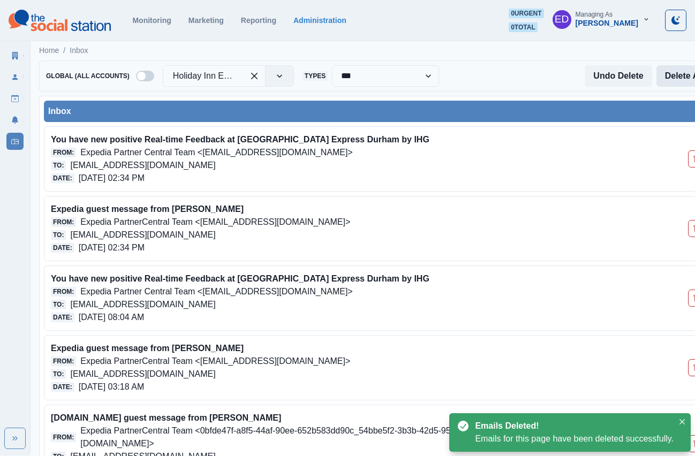
click at [675, 80] on button "Delete All" at bounding box center [684, 75] width 56 height 21
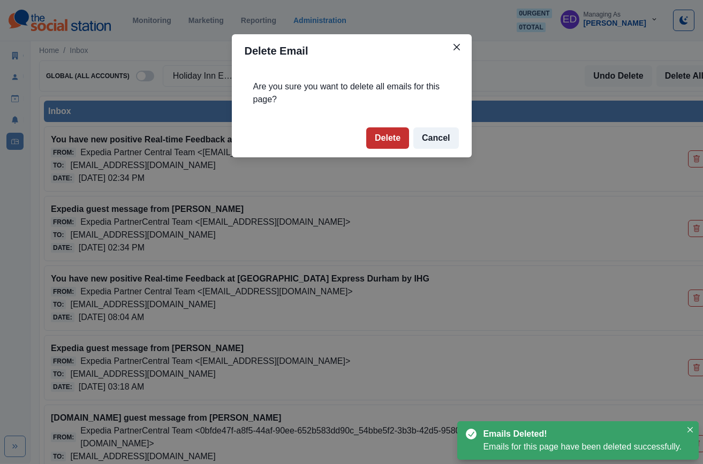
click at [376, 138] on button "Delete" at bounding box center [387, 137] width 43 height 21
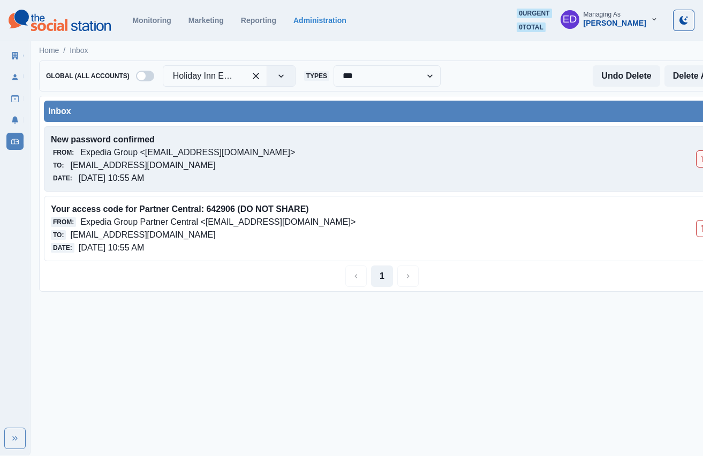
click at [698, 151] on button "Delete Email" at bounding box center [704, 158] width 17 height 17
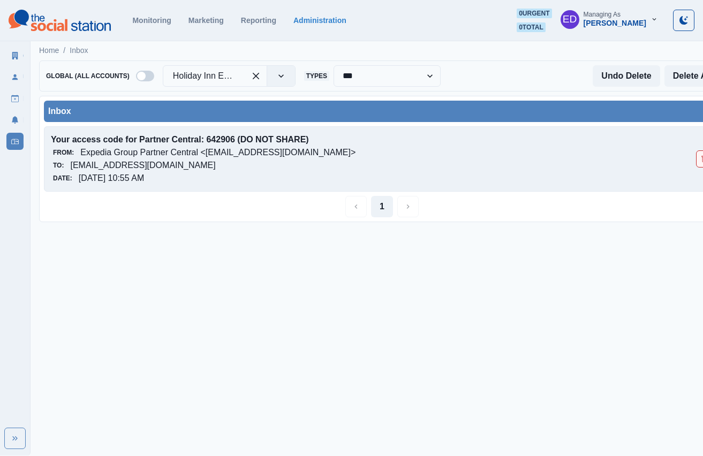
click at [697, 157] on button "Delete Email" at bounding box center [704, 158] width 17 height 17
